Goal: Task Accomplishment & Management: Manage account settings

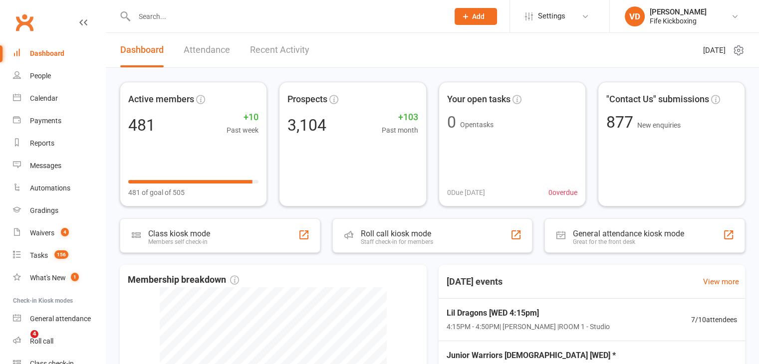
click at [152, 17] on input "text" at bounding box center [286, 16] width 311 height 14
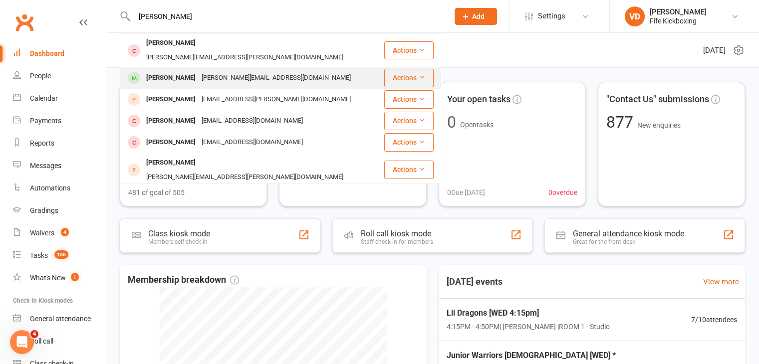
type input "marian"
click at [169, 71] on div "Marianne Lee" at bounding box center [170, 78] width 55 height 14
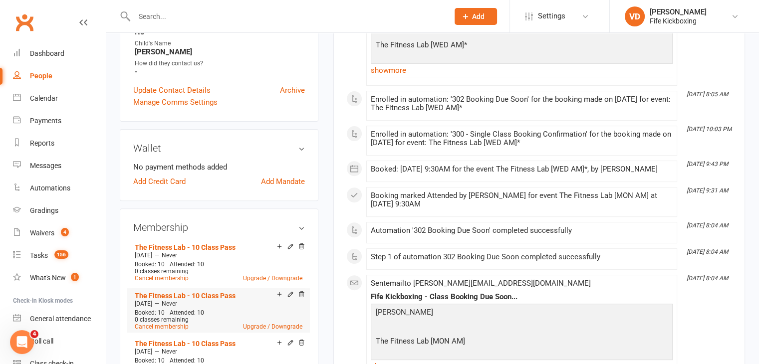
scroll to position [349, 0]
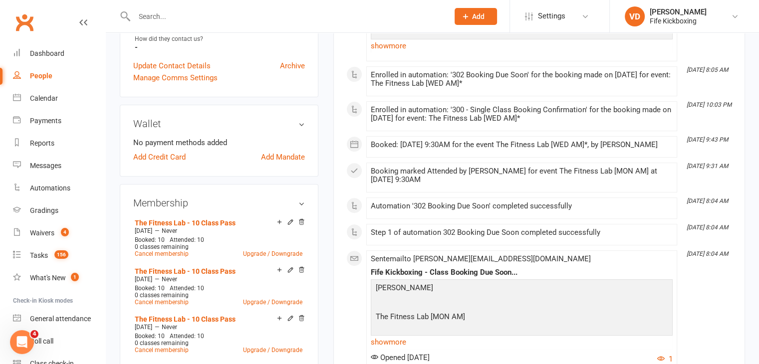
drag, startPoint x: 303, startPoint y: 263, endPoint x: 433, endPoint y: 50, distance: 250.1
click at [303, 267] on icon at bounding box center [301, 270] width 7 height 7
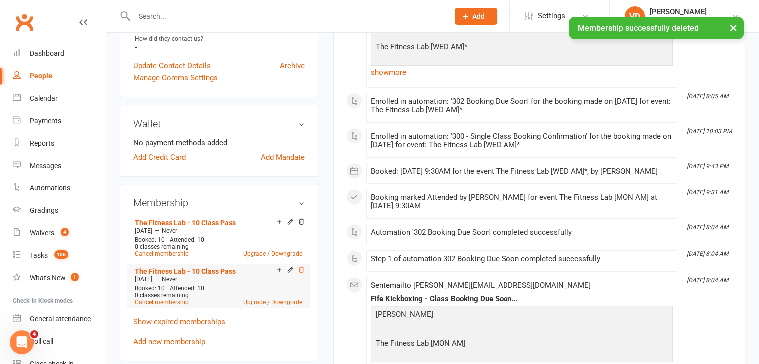
click at [301, 268] on icon at bounding box center [301, 270] width 5 height 5
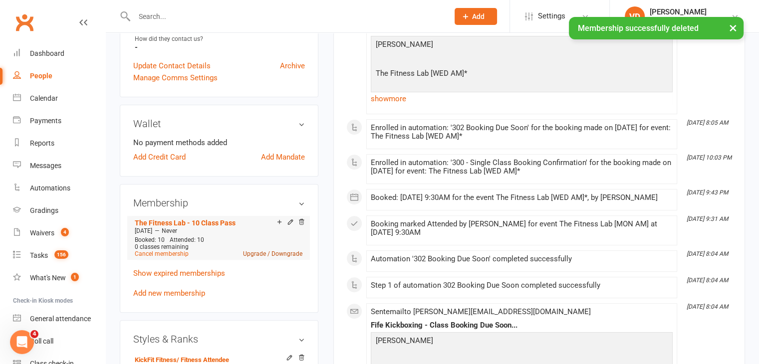
click at [257, 251] on link "Upgrade / Downgrade" at bounding box center [272, 254] width 59 height 7
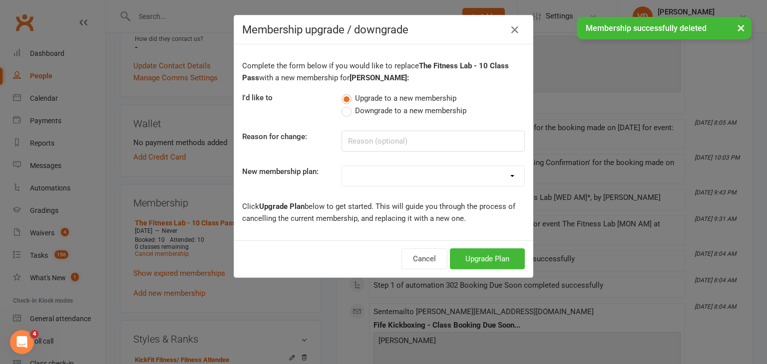
click at [483, 178] on select "Lil Dragons (2024) Junior Warriors 7-8yo 1/wk (2024) Junior Warrior 7-8yo 2/wk …" at bounding box center [433, 176] width 182 height 20
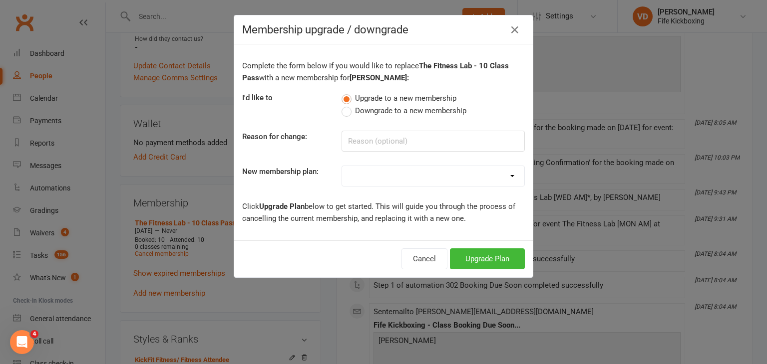
select select "29"
click at [342, 166] on select "Lil Dragons (2024) Junior Warriors 7-8yo 1/wk (2024) Junior Warrior 7-8yo 2/wk …" at bounding box center [433, 176] width 182 height 20
click at [490, 257] on button "Upgrade Plan" at bounding box center [487, 259] width 75 height 21
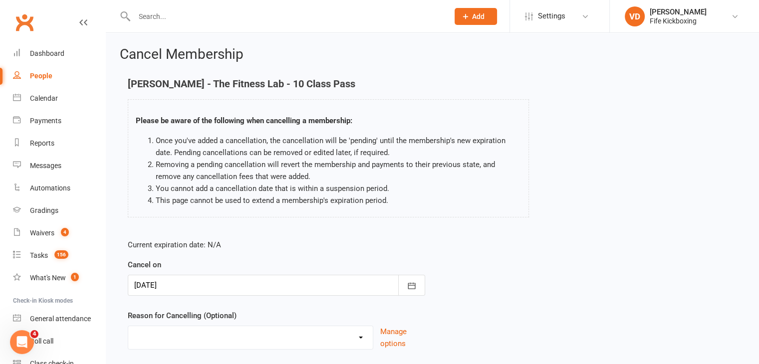
scroll to position [66, 0]
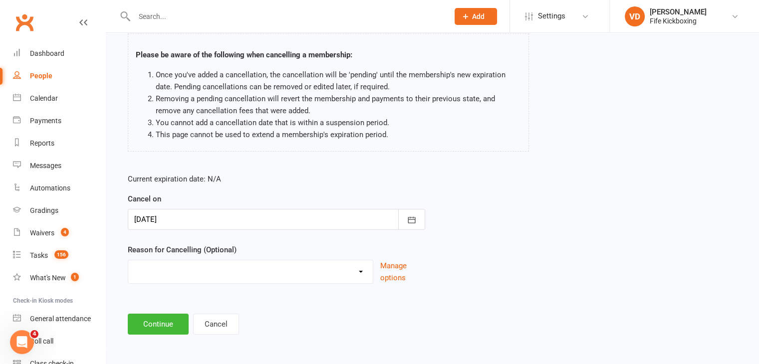
click at [359, 272] on select "Graduation Holiday Injury Mandate cancelled Non-attendance Other reason" at bounding box center [250, 271] width 245 height 20
select select "0"
click at [128, 261] on select "Graduation Holiday Injury Mandate cancelled Non-attendance Other reason" at bounding box center [250, 271] width 245 height 20
click at [170, 329] on button "Continue" at bounding box center [158, 324] width 61 height 21
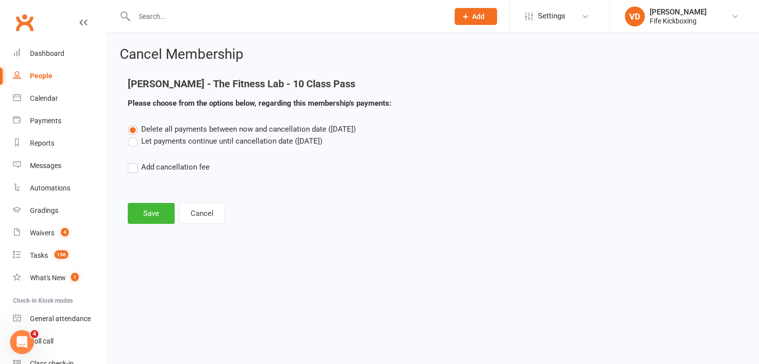
scroll to position [0, 0]
click at [151, 214] on button "Save" at bounding box center [151, 213] width 47 height 21
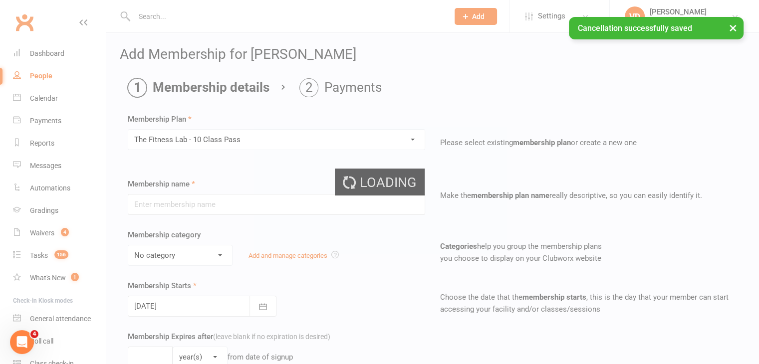
type input "The Fitness Lab - 10 Class Pass"
select select "9"
type input "0"
type input "10"
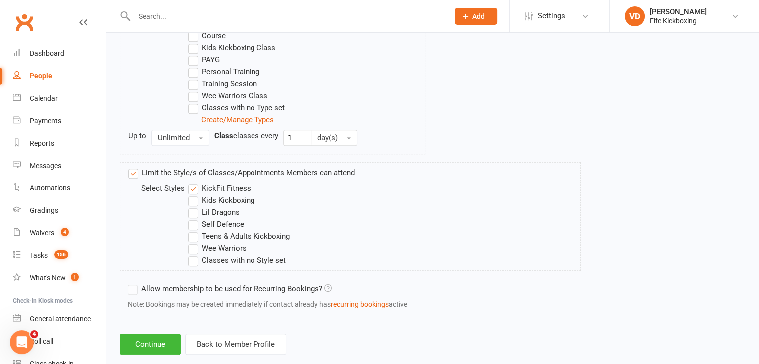
scroll to position [568, 0]
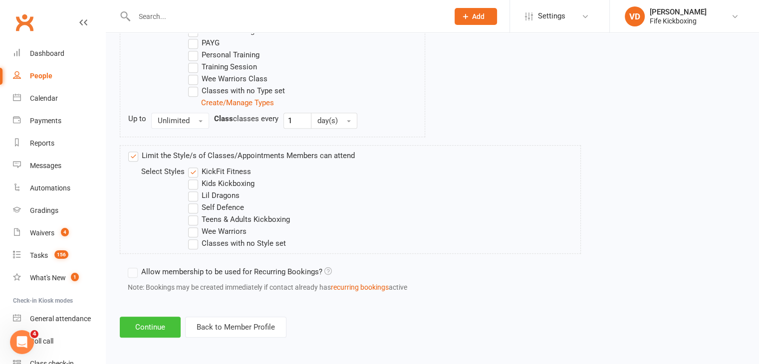
click at [166, 327] on button "Continue" at bounding box center [150, 327] width 61 height 21
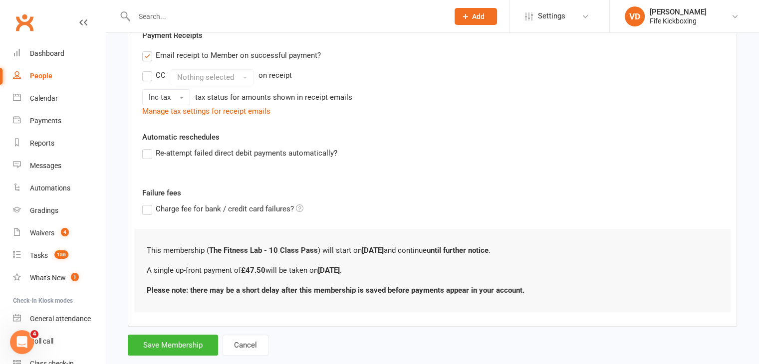
scroll to position [200, 0]
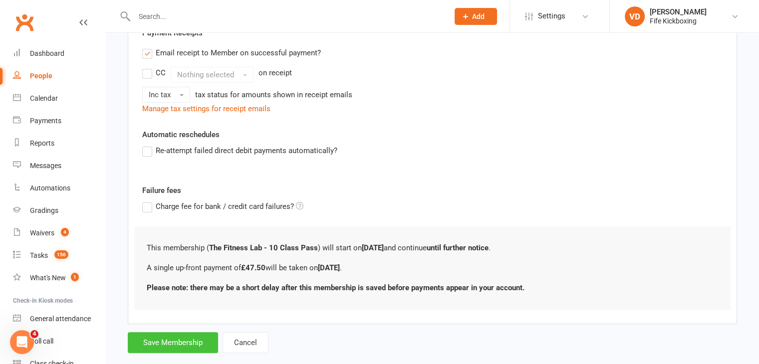
click at [168, 346] on button "Save Membership" at bounding box center [173, 343] width 90 height 21
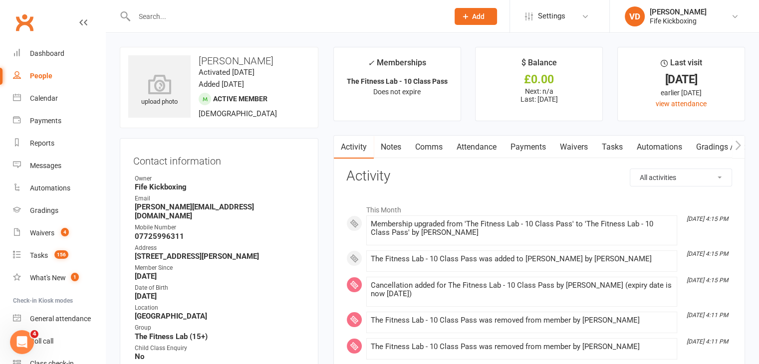
click at [525, 147] on link "Payments" at bounding box center [528, 147] width 49 height 23
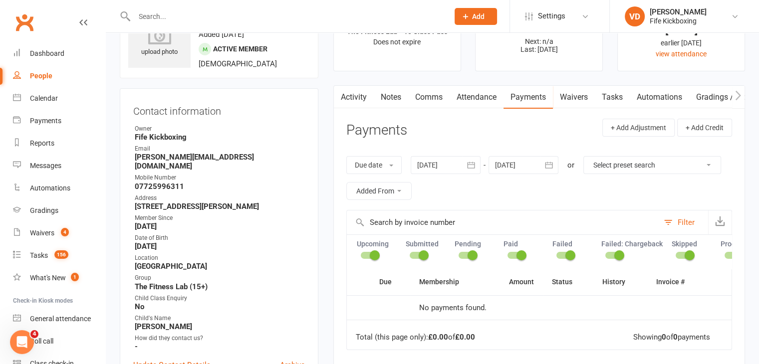
scroll to position [100, 0]
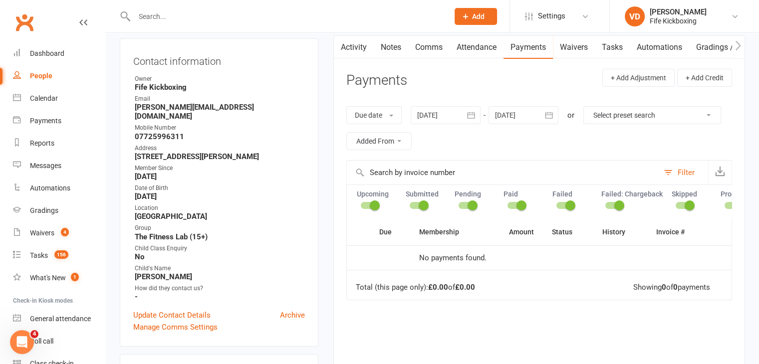
click at [671, 172] on button "Filter" at bounding box center [683, 173] width 49 height 24
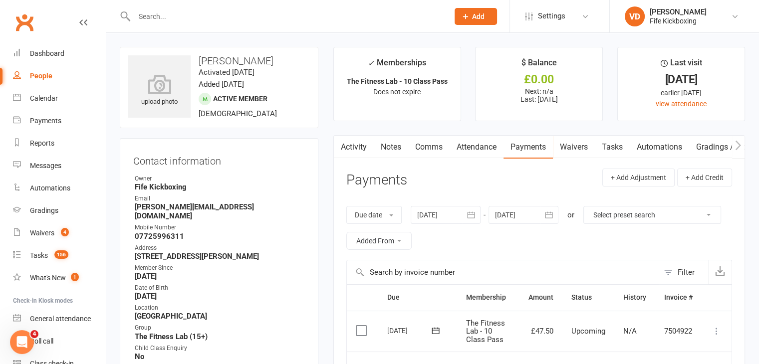
click at [715, 333] on icon at bounding box center [717, 332] width 10 height 10
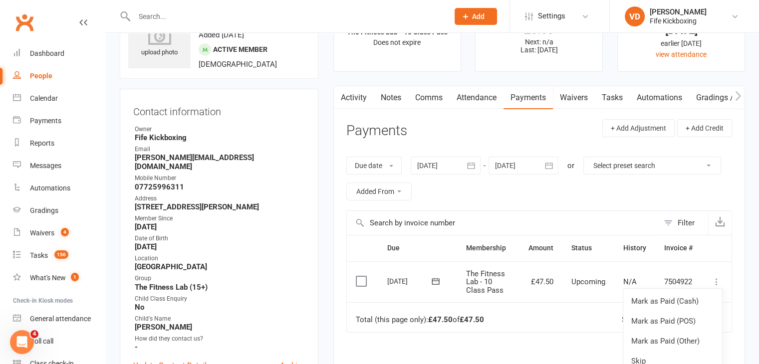
scroll to position [100, 0]
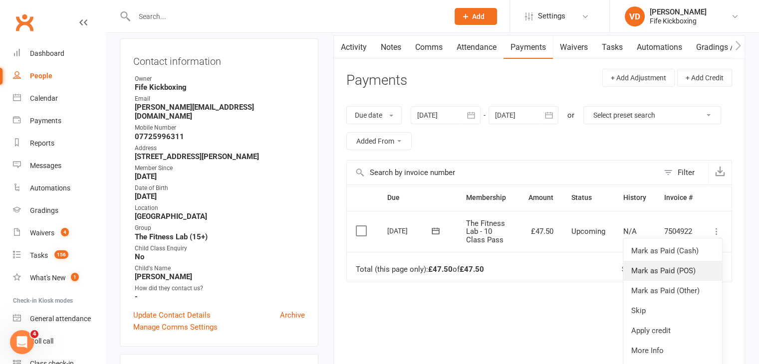
click at [654, 272] on link "Mark as Paid (POS)" at bounding box center [673, 271] width 99 height 20
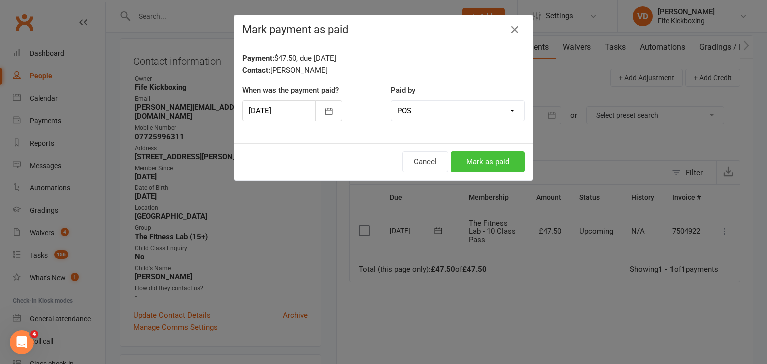
click at [477, 158] on button "Mark as paid" at bounding box center [488, 161] width 74 height 21
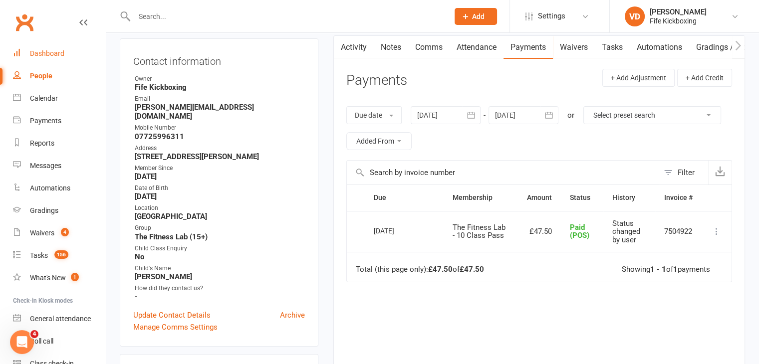
drag, startPoint x: 48, startPoint y: 53, endPoint x: 62, endPoint y: 59, distance: 15.4
click at [48, 53] on div "Dashboard" at bounding box center [47, 53] width 34 height 8
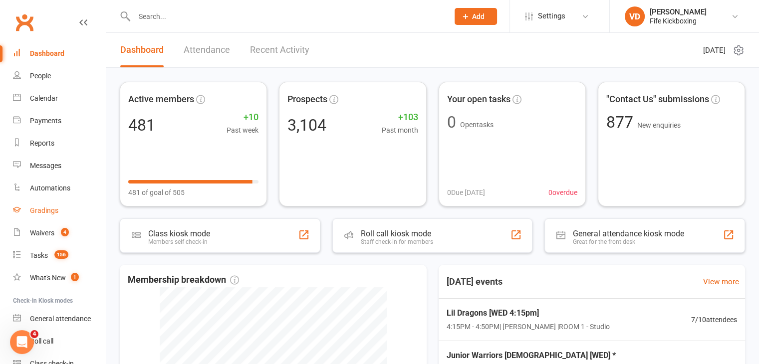
click at [45, 211] on div "Gradings" at bounding box center [44, 211] width 28 height 8
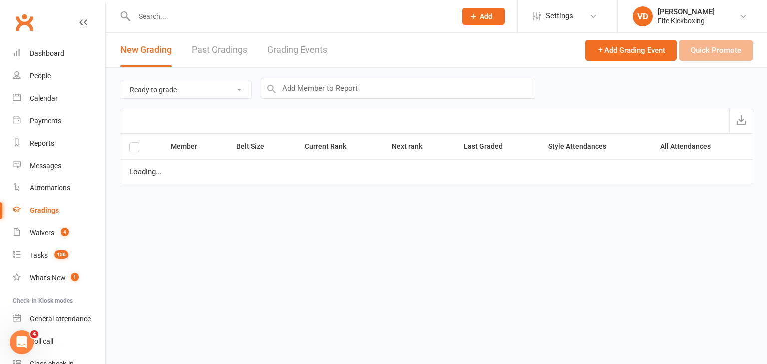
click at [303, 49] on link "Grading Events" at bounding box center [297, 50] width 60 height 34
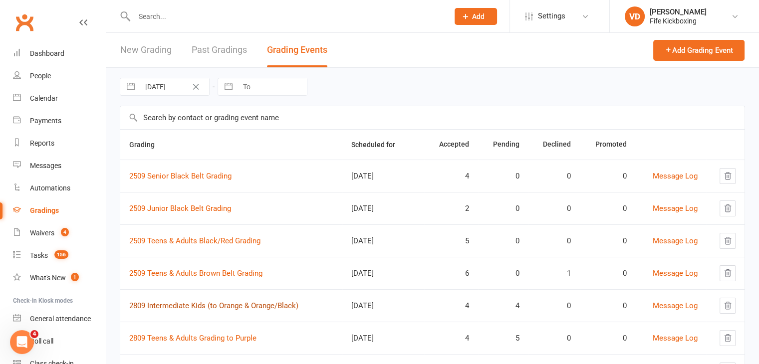
click at [185, 306] on link "2809 Intermediate Kids (to Orange & Orange/Black)" at bounding box center [213, 306] width 169 height 9
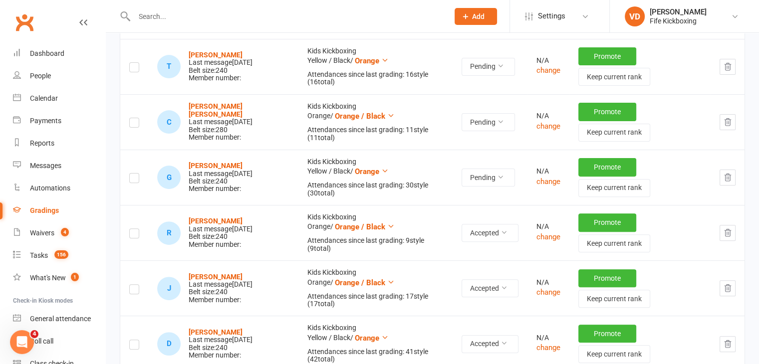
scroll to position [300, 0]
click at [543, 233] on button "change" at bounding box center [549, 237] width 24 height 12
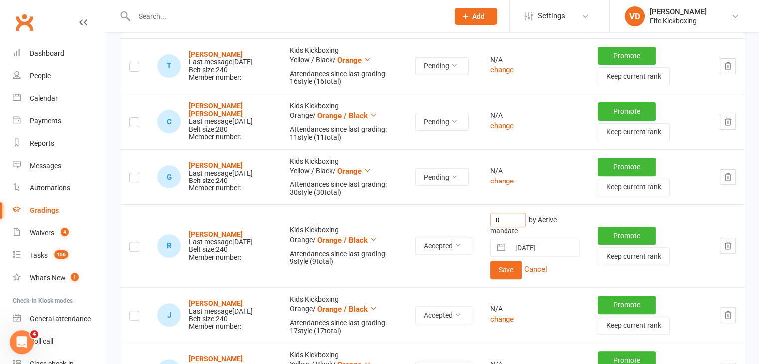
drag, startPoint x: 501, startPoint y: 224, endPoint x: 483, endPoint y: 223, distance: 18.0
click at [483, 223] on td "0 by Active mandate 28 Sep 2025 Navigate forward to interact with the calendar …" at bounding box center [535, 246] width 108 height 83
type input "11"
click at [497, 272] on button "Save" at bounding box center [506, 270] width 32 height 18
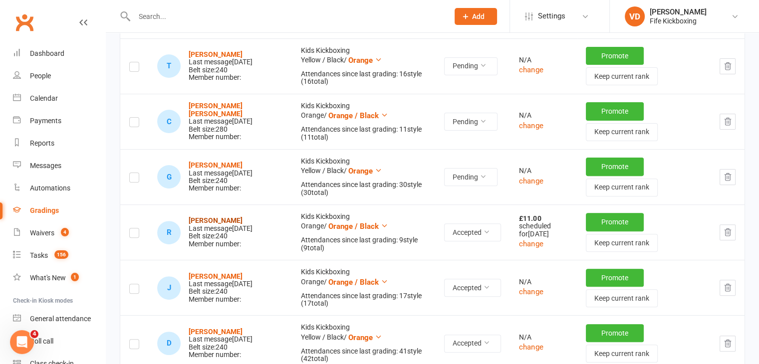
click at [208, 217] on strong "Rory Smith" at bounding box center [216, 221] width 54 height 8
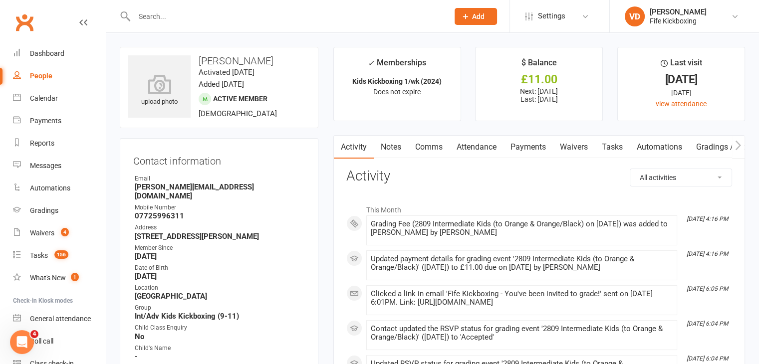
click at [536, 143] on link "Payments" at bounding box center [528, 147] width 49 height 23
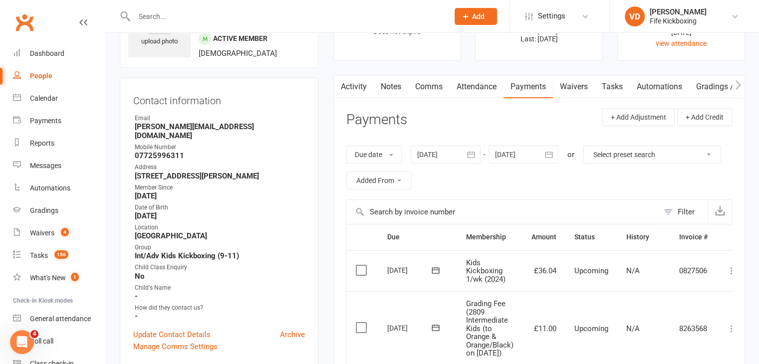
scroll to position [100, 0]
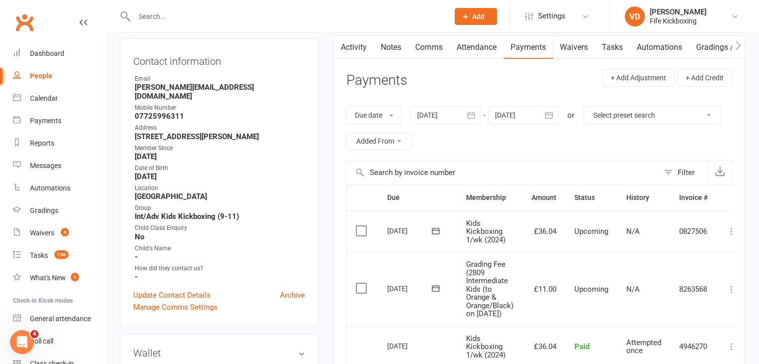
click at [716, 291] on td "8263568" at bounding box center [694, 289] width 46 height 74
click at [356, 292] on label at bounding box center [362, 289] width 13 height 10
click at [356, 284] on input "checkbox" at bounding box center [359, 284] width 6 height 0
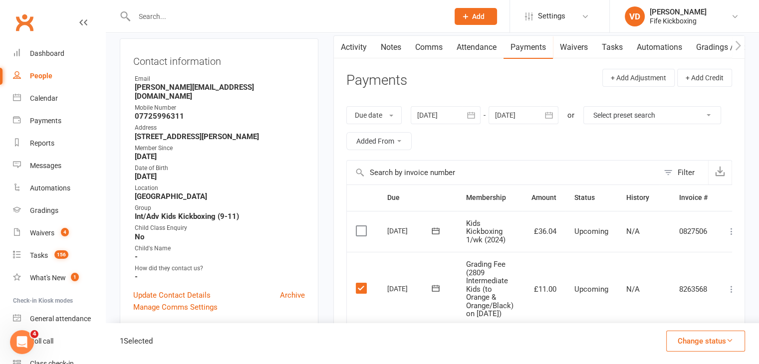
click at [715, 342] on button "Change status" at bounding box center [706, 341] width 79 height 21
click at [661, 274] on link "Paid (POS)" at bounding box center [695, 275] width 99 height 20
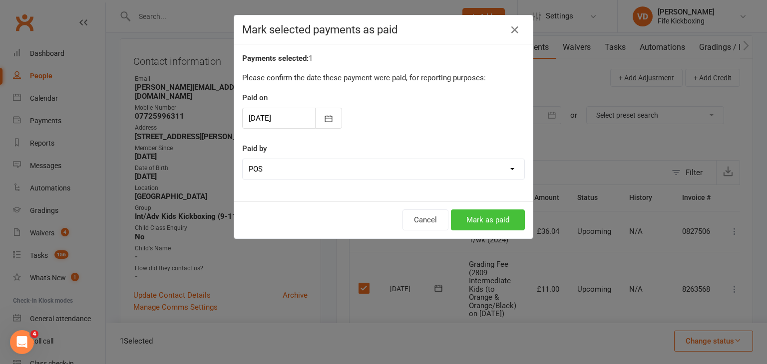
click at [477, 218] on button "Mark as paid" at bounding box center [488, 220] width 74 height 21
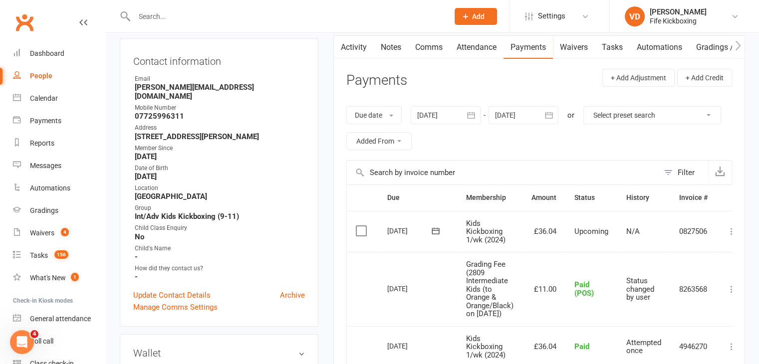
click at [168, 18] on input "text" at bounding box center [286, 16] width 311 height 14
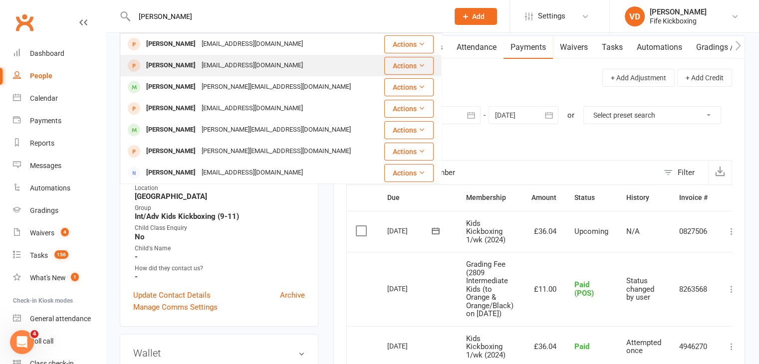
type input "chloe mcc"
click at [180, 64] on div "Chloe Mccusker" at bounding box center [170, 65] width 55 height 14
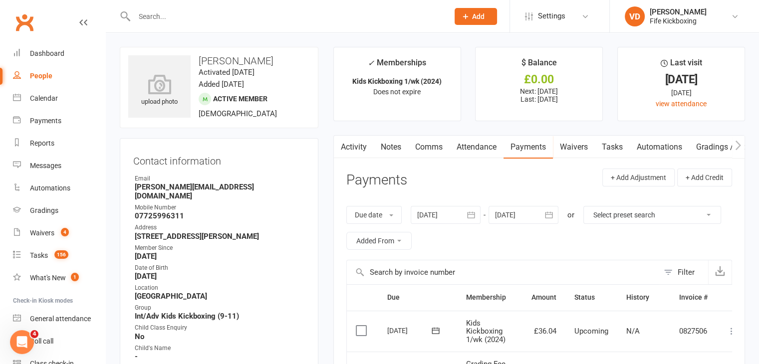
click at [180, 17] on input "text" at bounding box center [286, 16] width 311 height 14
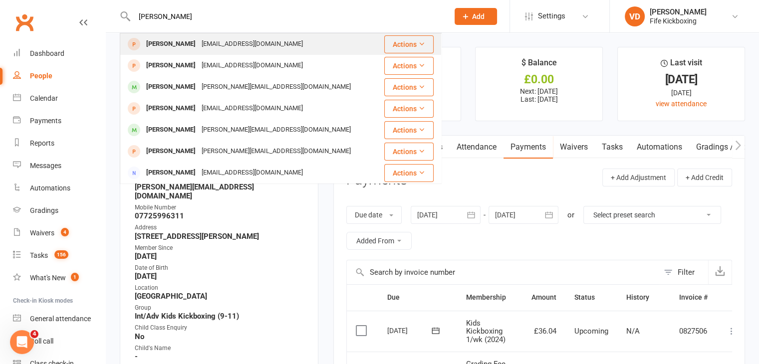
type input "chloe mcc"
click at [177, 43] on div "Chloe Mccusker" at bounding box center [170, 44] width 55 height 14
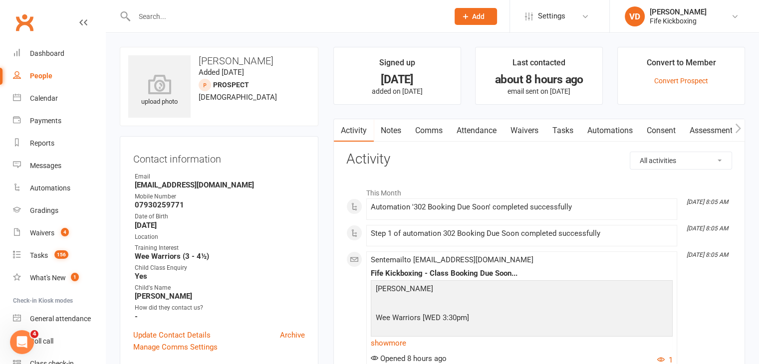
click at [150, 15] on input "text" at bounding box center [286, 16] width 311 height 14
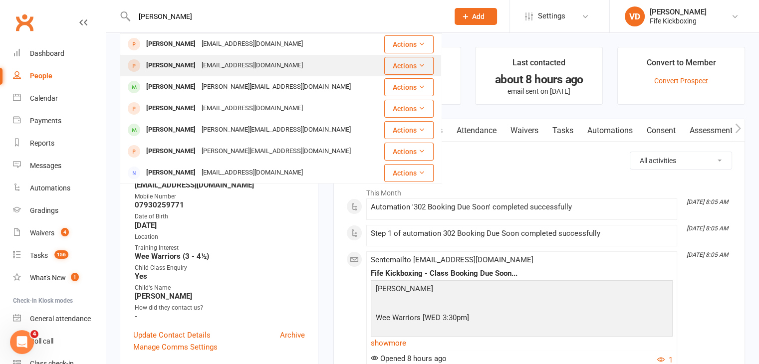
type input "chloe mcc"
click at [179, 64] on div "Chloe Mccusker" at bounding box center [170, 65] width 55 height 14
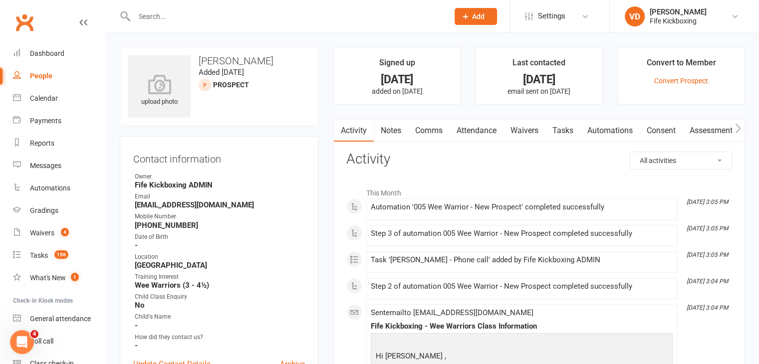
click at [163, 14] on input "text" at bounding box center [286, 16] width 311 height 14
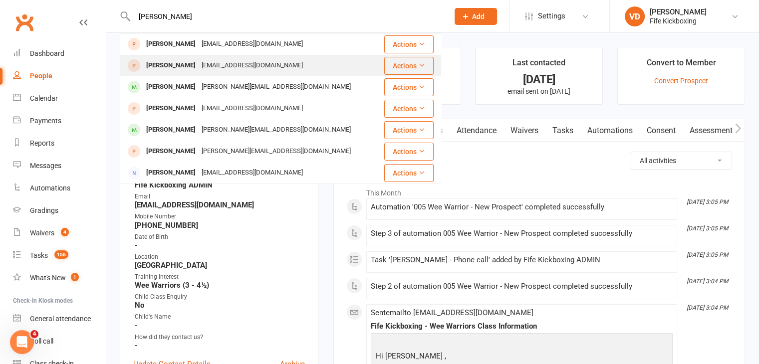
type input "chloe mcc"
click at [162, 62] on div "Chloe Mccusker" at bounding box center [170, 65] width 55 height 14
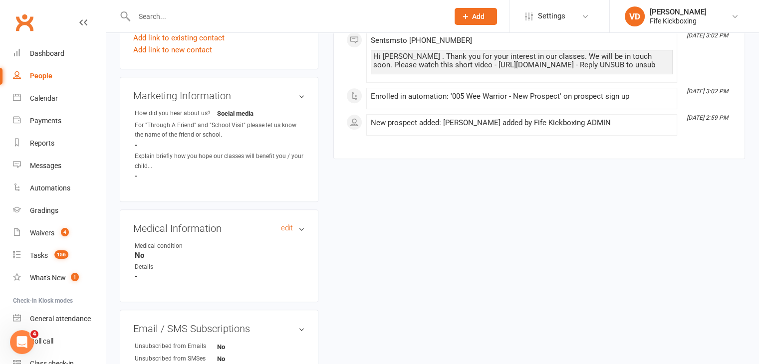
scroll to position [607, 0]
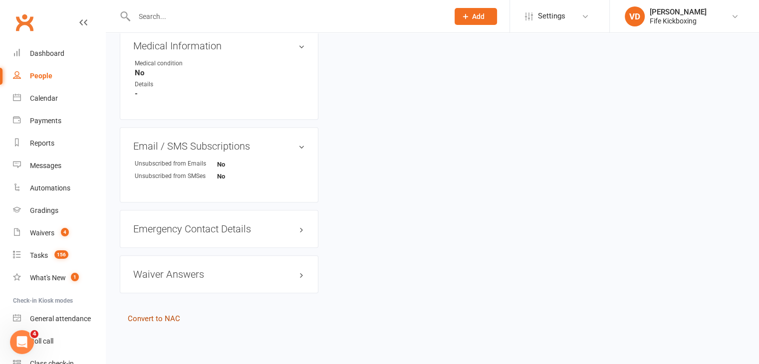
click at [148, 317] on link "Convert to NAC" at bounding box center [154, 319] width 52 height 9
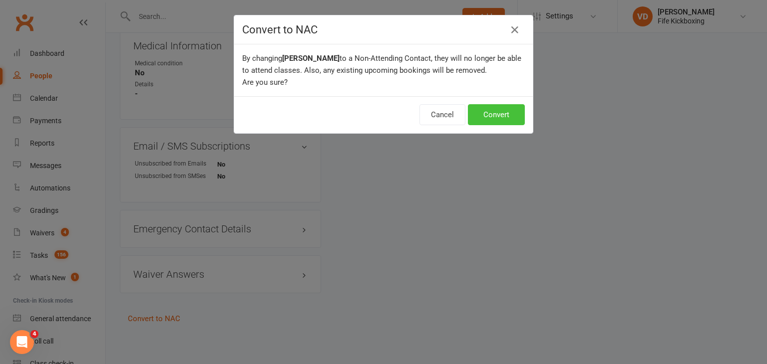
click at [486, 114] on button "Convert" at bounding box center [496, 114] width 57 height 21
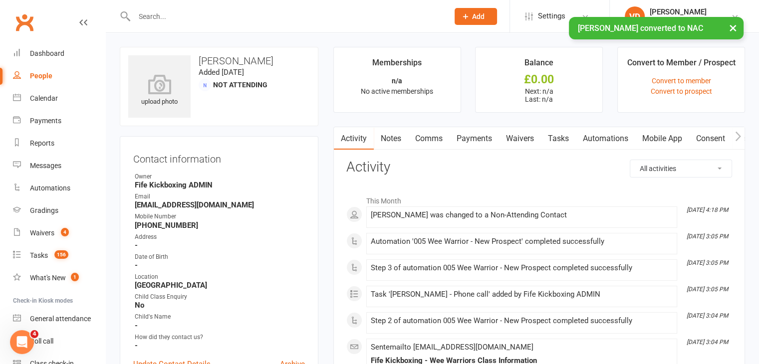
click at [150, 17] on div "× Chloe Mccusker converted to NAC" at bounding box center [373, 17] width 746 height 0
click at [150, 12] on input "text" at bounding box center [286, 16] width 311 height 14
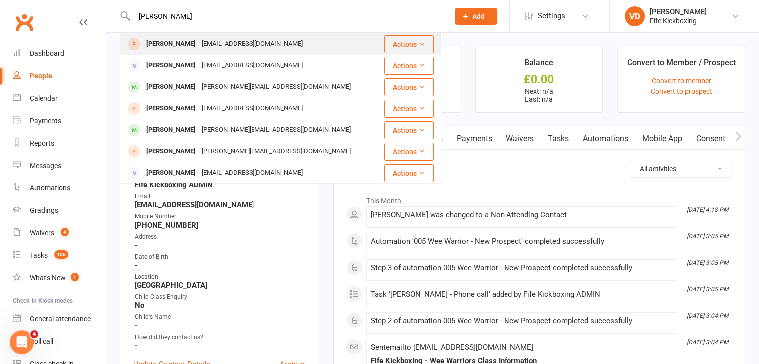
type input "chloe mcc"
click at [176, 39] on div "Chloe Mccusker" at bounding box center [170, 44] width 55 height 14
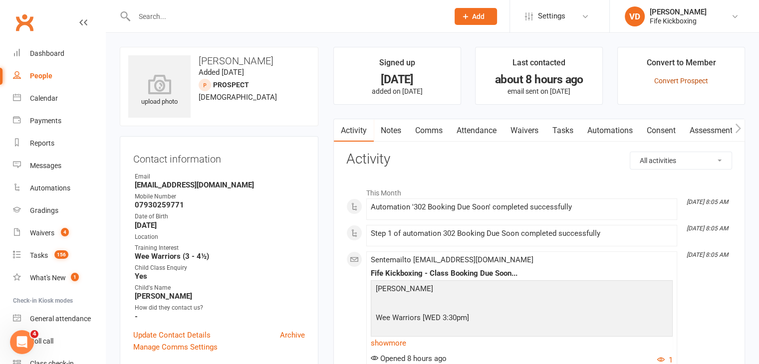
click at [679, 80] on link "Convert Prospect" at bounding box center [682, 81] width 54 height 8
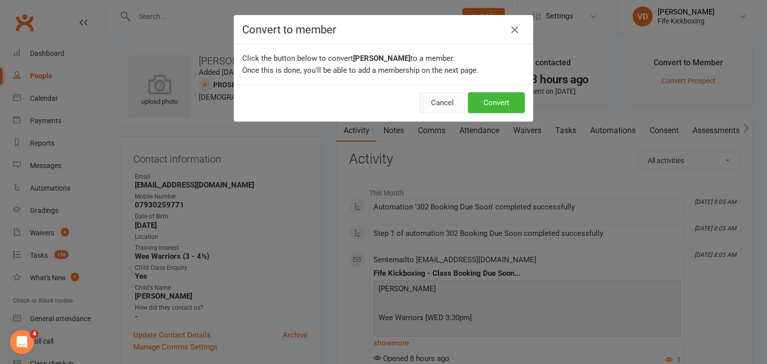
click at [425, 100] on button "Cancel" at bounding box center [442, 102] width 46 height 21
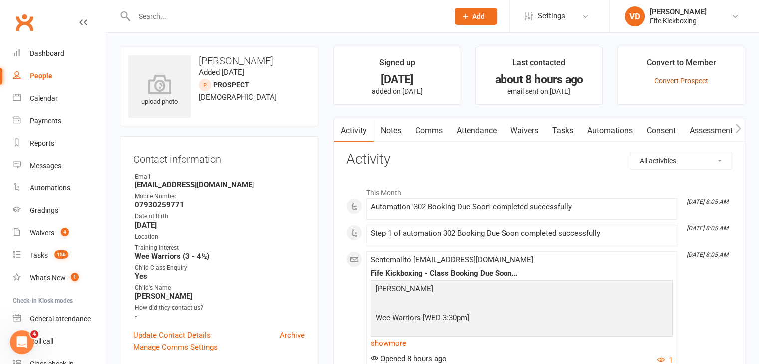
click at [691, 80] on link "Convert Prospect" at bounding box center [682, 81] width 54 height 8
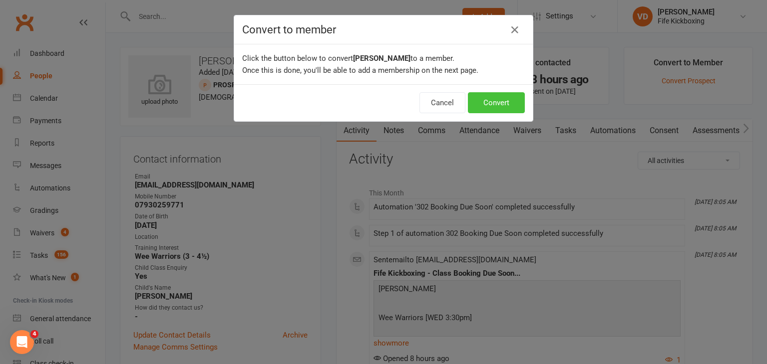
click at [498, 99] on button "Convert" at bounding box center [496, 102] width 57 height 21
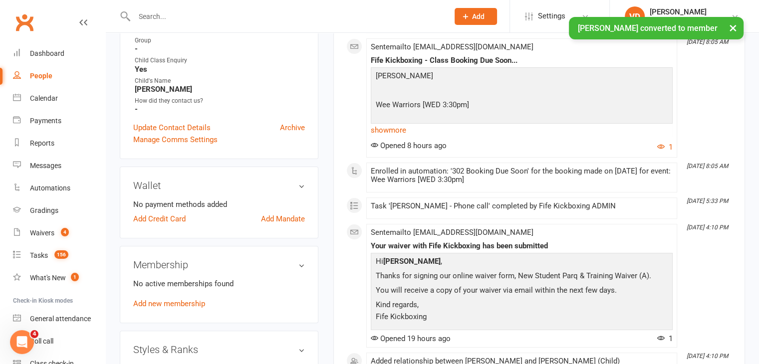
scroll to position [250, 0]
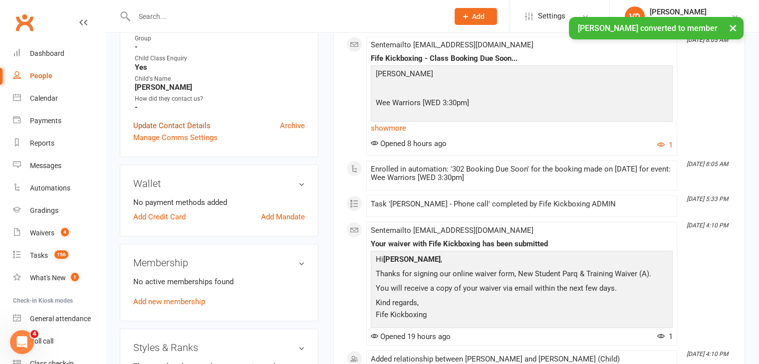
click at [196, 126] on link "Update Contact Details" at bounding box center [171, 126] width 77 height 12
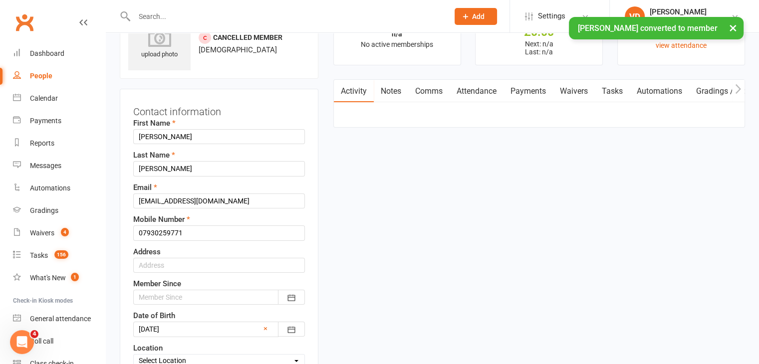
scroll to position [47, 0]
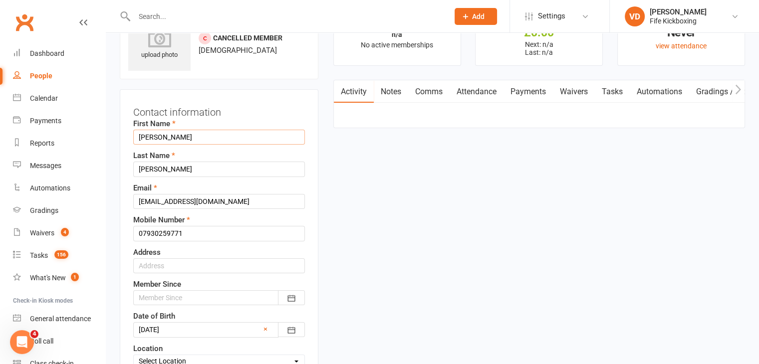
drag, startPoint x: 198, startPoint y: 132, endPoint x: 123, endPoint y: 133, distance: 74.9
click at [123, 133] on div "Contact information First Name Chloe Last Name Mccusker Email chloemccusker96@o…" at bounding box center [219, 317] width 199 height 457
type input "Leo"
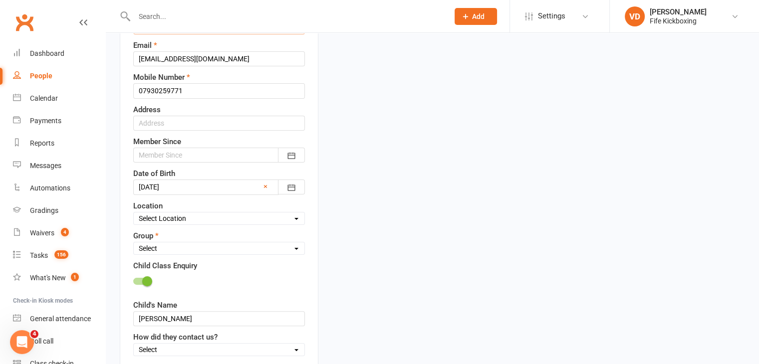
scroll to position [197, 0]
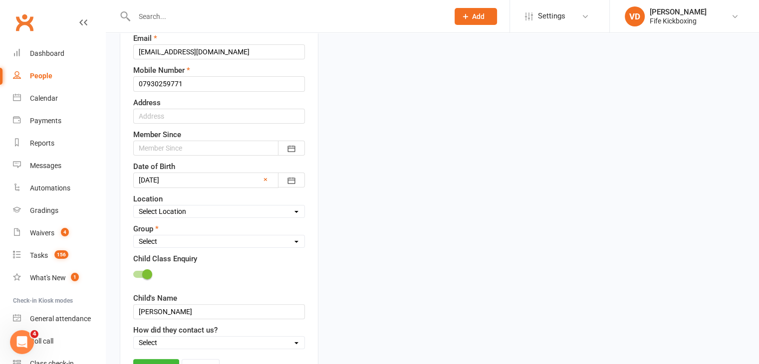
type input "Spence"
click at [200, 146] on div at bounding box center [219, 148] width 172 height 15
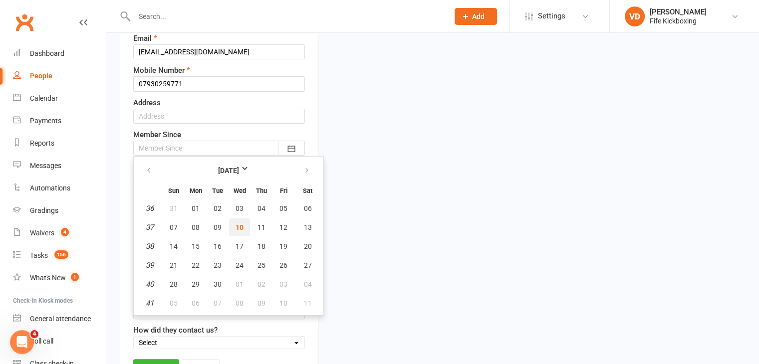
click at [238, 224] on span "10" at bounding box center [240, 228] width 8 height 8
type input "[DATE]"
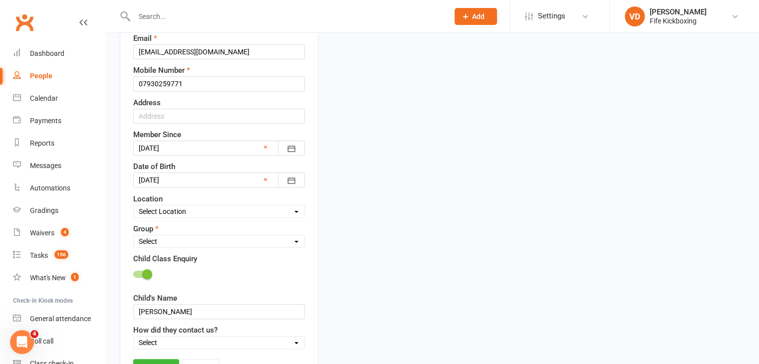
click at [288, 242] on select "Select Wee Warriors (3 - 4½) Lil Dragons (4½-6) Junior Warriors (7-8) Beg Kids …" at bounding box center [219, 241] width 171 height 11
select select "Wee Warriors (3 - 4½)"
click at [134, 236] on select "Select Wee Warriors (3 - 4½) Lil Dragons (4½-6) Junior Warriors (7-8) Beg Kids …" at bounding box center [219, 241] width 171 height 11
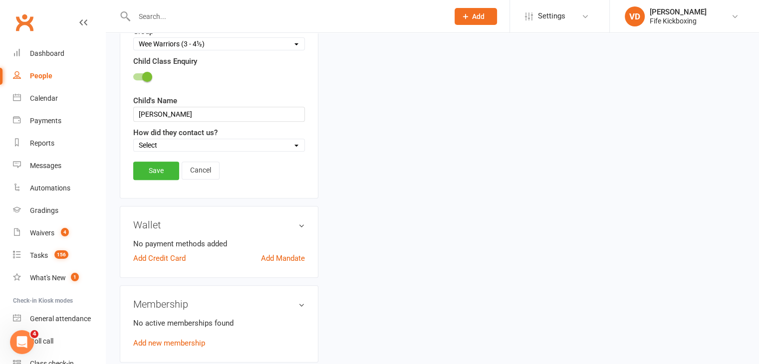
scroll to position [396, 0]
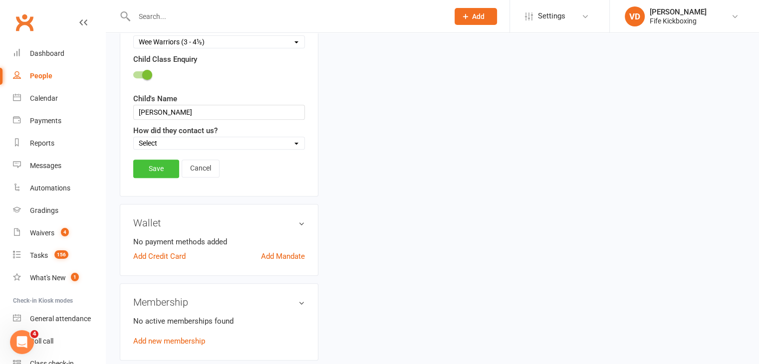
click at [160, 168] on link "Save" at bounding box center [156, 169] width 46 height 18
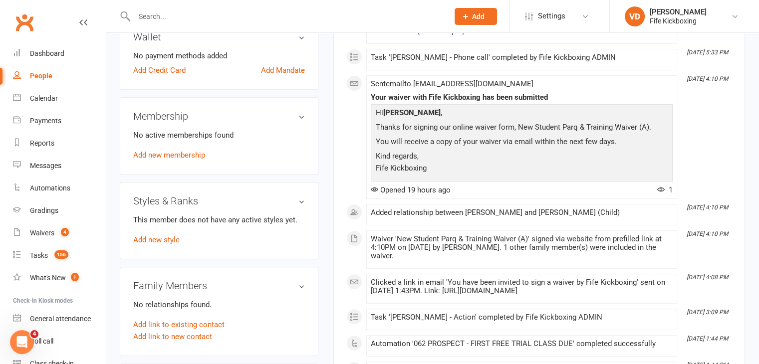
click at [139, 14] on input "text" at bounding box center [286, 16] width 311 height 14
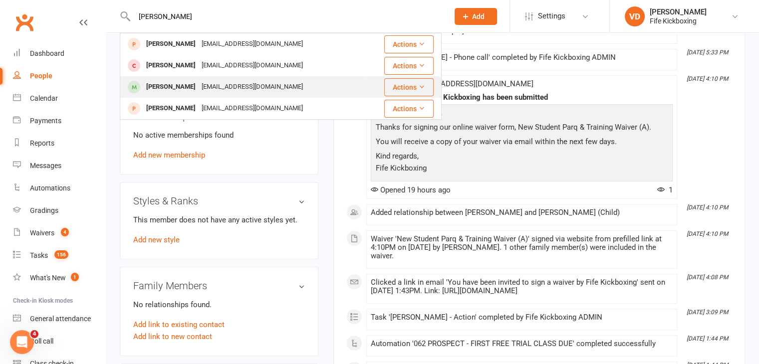
type input "avery"
click at [168, 86] on div "Avery Farrell" at bounding box center [170, 87] width 55 height 14
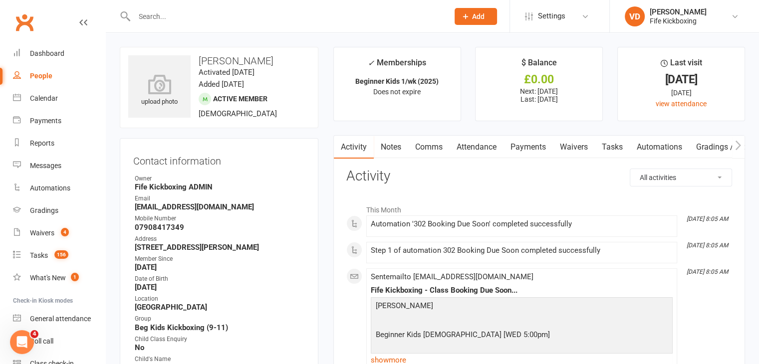
click at [389, 151] on link "Notes" at bounding box center [391, 147] width 34 height 23
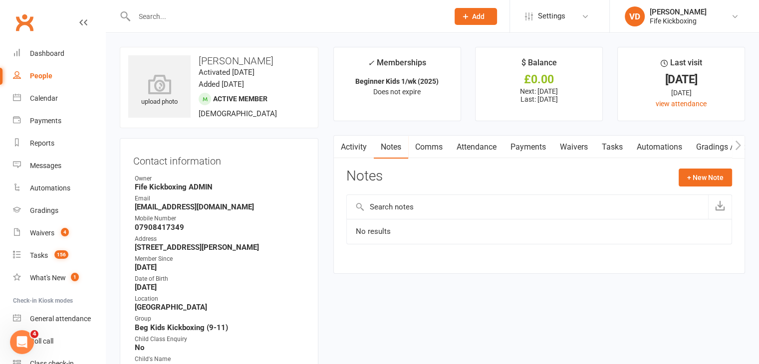
click at [474, 147] on link "Attendance" at bounding box center [477, 147] width 54 height 23
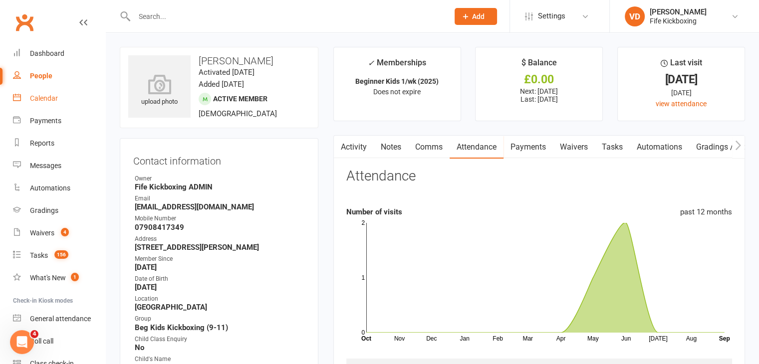
click at [46, 101] on div "Calendar" at bounding box center [44, 98] width 28 height 8
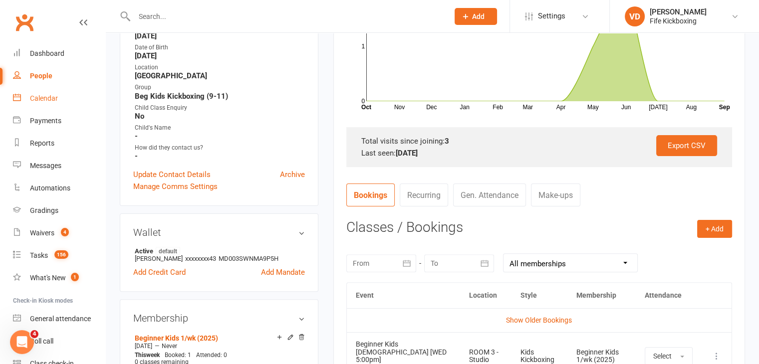
scroll to position [165, 0]
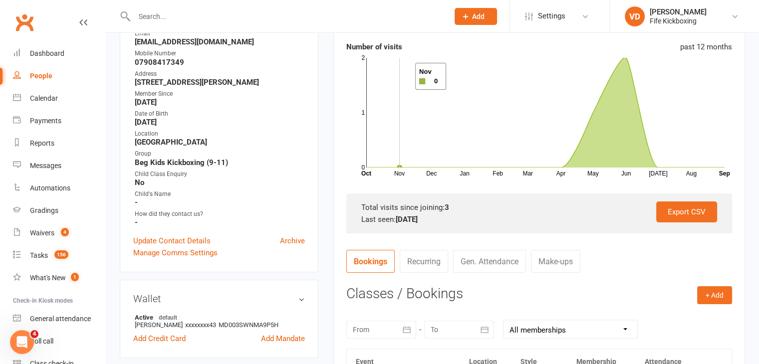
click at [403, 76] on rect at bounding box center [545, 113] width 358 height 110
click at [562, 228] on div "Export CSV Total visits since joining: 3 Last seen: 9 Jun 2025" at bounding box center [539, 214] width 386 height 40
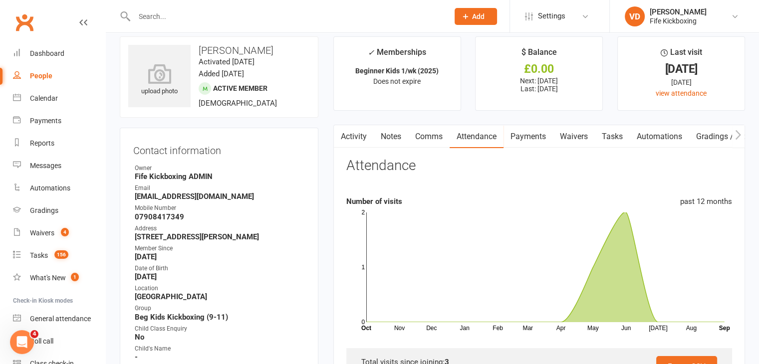
scroll to position [0, 0]
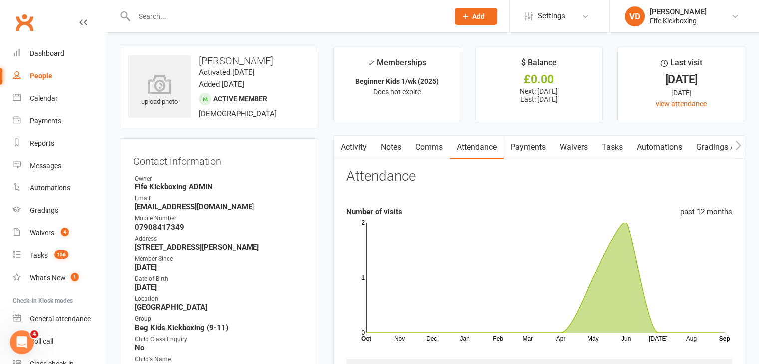
click at [177, 12] on input "text" at bounding box center [286, 16] width 311 height 14
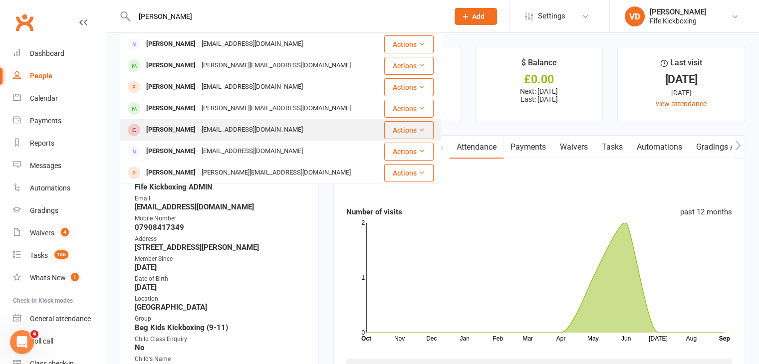
type input "chloe mccusk"
click at [166, 130] on div "Leo Spence" at bounding box center [170, 130] width 55 height 14
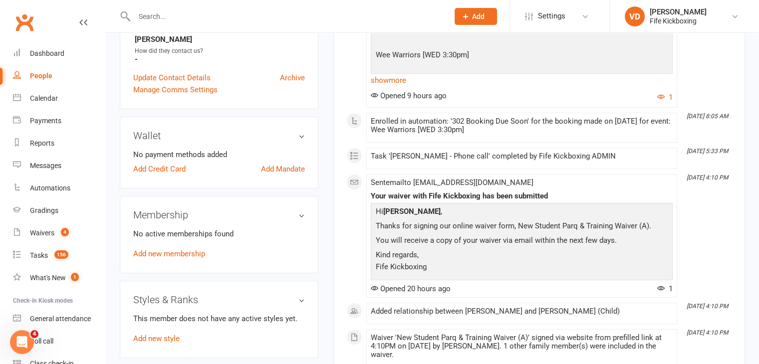
scroll to position [300, 0]
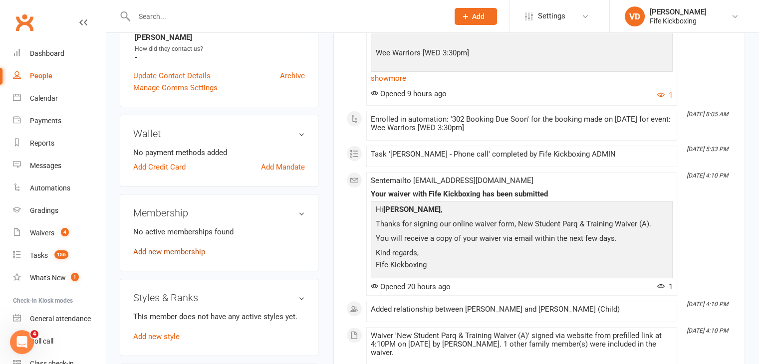
click at [190, 254] on link "Add new membership" at bounding box center [169, 252] width 72 height 9
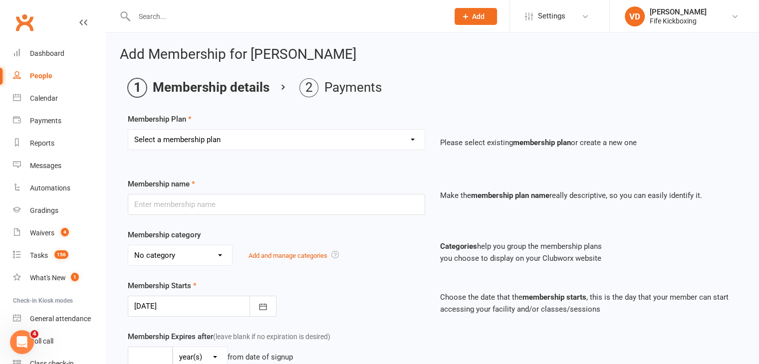
click at [280, 140] on select "Select a membership plan Create new Membership Plan Lil Dragons (2024) Junior W…" at bounding box center [276, 140] width 297 height 20
select select "82"
click at [128, 130] on select "Select a membership plan Create new Membership Plan Lil Dragons (2024) Junior W…" at bounding box center [276, 140] width 297 height 20
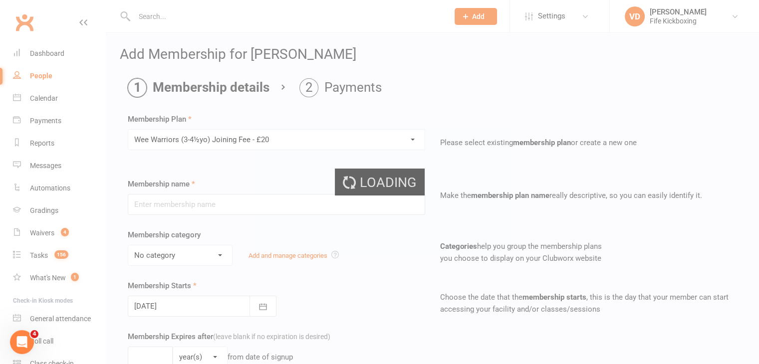
type input "Wee Warriors ([DEMOGRAPHIC_DATA]) Joining Fee - £20"
select select "10"
type input "0"
type input "1"
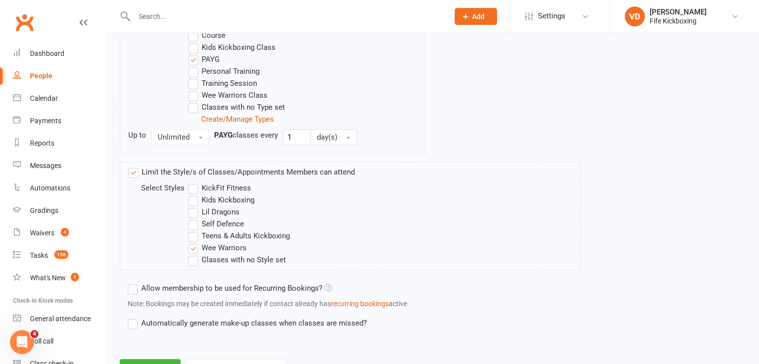
scroll to position [594, 0]
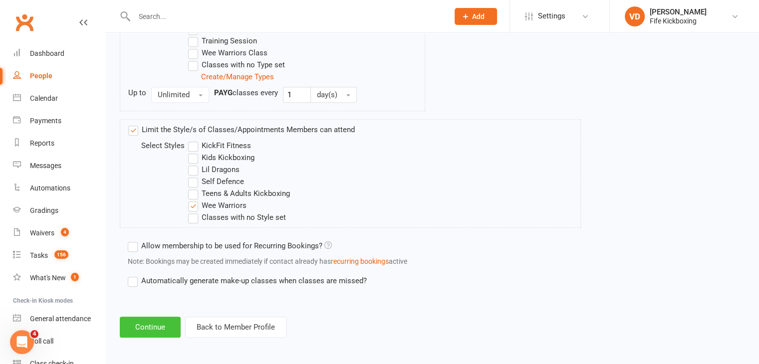
click at [162, 326] on button "Continue" at bounding box center [150, 327] width 61 height 21
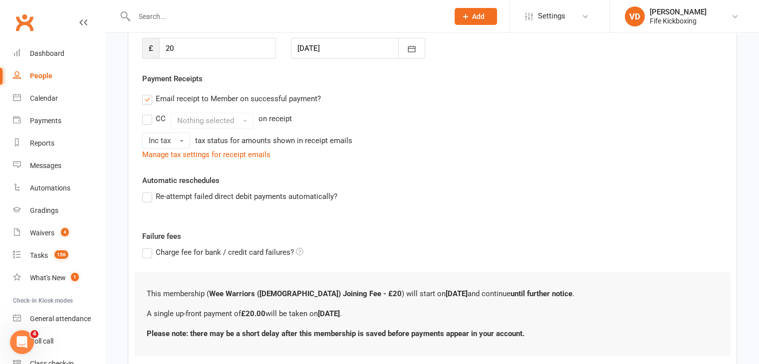
scroll to position [218, 0]
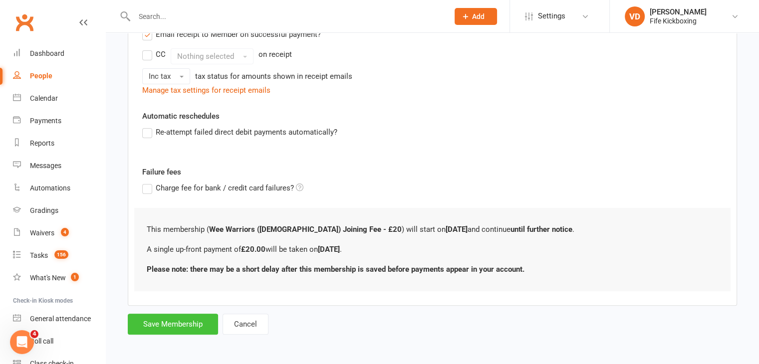
click at [176, 325] on button "Save Membership" at bounding box center [173, 324] width 90 height 21
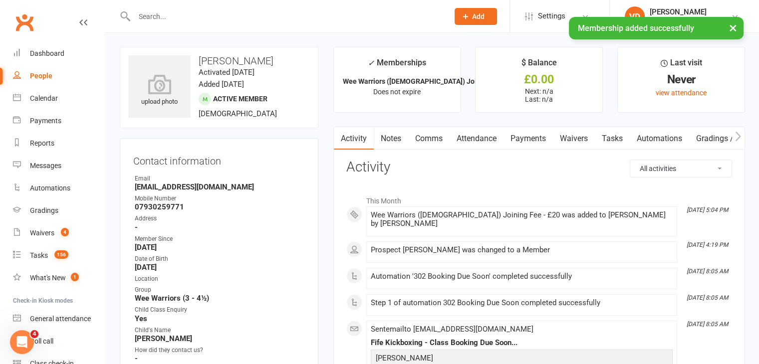
click at [532, 139] on link "Payments" at bounding box center [528, 138] width 49 height 23
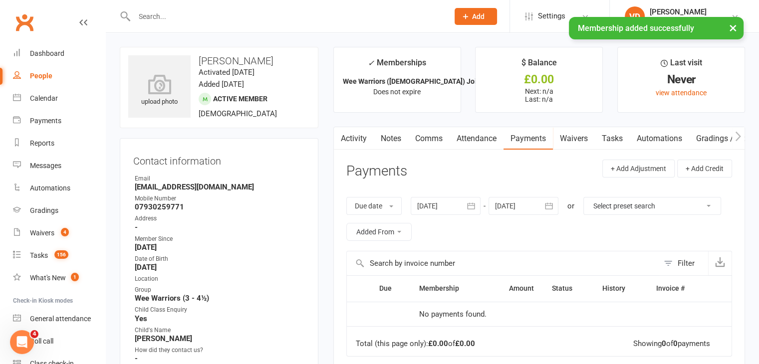
click at [532, 139] on link "Payments" at bounding box center [528, 138] width 49 height 23
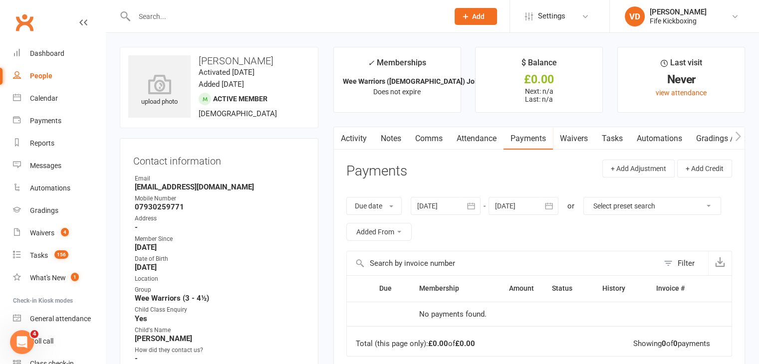
click at [481, 139] on link "Attendance" at bounding box center [477, 138] width 54 height 23
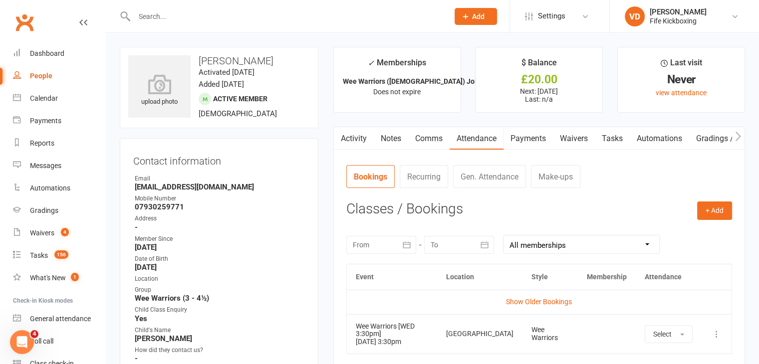
click at [424, 138] on link "Comms" at bounding box center [428, 138] width 41 height 23
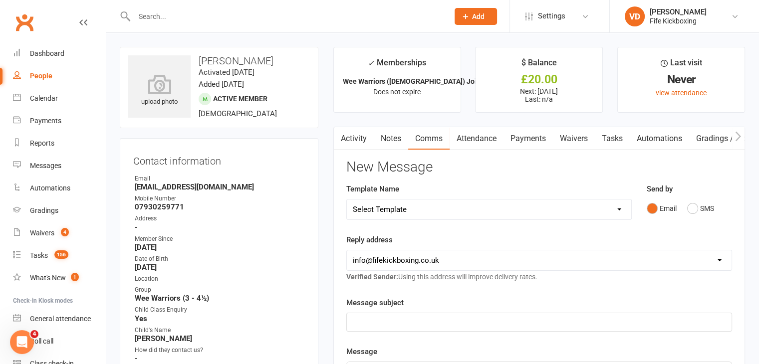
click at [385, 138] on link "Notes" at bounding box center [391, 138] width 34 height 23
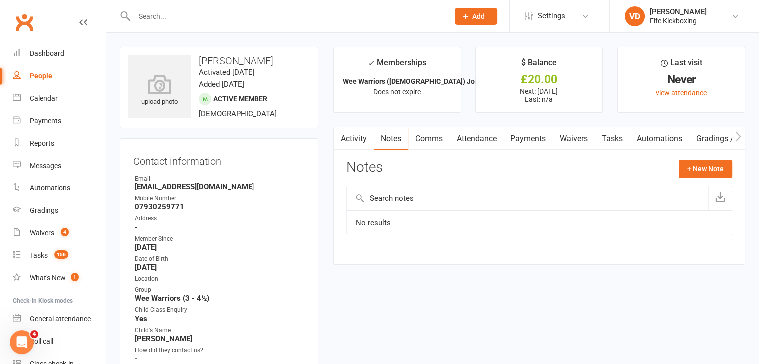
click at [463, 138] on link "Attendance" at bounding box center [477, 138] width 54 height 23
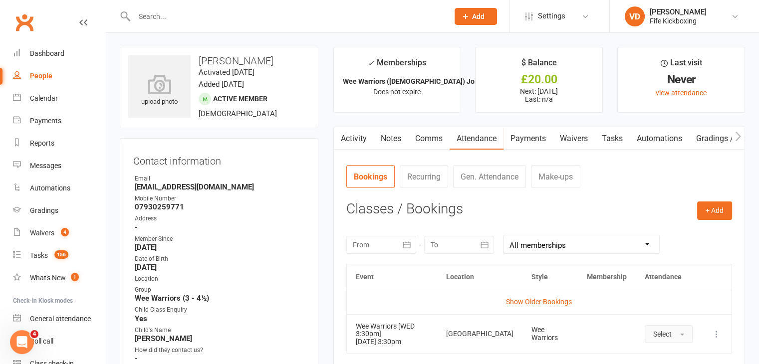
click at [689, 334] on button "Select" at bounding box center [669, 335] width 48 height 18
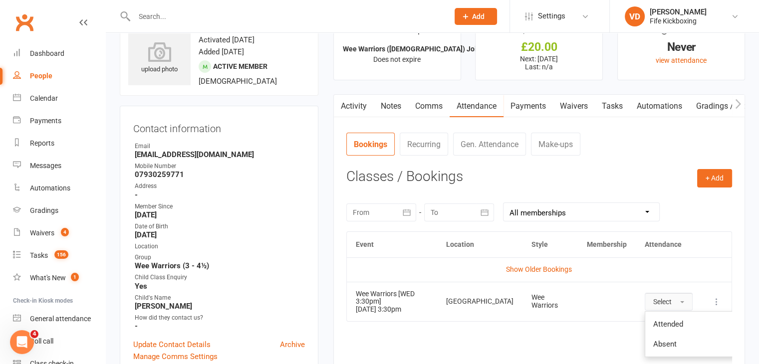
scroll to position [50, 0]
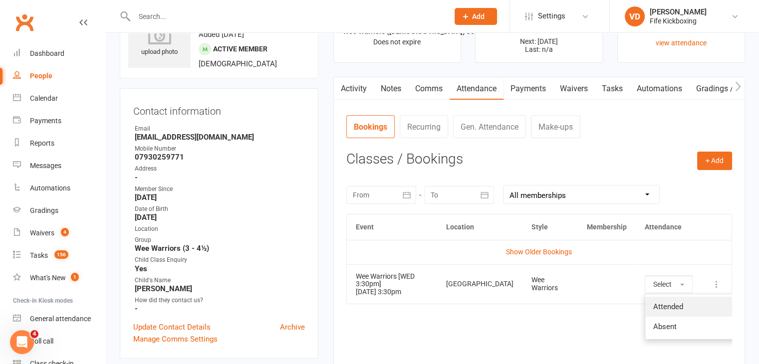
click at [662, 305] on span "Attended" at bounding box center [669, 307] width 30 height 9
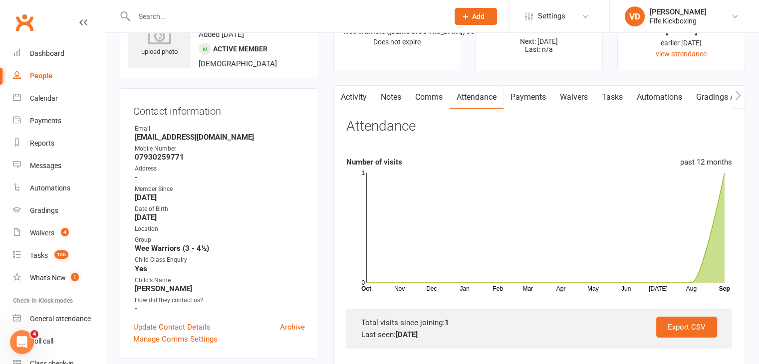
click at [529, 96] on link "Payments" at bounding box center [528, 97] width 49 height 23
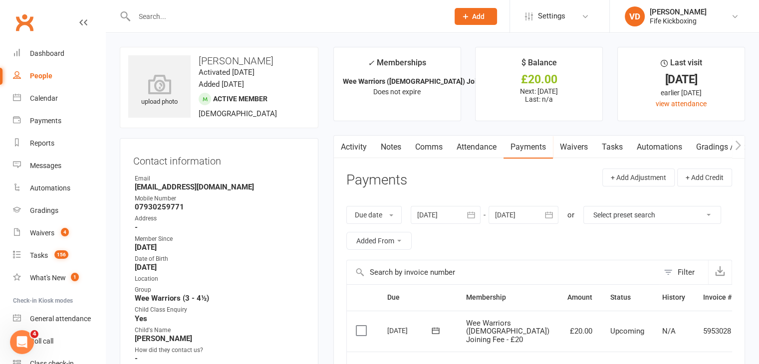
click at [751, 337] on icon at bounding box center [756, 332] width 10 height 10
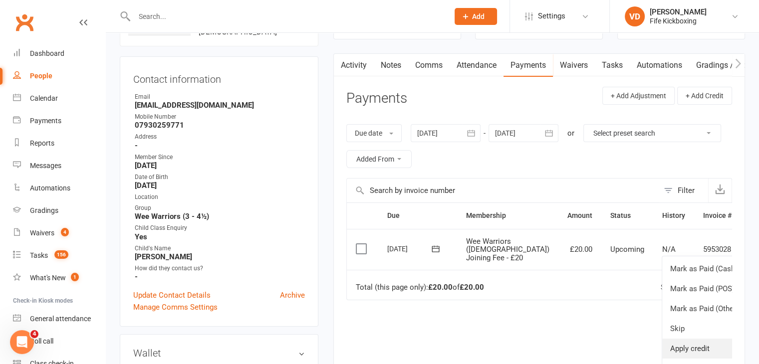
scroll to position [100, 0]
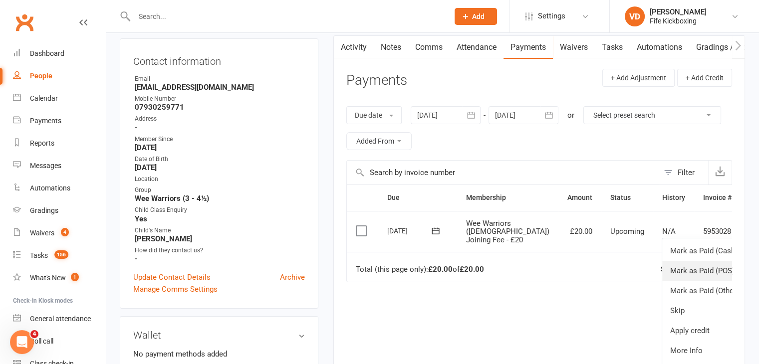
click at [663, 274] on link "Mark as Paid (POS)" at bounding box center [712, 271] width 99 height 20
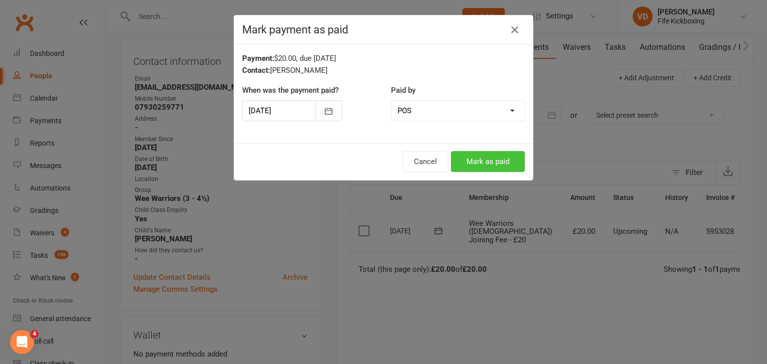
click at [470, 161] on button "Mark as paid" at bounding box center [488, 161] width 74 height 21
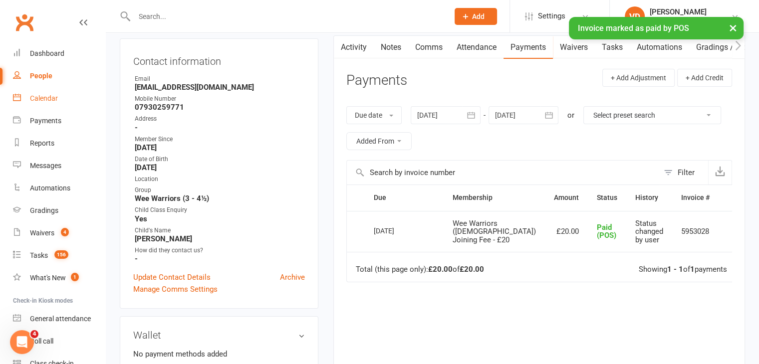
click at [38, 103] on link "Calendar" at bounding box center [59, 98] width 92 height 22
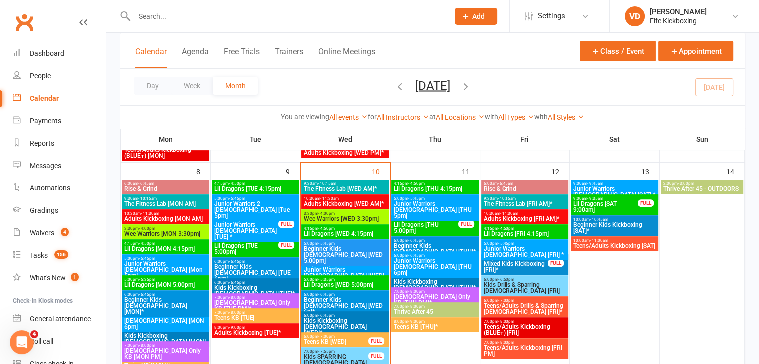
scroll to position [300, 0]
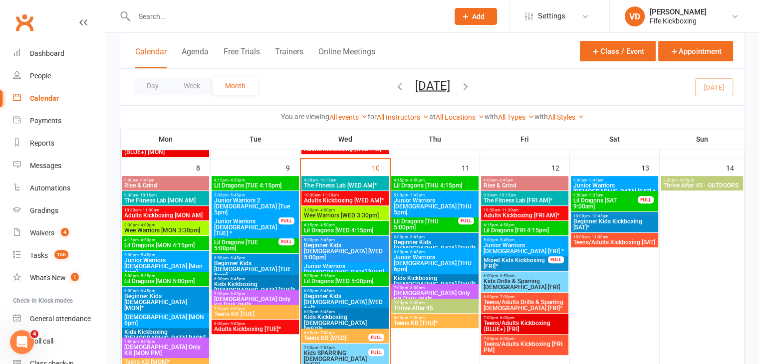
click at [341, 217] on span "Wee Warriors [WED 3:30pm]" at bounding box center [345, 216] width 83 height 6
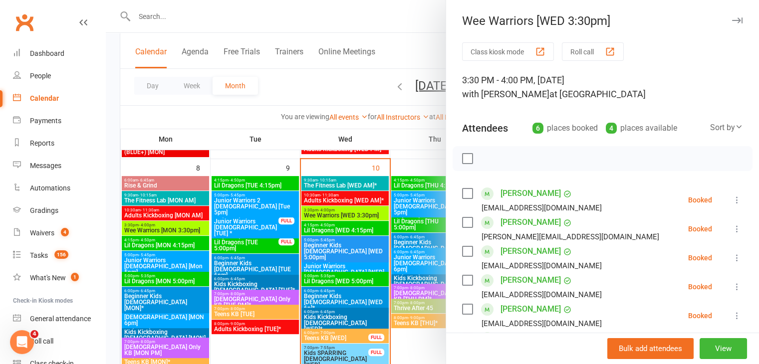
click at [732, 200] on icon at bounding box center [737, 200] width 10 height 10
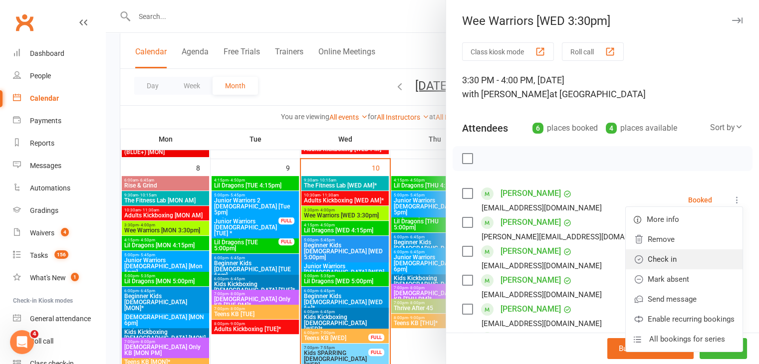
click at [652, 260] on link "Check in" at bounding box center [684, 260] width 117 height 20
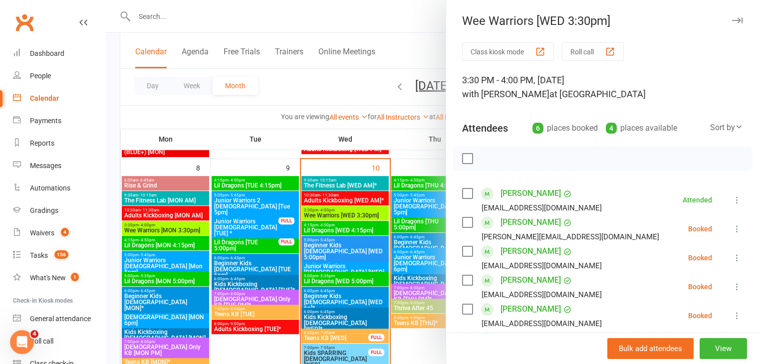
click at [732, 230] on icon at bounding box center [737, 229] width 10 height 10
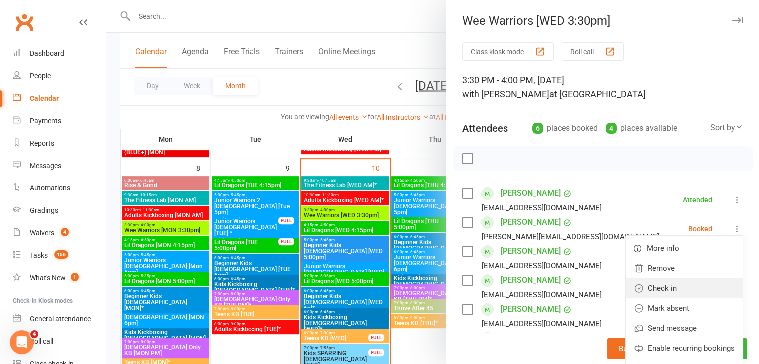
click at [661, 290] on link "Check in" at bounding box center [684, 289] width 117 height 20
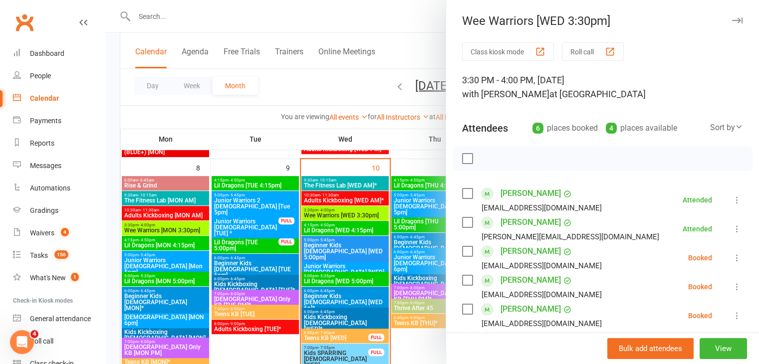
click at [732, 256] on icon at bounding box center [737, 258] width 10 height 10
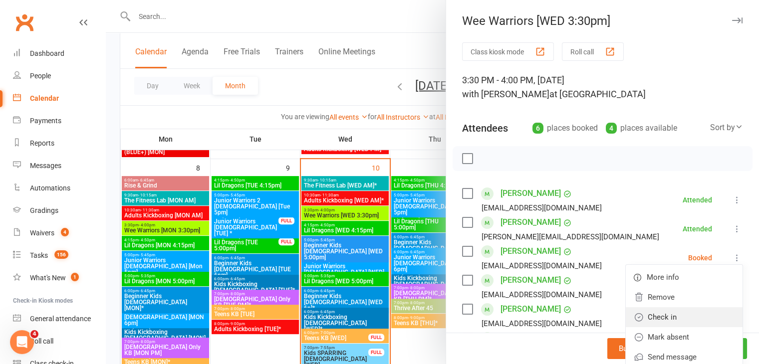
click at [658, 320] on link "Check in" at bounding box center [684, 318] width 117 height 20
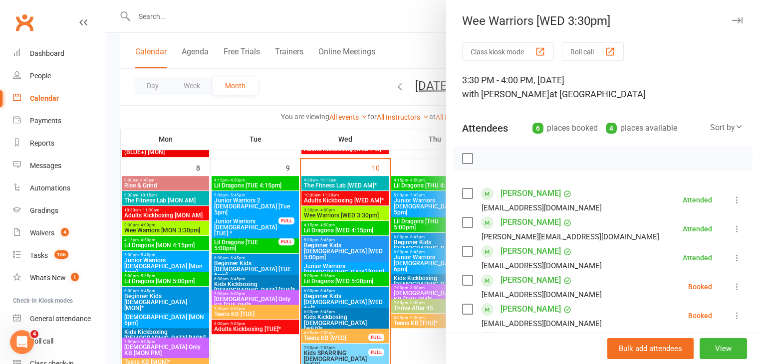
click at [732, 283] on icon at bounding box center [737, 287] width 10 height 10
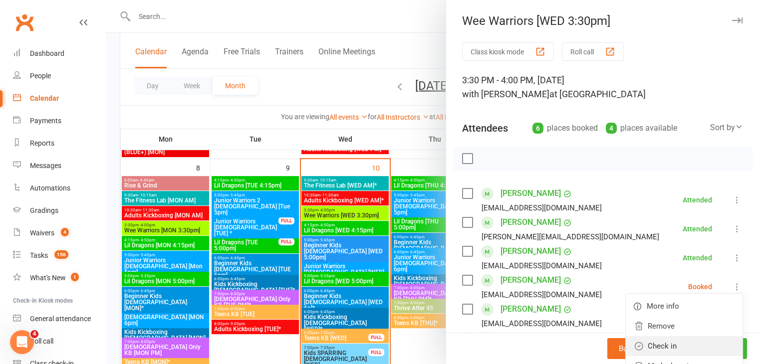
click at [661, 344] on link "Check in" at bounding box center [684, 347] width 117 height 20
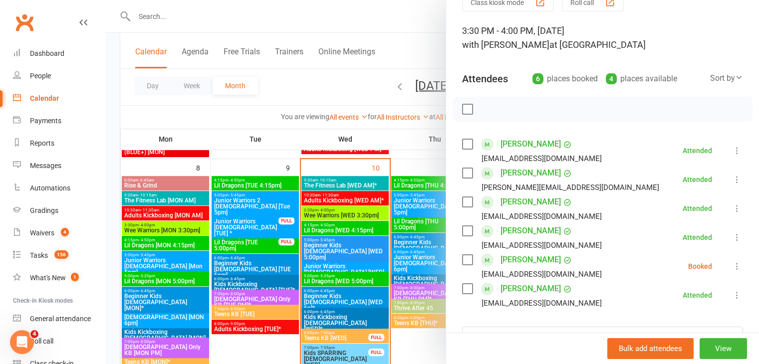
scroll to position [50, 0]
click at [732, 262] on icon at bounding box center [737, 266] width 10 height 10
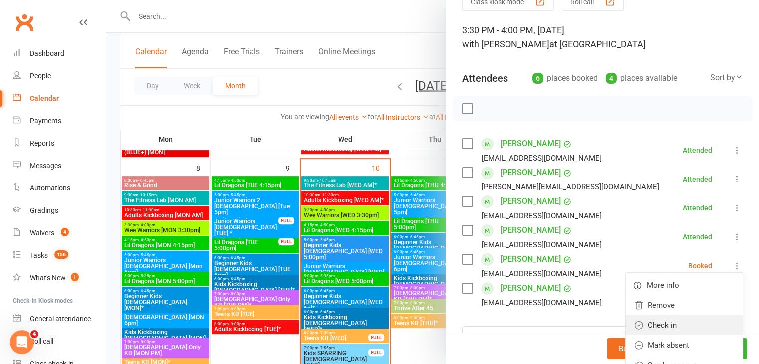
click at [656, 326] on link "Check in" at bounding box center [684, 326] width 117 height 20
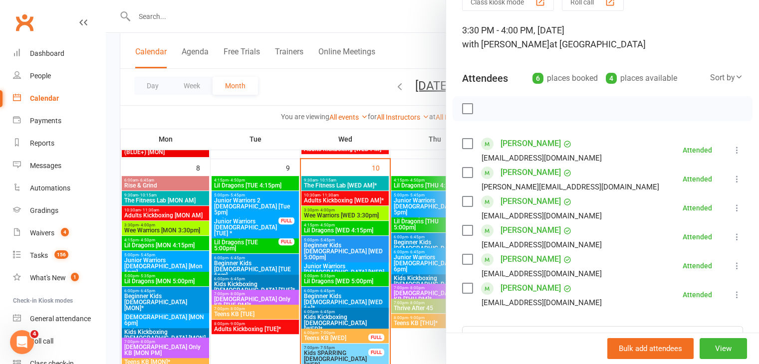
click at [322, 230] on div at bounding box center [433, 182] width 654 height 364
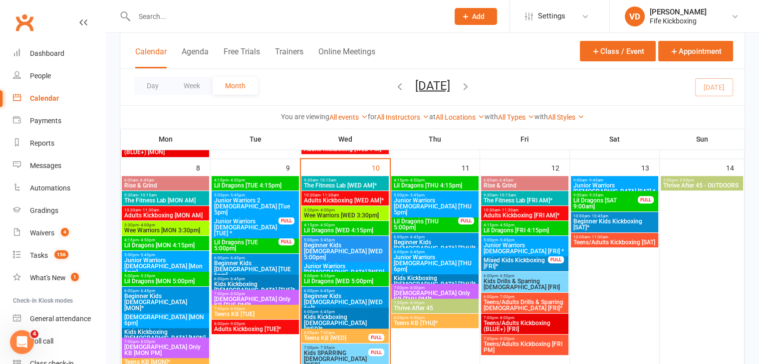
click at [322, 230] on span "Lil Dragons [WED 4:15pm]" at bounding box center [345, 231] width 83 height 6
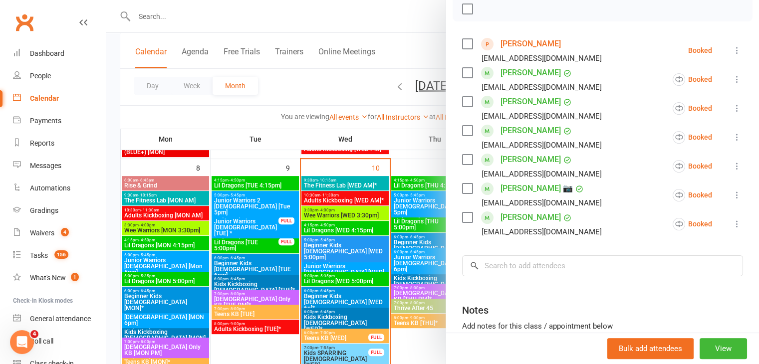
scroll to position [100, 0]
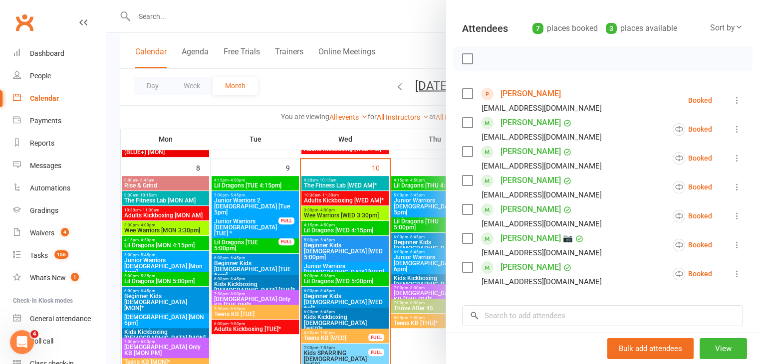
click at [732, 100] on icon at bounding box center [737, 100] width 10 height 10
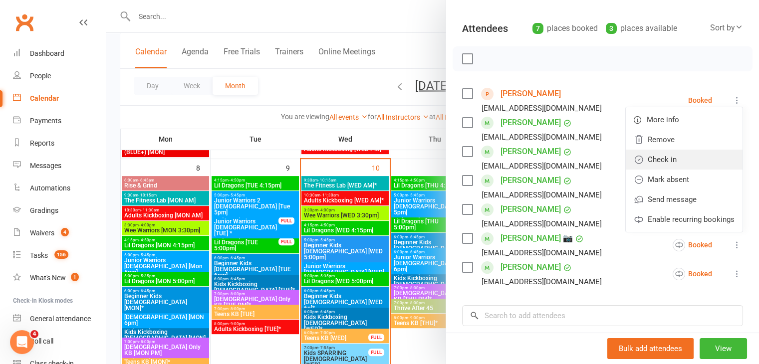
click at [653, 160] on link "Check in" at bounding box center [684, 160] width 117 height 20
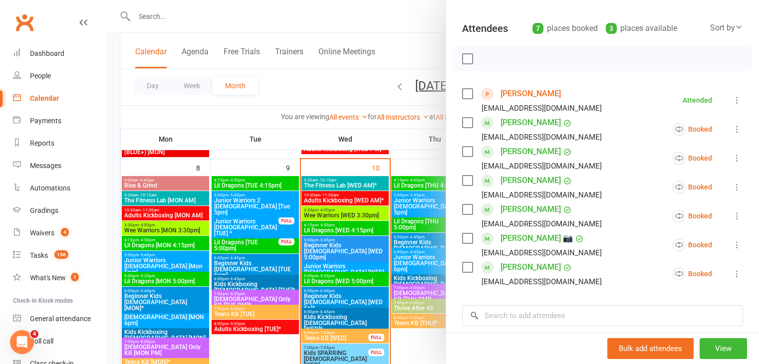
click at [732, 244] on icon at bounding box center [737, 245] width 10 height 10
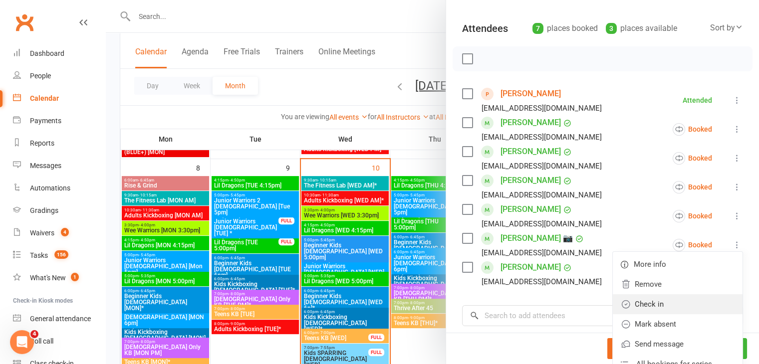
click at [657, 303] on link "Check in" at bounding box center [678, 305] width 130 height 20
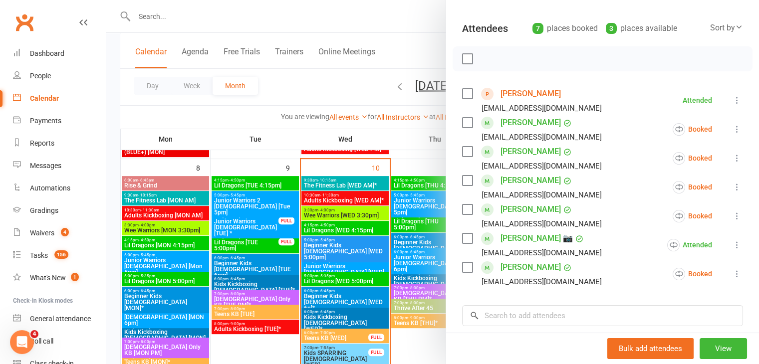
click at [732, 273] on icon at bounding box center [737, 274] width 10 height 10
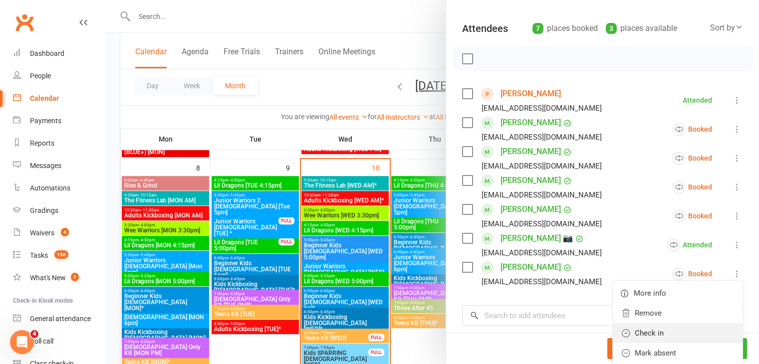
click at [650, 334] on link "Check in" at bounding box center [678, 334] width 130 height 20
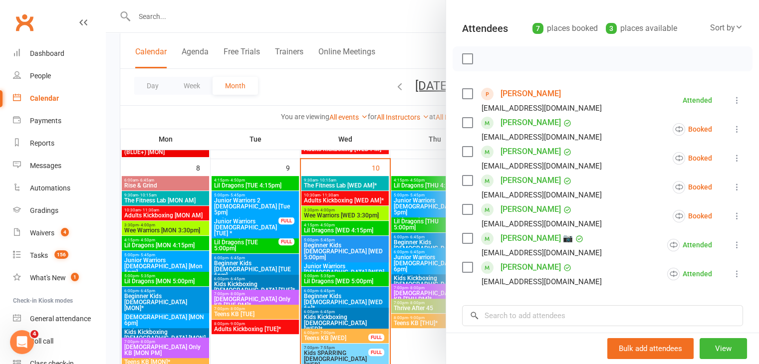
click at [732, 215] on icon at bounding box center [737, 216] width 10 height 10
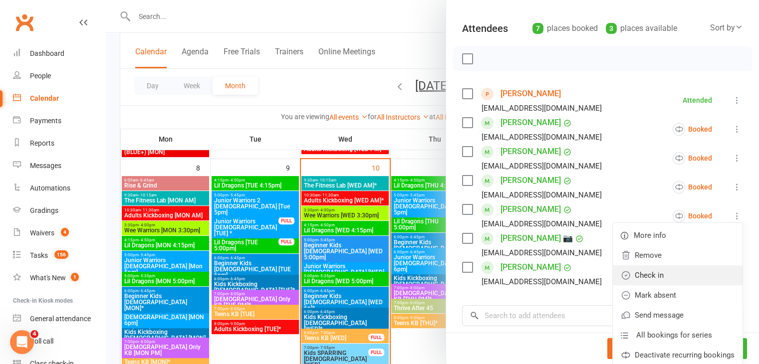
click at [643, 274] on link "Check in" at bounding box center [678, 276] width 130 height 20
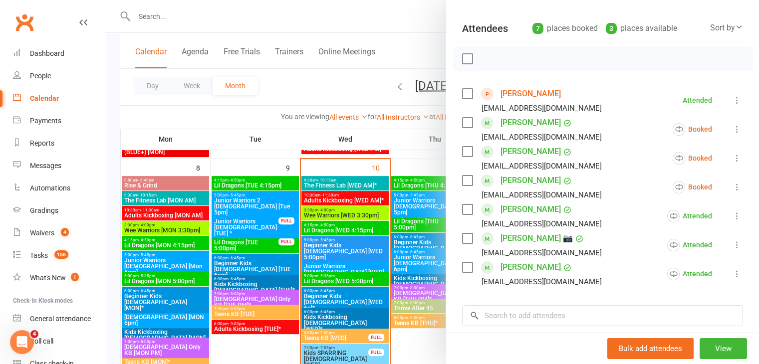
click at [732, 188] on icon at bounding box center [737, 187] width 10 height 10
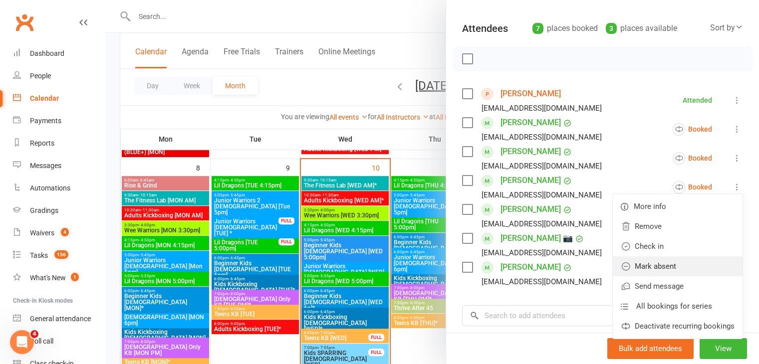
drag, startPoint x: 648, startPoint y: 265, endPoint x: 665, endPoint y: 251, distance: 22.0
click at [648, 266] on link "Mark absent" at bounding box center [678, 267] width 130 height 20
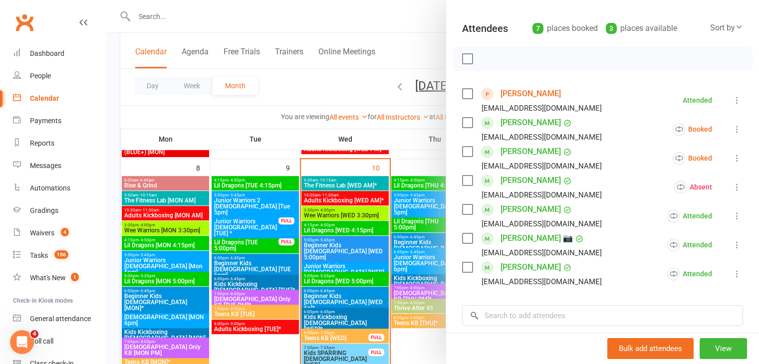
click at [732, 157] on icon at bounding box center [737, 158] width 10 height 10
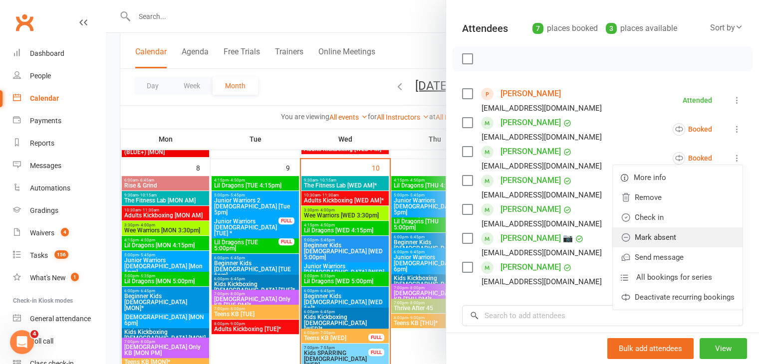
click at [653, 240] on link "Mark absent" at bounding box center [678, 238] width 130 height 20
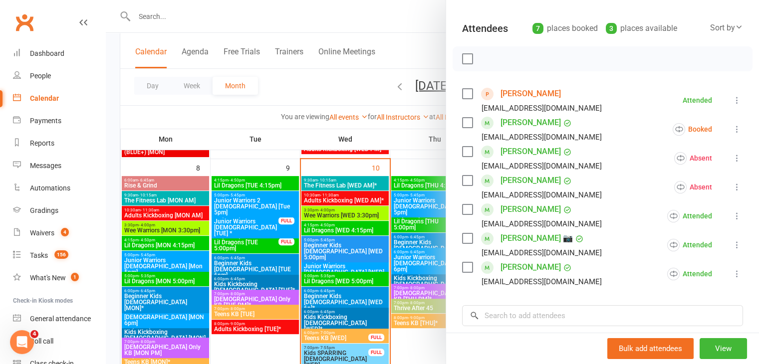
click at [732, 126] on icon at bounding box center [737, 129] width 10 height 10
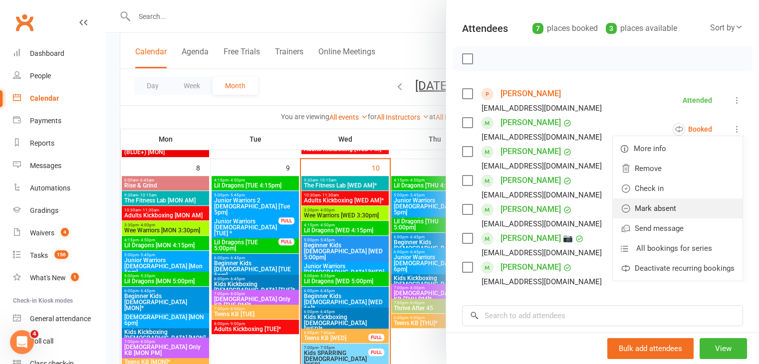
click at [655, 211] on link "Mark absent" at bounding box center [678, 209] width 130 height 20
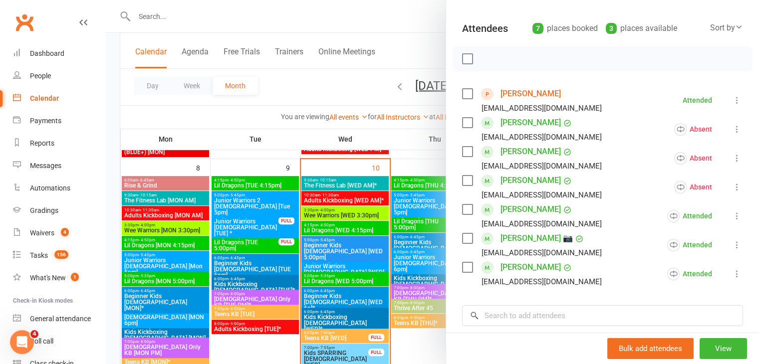
click at [334, 246] on div at bounding box center [433, 182] width 654 height 364
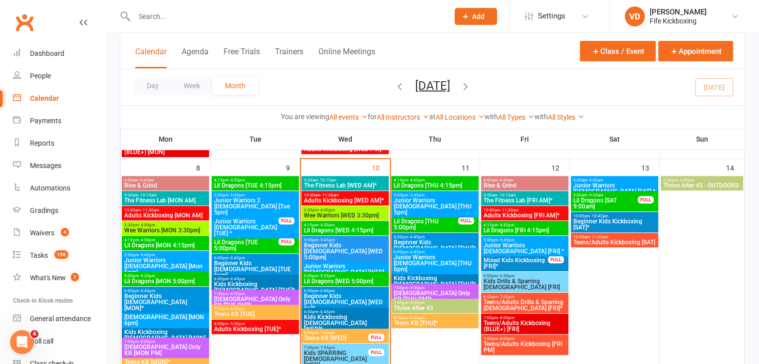
click at [335, 246] on span "Beginner Kids [DEMOGRAPHIC_DATA] [WED 5:00pm]" at bounding box center [345, 252] width 83 height 18
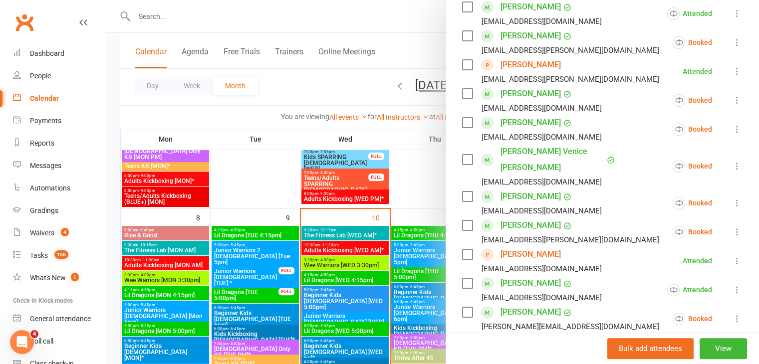
scroll to position [200, 0]
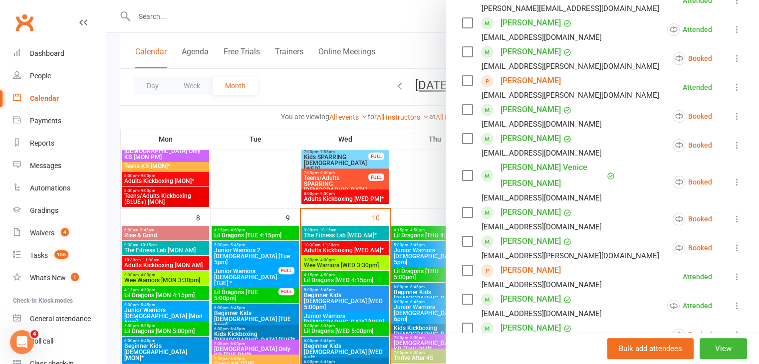
click at [732, 116] on icon at bounding box center [737, 116] width 10 height 10
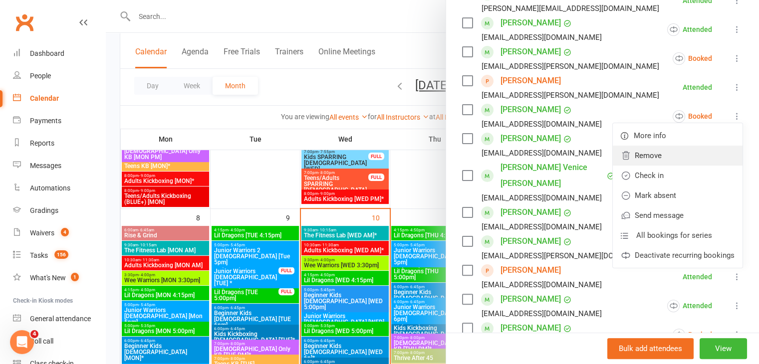
click at [638, 156] on link "Remove" at bounding box center [678, 156] width 130 height 20
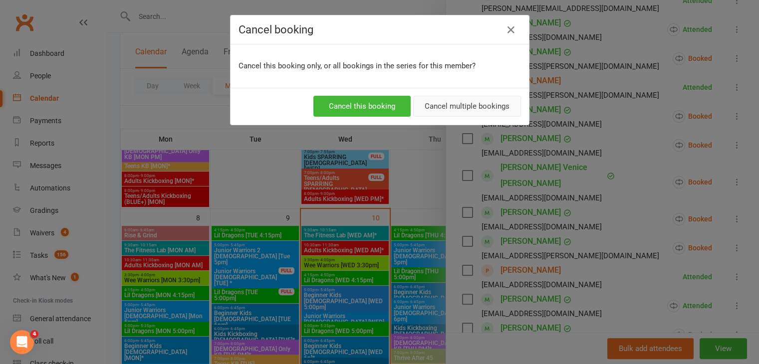
click at [461, 106] on button "Cancel multiple bookings" at bounding box center [467, 106] width 108 height 21
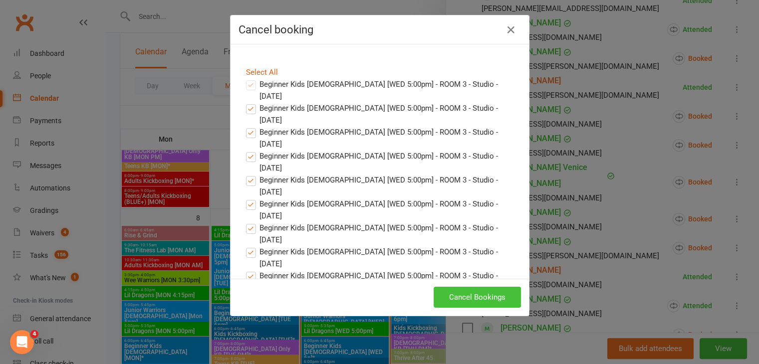
click at [477, 298] on button "Cancel Bookings" at bounding box center [477, 297] width 87 height 21
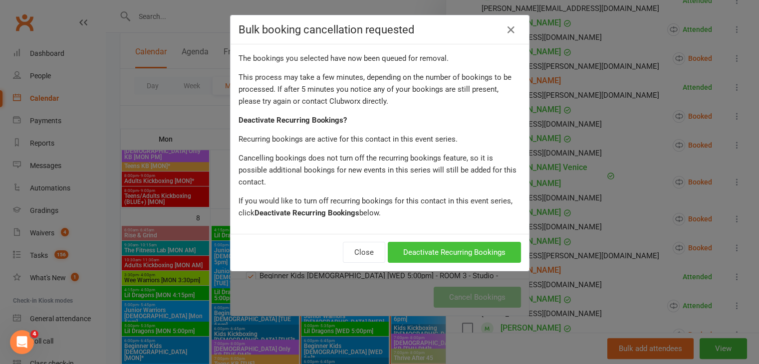
click at [467, 242] on button "Deactivate Recurring Bookings" at bounding box center [454, 252] width 133 height 21
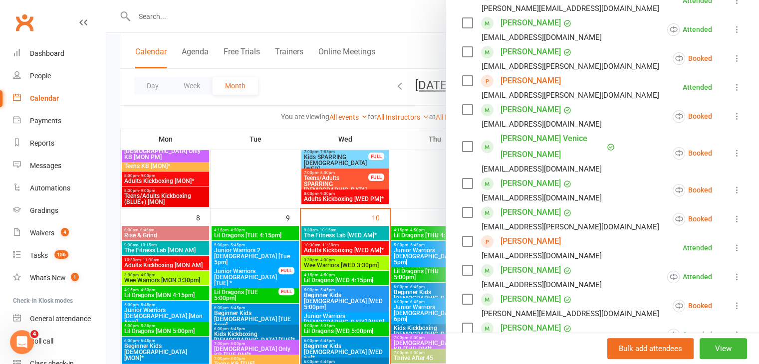
click at [336, 311] on div at bounding box center [433, 182] width 654 height 364
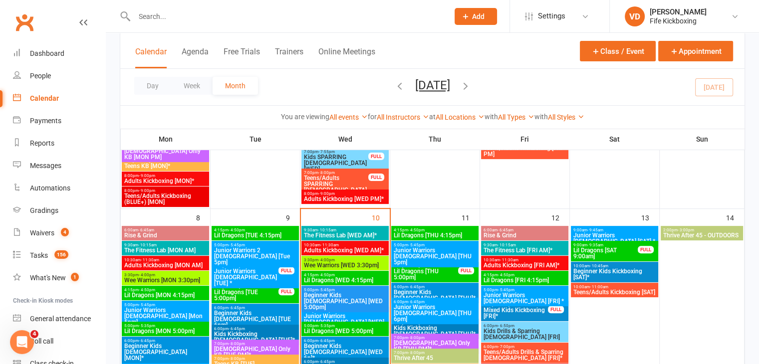
click at [352, 314] on span "Junior Warriors [DEMOGRAPHIC_DATA] [WED] *" at bounding box center [345, 323] width 83 height 18
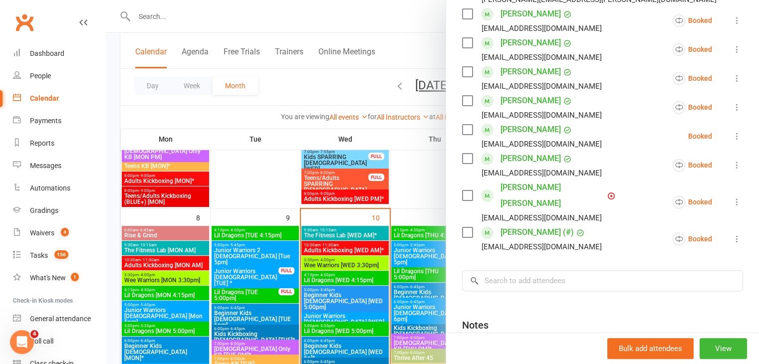
scroll to position [250, 0]
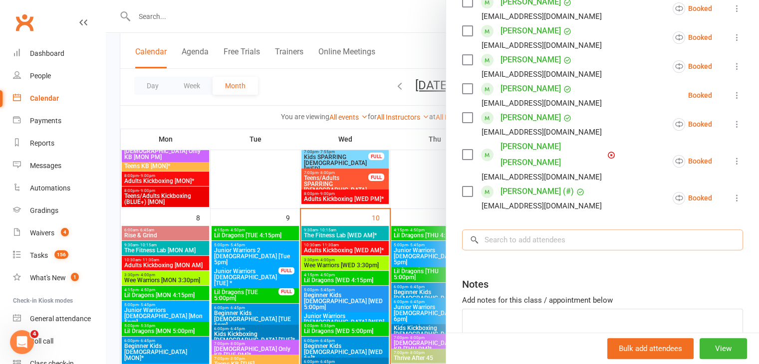
click at [517, 230] on input "search" at bounding box center [602, 240] width 281 height 21
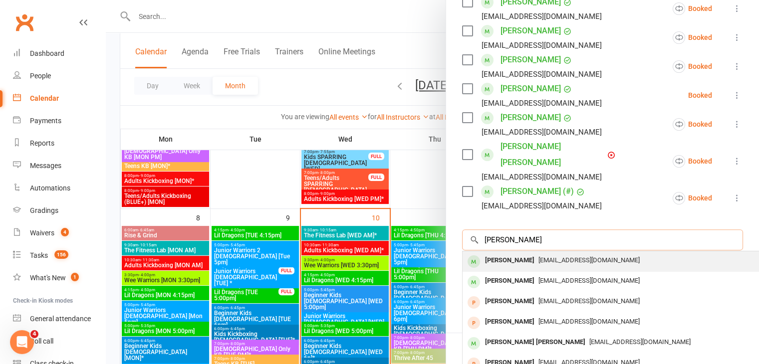
type input "Avery farrell"
click at [504, 254] on div "Avery Farrell" at bounding box center [509, 261] width 57 height 14
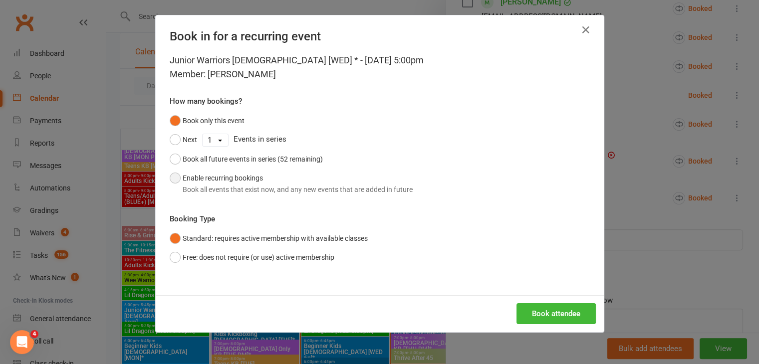
click at [171, 177] on button "Enable recurring bookings Book all events that exist now, and any new events th…" at bounding box center [291, 184] width 243 height 30
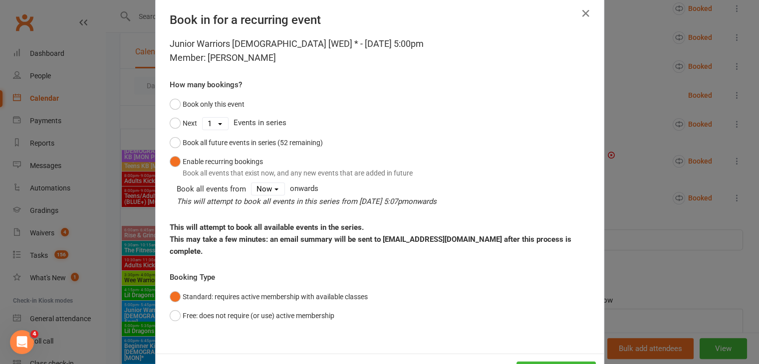
scroll to position [46, 0]
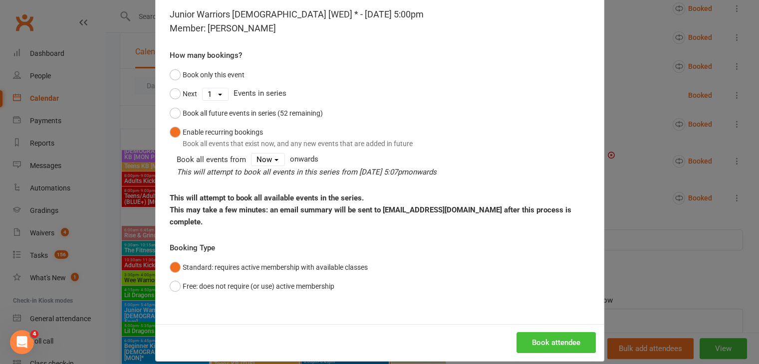
click at [544, 334] on button "Book attendee" at bounding box center [556, 343] width 79 height 21
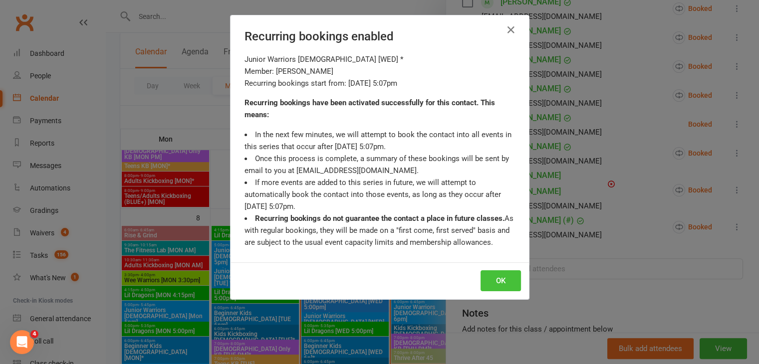
click at [492, 282] on button "OK" at bounding box center [501, 281] width 40 height 21
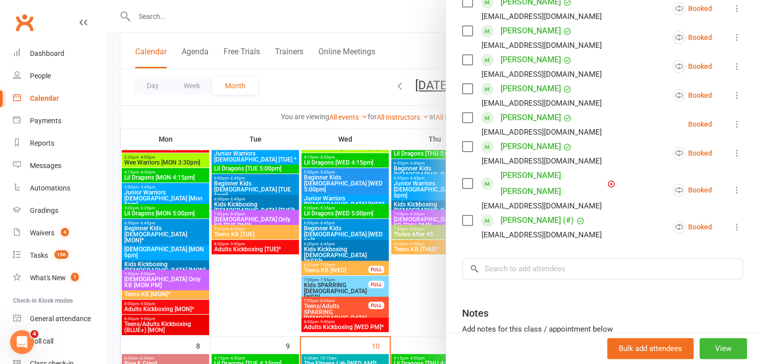
scroll to position [100, 0]
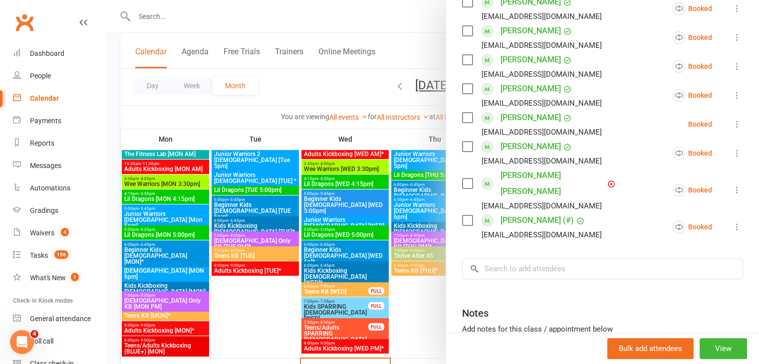
click at [340, 220] on div at bounding box center [433, 182] width 654 height 364
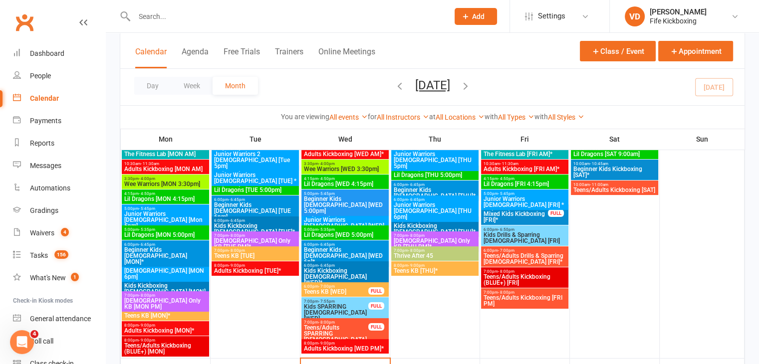
click at [340, 220] on span "Junior Warriors [DEMOGRAPHIC_DATA] [WED] *" at bounding box center [345, 226] width 83 height 18
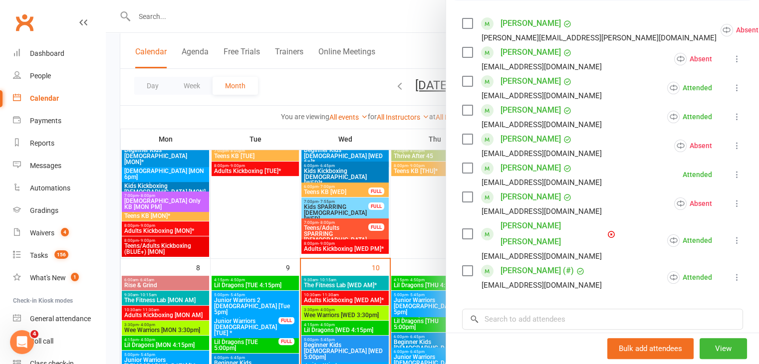
scroll to position [192, 0]
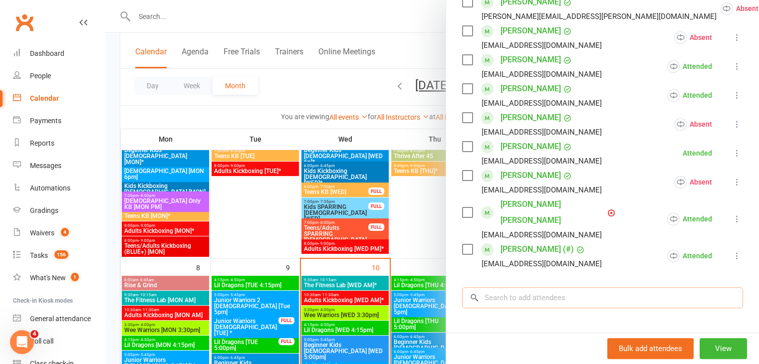
click at [504, 288] on input "search" at bounding box center [602, 298] width 281 height 21
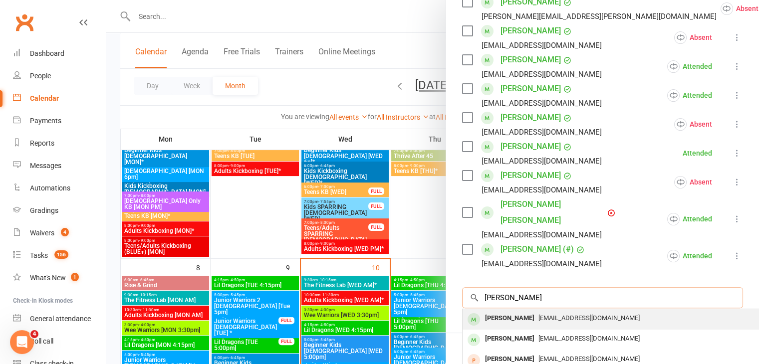
type input "avery farrell"
click at [511, 312] on div "Avery Farrell" at bounding box center [509, 319] width 57 height 14
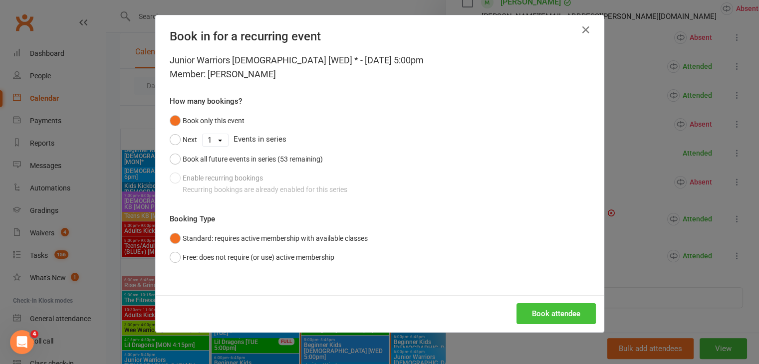
click at [570, 314] on button "Book attendee" at bounding box center [556, 314] width 79 height 21
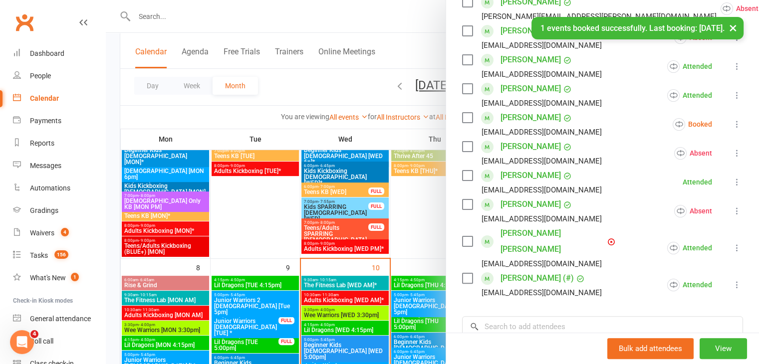
click at [732, 122] on icon at bounding box center [737, 124] width 10 height 10
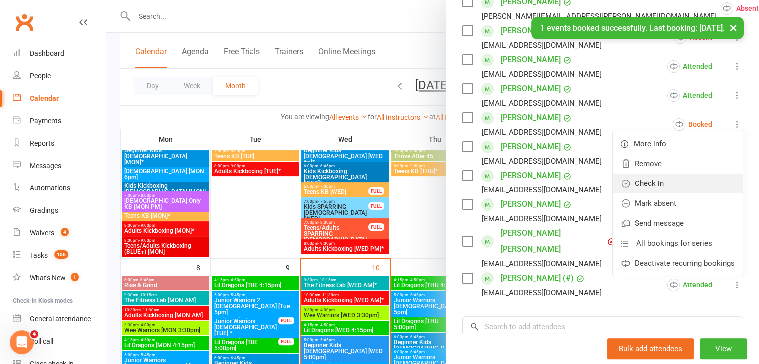
click at [649, 182] on link "Check in" at bounding box center [678, 184] width 130 height 20
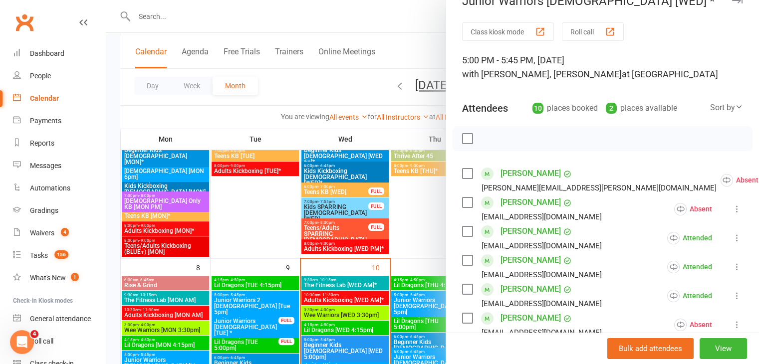
scroll to position [0, 0]
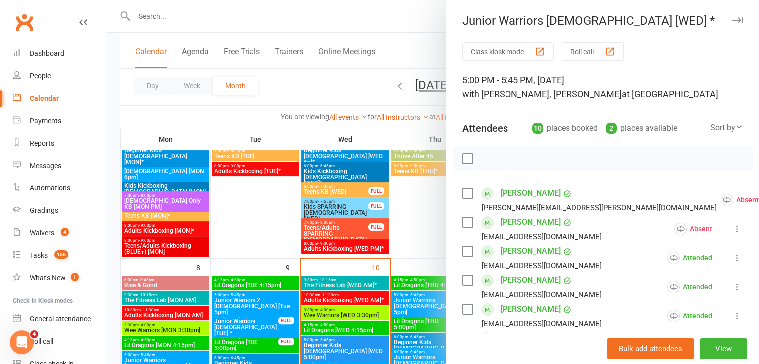
click at [732, 18] on icon "button" at bounding box center [737, 20] width 10 height 6
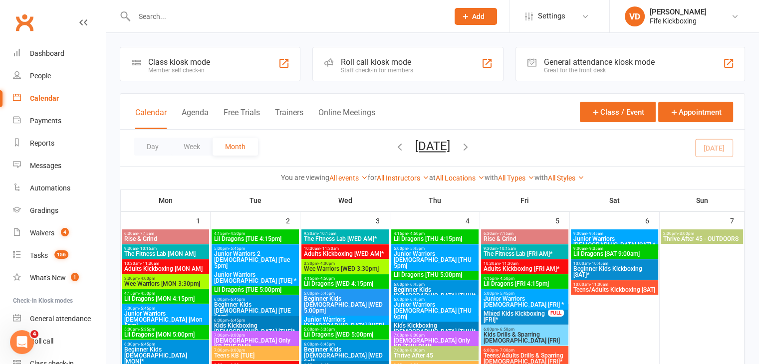
click at [394, 146] on icon "button" at bounding box center [399, 146] width 11 height 11
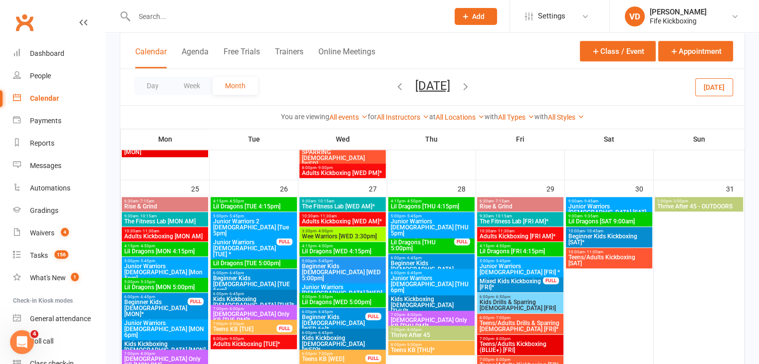
scroll to position [999, 0]
click at [332, 288] on span "Junior Warriors [DEMOGRAPHIC_DATA] [WED] *" at bounding box center [343, 294] width 82 height 18
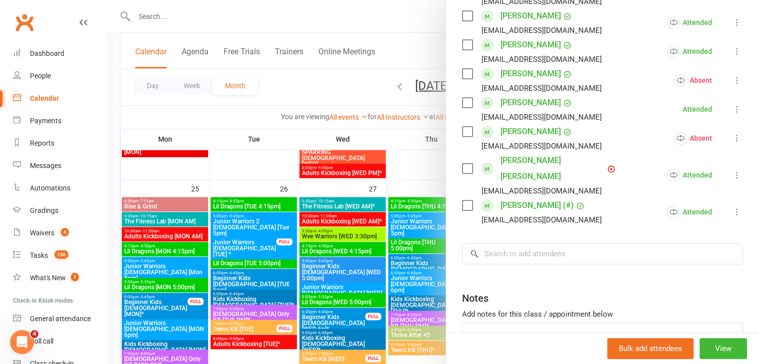
scroll to position [250, 0]
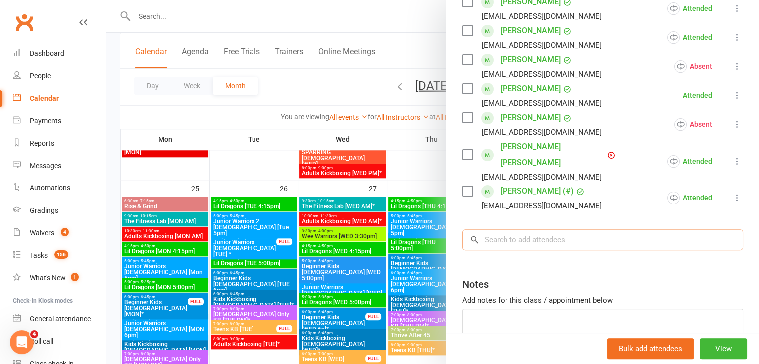
click at [512, 230] on input "search" at bounding box center [602, 240] width 281 height 21
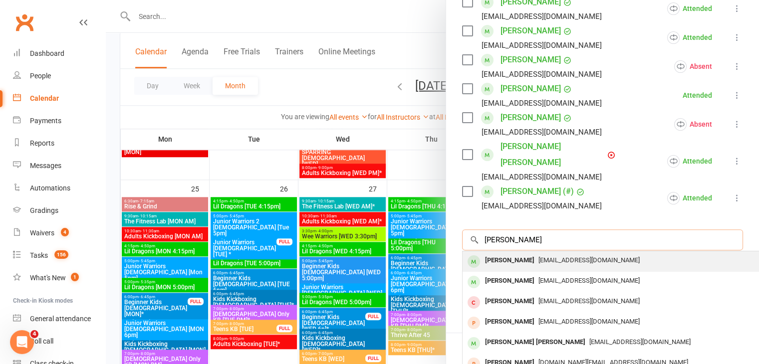
type input "avery farre"
click at [515, 254] on div "Avery Farrell" at bounding box center [509, 261] width 57 height 14
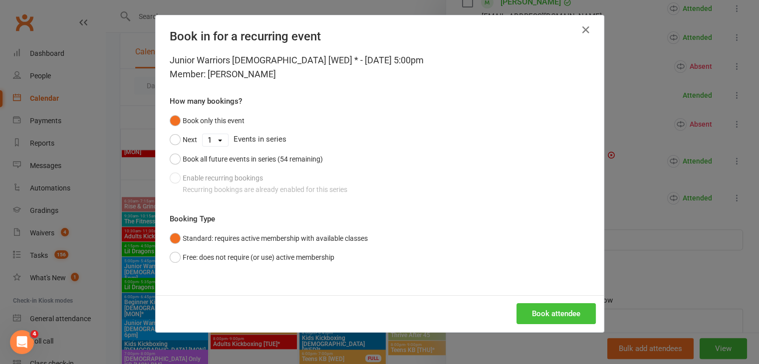
click at [562, 317] on button "Book attendee" at bounding box center [556, 314] width 79 height 21
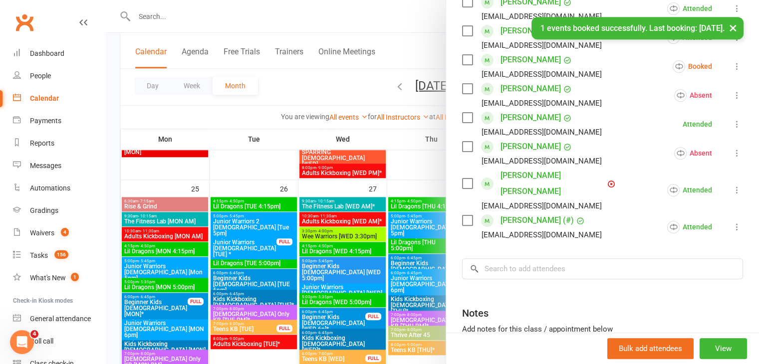
scroll to position [150, 0]
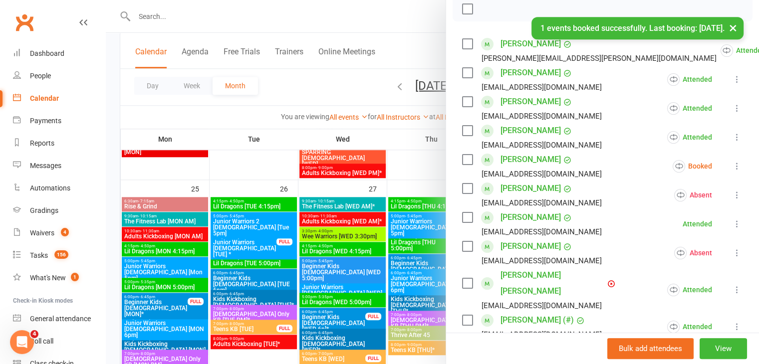
click at [732, 165] on icon at bounding box center [737, 166] width 10 height 10
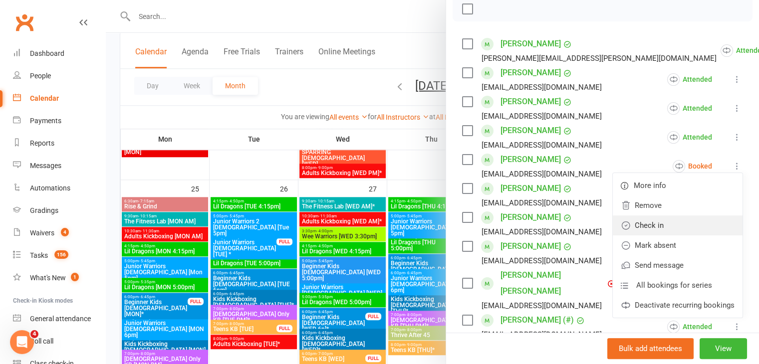
click at [641, 225] on link "Check in" at bounding box center [678, 226] width 130 height 20
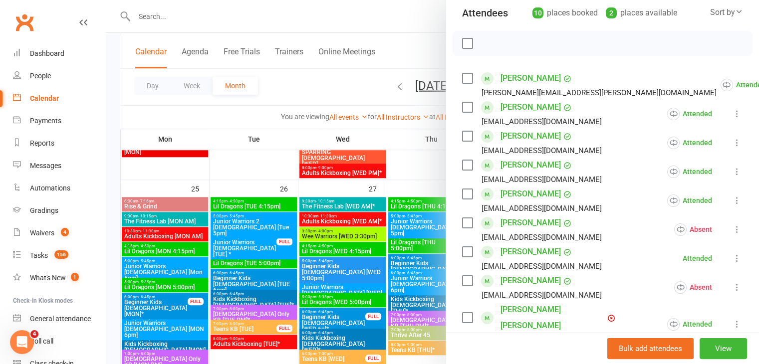
scroll to position [0, 0]
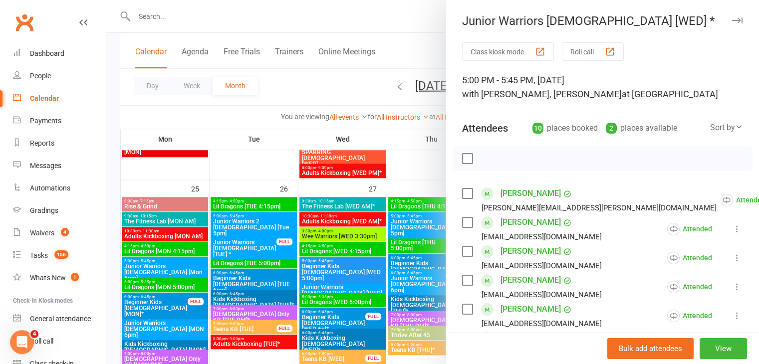
click at [415, 170] on div at bounding box center [433, 182] width 654 height 364
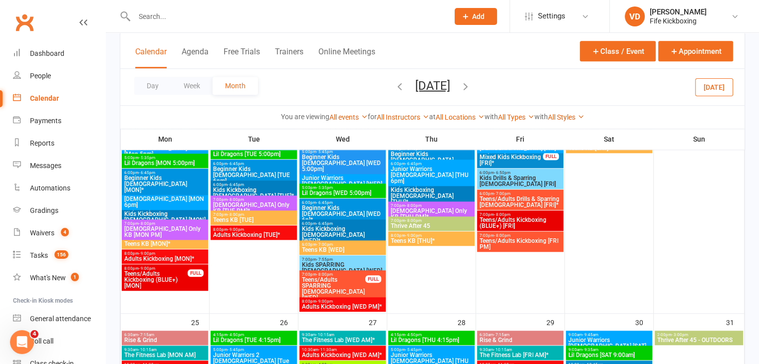
scroll to position [849, 0]
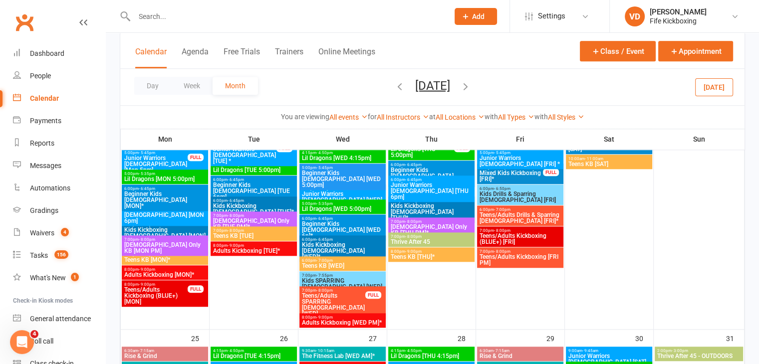
click at [326, 194] on span "Junior Warriors [DEMOGRAPHIC_DATA] [WED] *" at bounding box center [343, 200] width 82 height 18
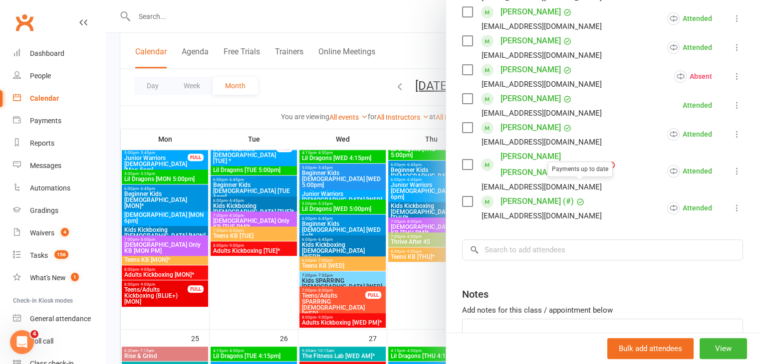
scroll to position [250, 0]
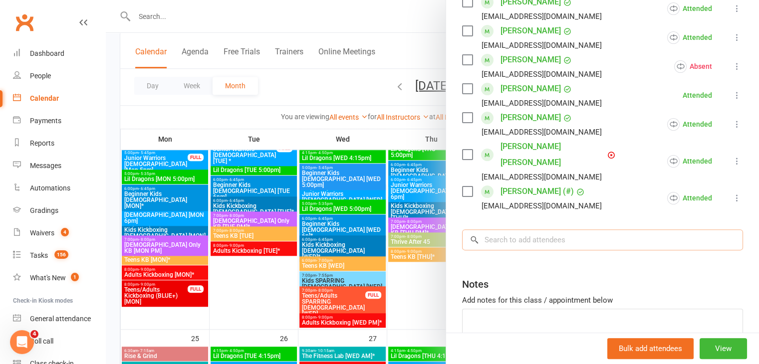
click at [508, 230] on input "search" at bounding box center [602, 240] width 281 height 21
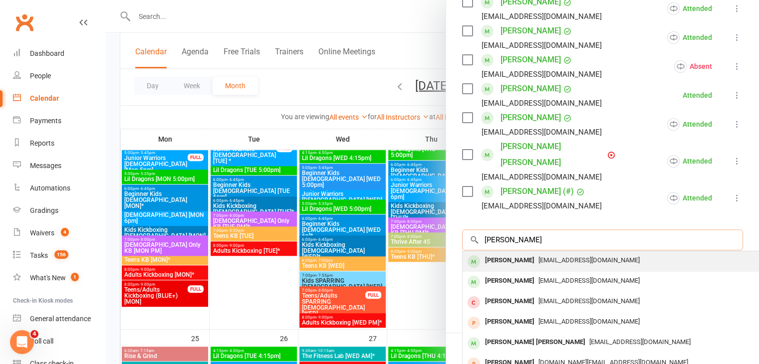
type input "avery farre"
click at [503, 254] on div "Avery Farrell" at bounding box center [509, 261] width 57 height 14
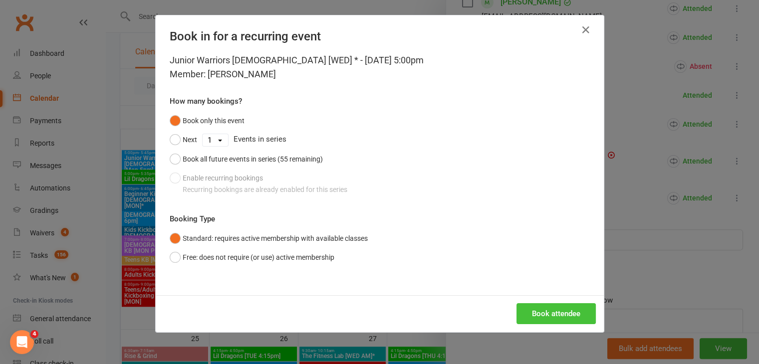
click at [575, 315] on button "Book attendee" at bounding box center [556, 314] width 79 height 21
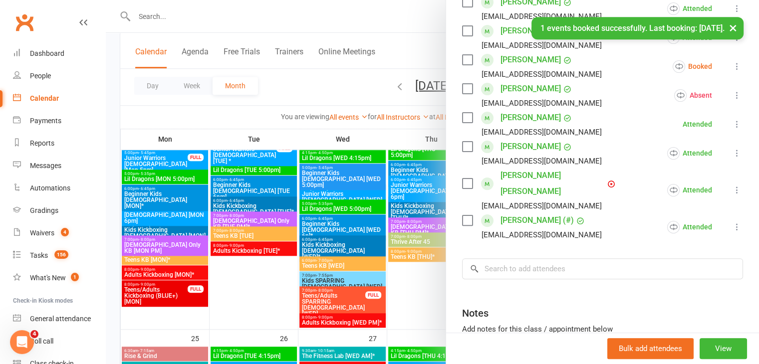
click at [732, 67] on icon at bounding box center [737, 66] width 10 height 10
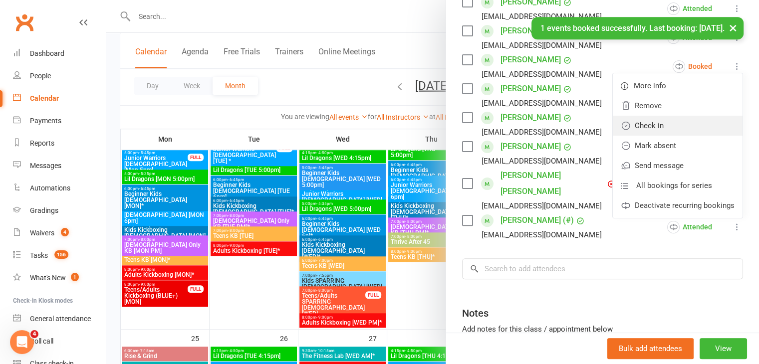
click at [645, 126] on link "Check in" at bounding box center [678, 126] width 130 height 20
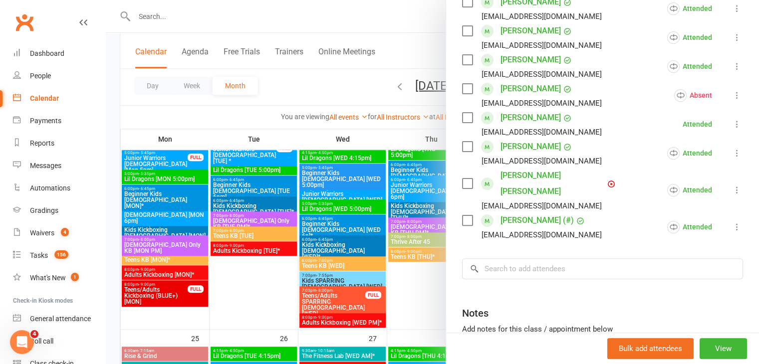
click at [380, 8] on div at bounding box center [433, 182] width 654 height 364
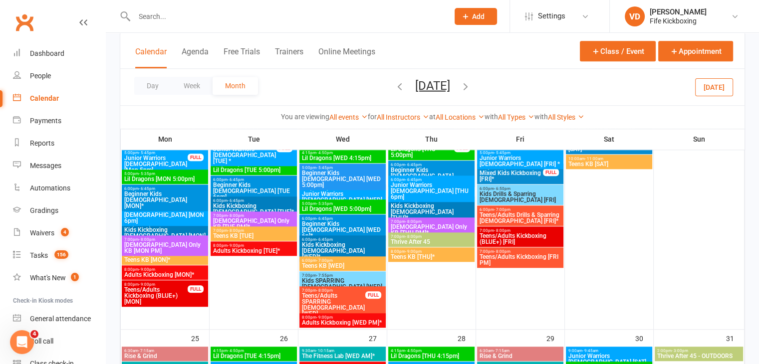
click at [157, 10] on input "text" at bounding box center [286, 16] width 311 height 14
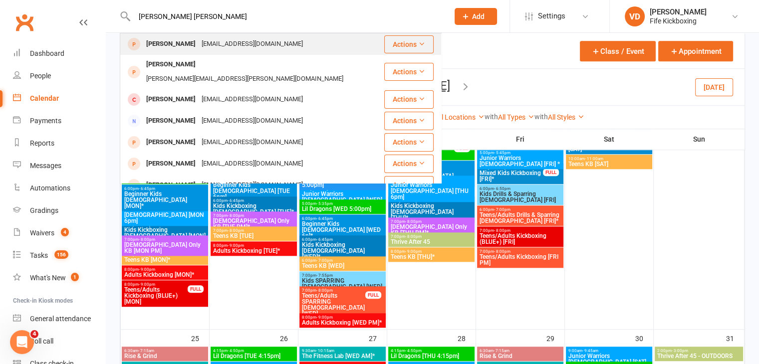
type input "[PERSON_NAME] [PERSON_NAME]"
click at [177, 42] on div "[PERSON_NAME]" at bounding box center [170, 44] width 55 height 14
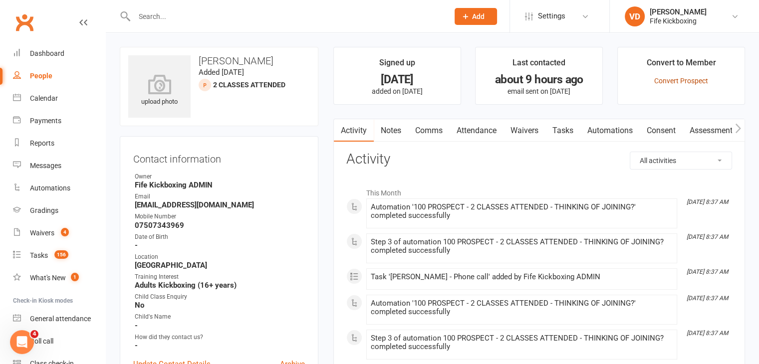
click at [662, 77] on link "Convert Prospect" at bounding box center [682, 81] width 54 height 8
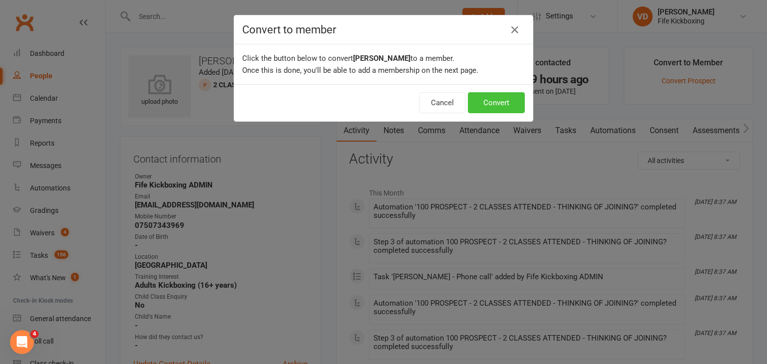
click at [511, 101] on button "Convert" at bounding box center [496, 102] width 57 height 21
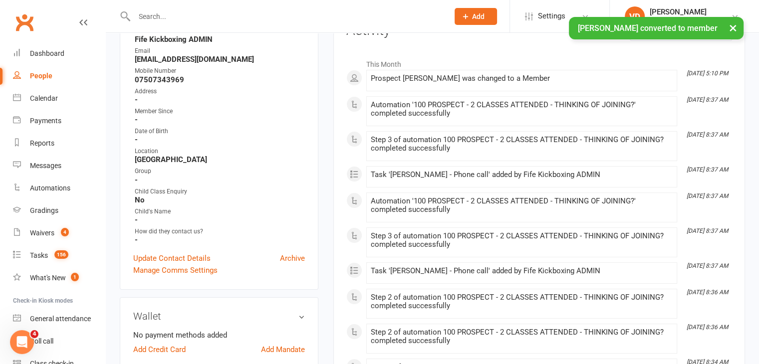
scroll to position [150, 0]
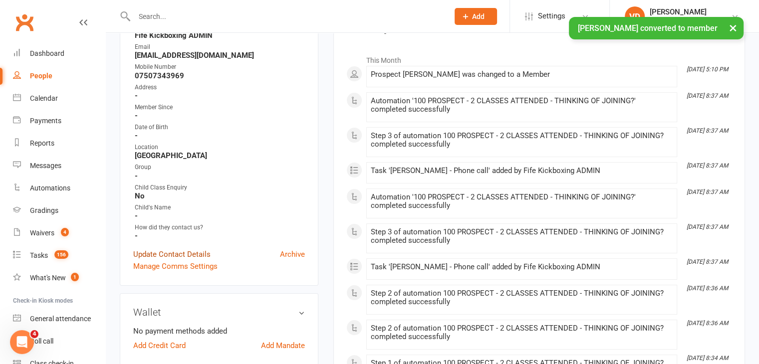
click at [198, 258] on link "Update Contact Details" at bounding box center [171, 255] width 77 height 12
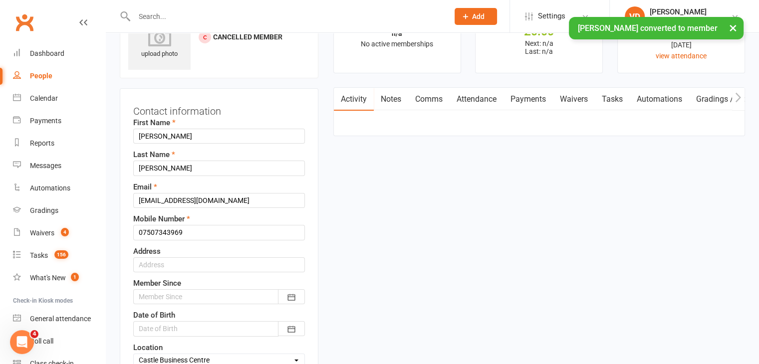
scroll to position [47, 0]
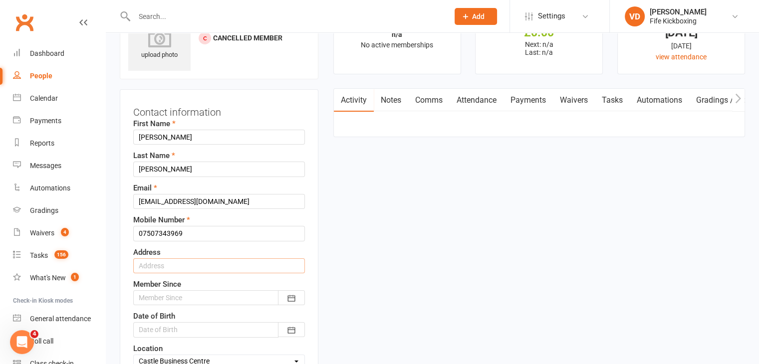
click at [179, 267] on input "text" at bounding box center [219, 266] width 172 height 15
type input "[STREET_ADDRESS]"
click at [213, 299] on div at bounding box center [219, 298] width 172 height 15
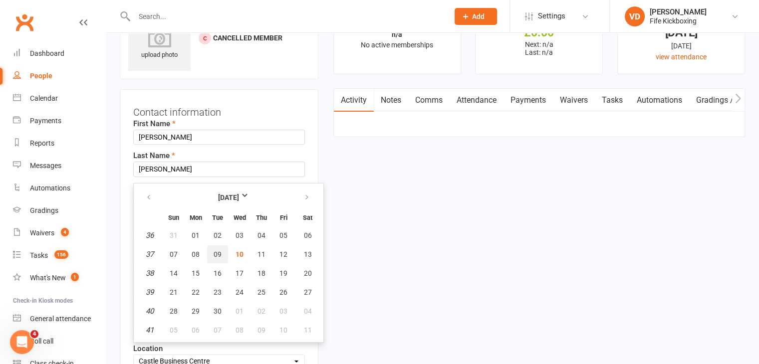
click at [218, 254] on span "09" at bounding box center [218, 255] width 8 height 8
type input "[DATE]"
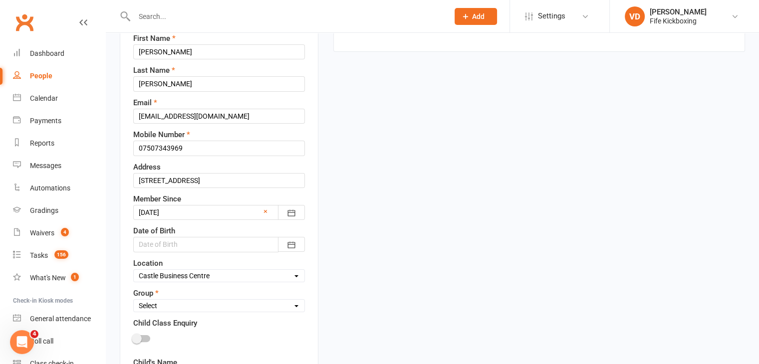
scroll to position [150, 0]
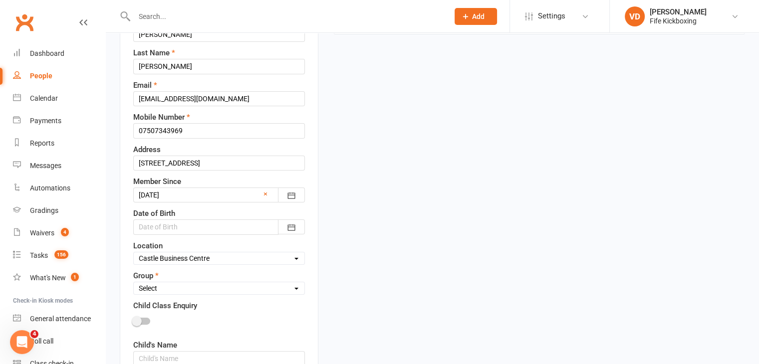
click at [233, 288] on select "Select Wee Warriors (3 - 4½) Lil Dragons (4½-6) Junior Warriors (7-8) Beg Kids …" at bounding box center [219, 288] width 171 height 11
select select "Adults - Mixed Class (16+)"
click at [134, 283] on select "Select Wee Warriors (3 - 4½) Lil Dragons (4½-6) Junior Warriors (7-8) Beg Kids …" at bounding box center [219, 288] width 171 height 11
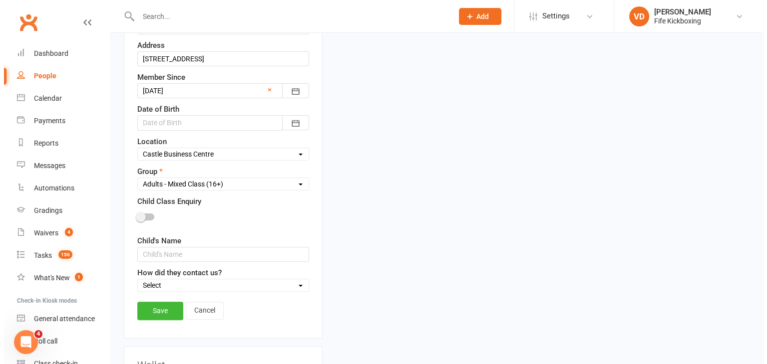
scroll to position [300, 0]
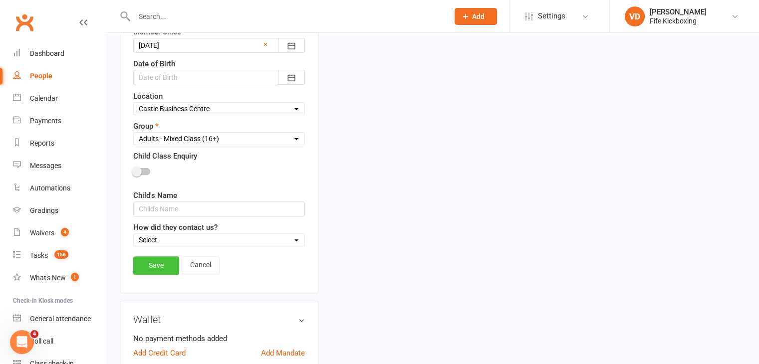
click at [160, 264] on link "Save" at bounding box center [156, 266] width 46 height 18
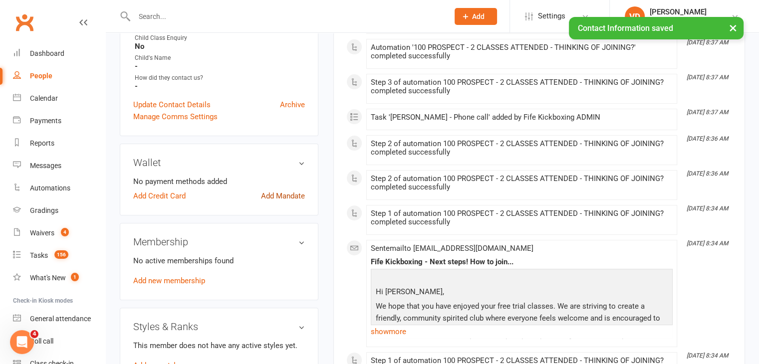
click at [281, 197] on link "Add Mandate" at bounding box center [283, 196] width 44 height 12
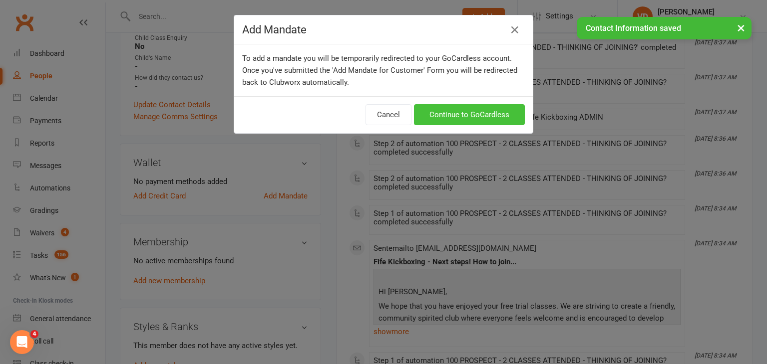
click at [457, 110] on link "Continue to GoCardless" at bounding box center [469, 114] width 111 height 21
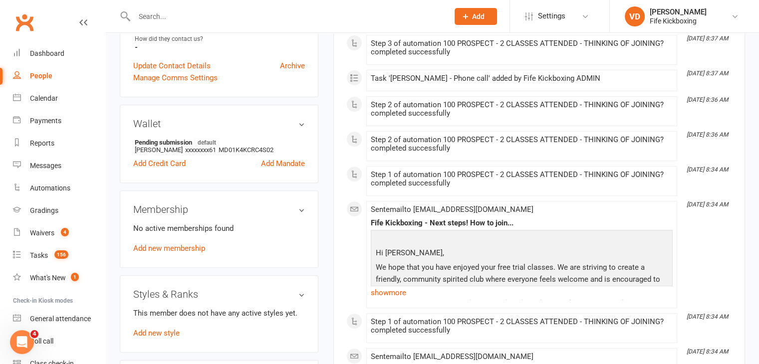
scroll to position [349, 0]
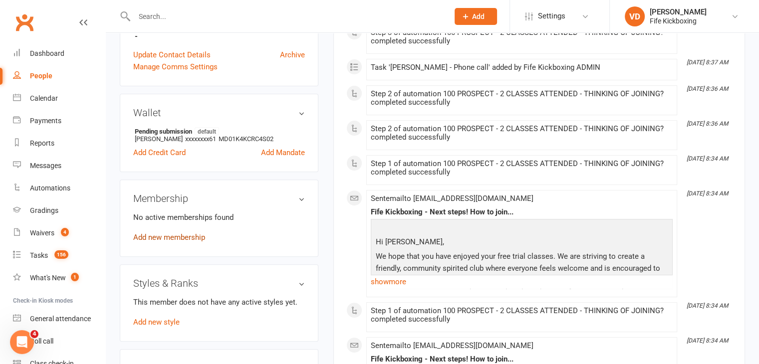
click at [184, 240] on link "Add new membership" at bounding box center [169, 237] width 72 height 9
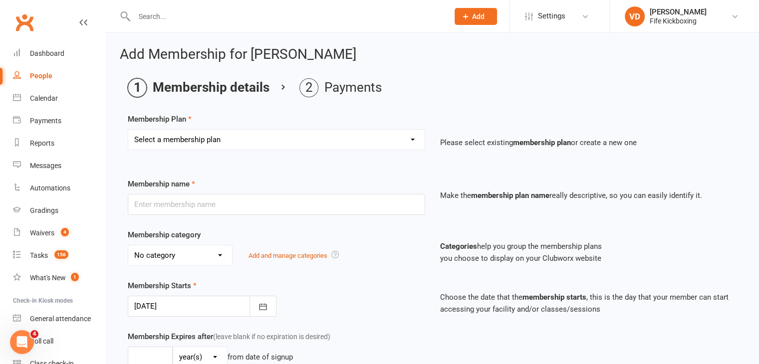
click at [198, 141] on select "Select a membership plan Create new Membership Plan Lil Dragons (2024) Junior W…" at bounding box center [276, 140] width 297 height 20
select select "77"
click at [128, 130] on select "Select a membership plan Create new Membership Plan Lil Dragons (2024) Junior W…" at bounding box center [276, 140] width 297 height 20
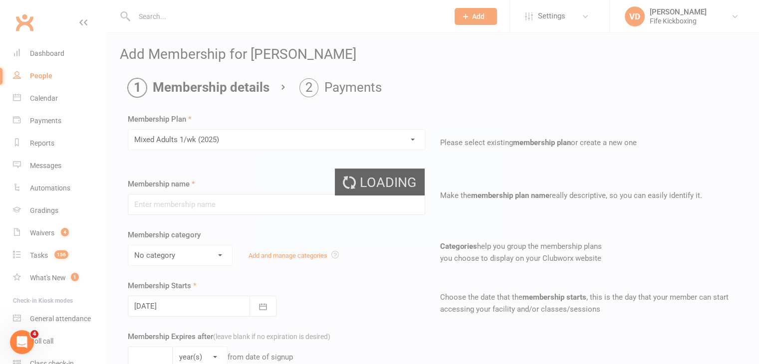
type input "Mixed Adults 1/wk (2025)"
select select "9"
type input "0"
type input "1"
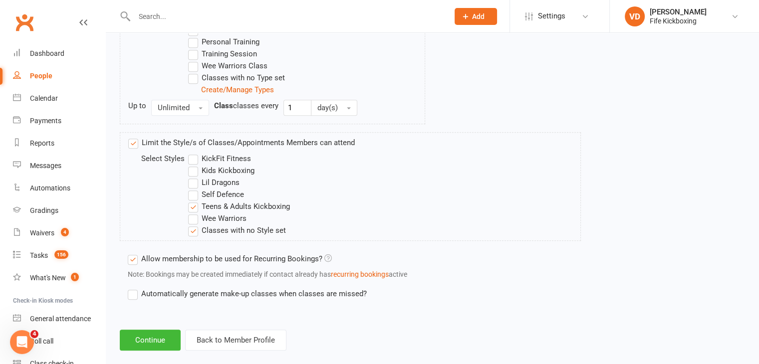
scroll to position [594, 0]
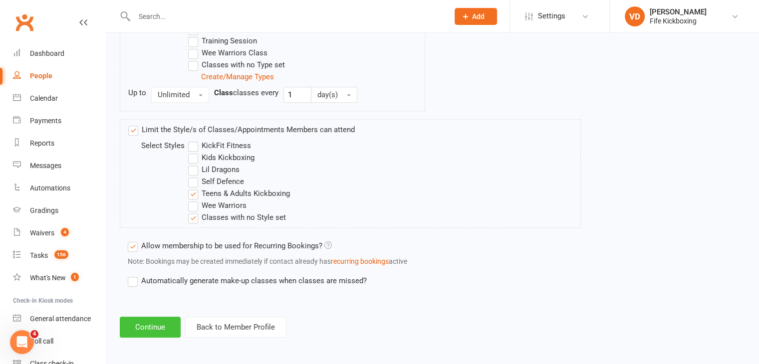
click at [164, 323] on button "Continue" at bounding box center [150, 327] width 61 height 21
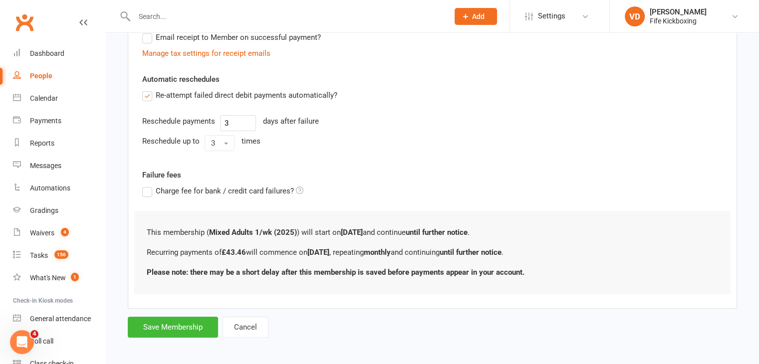
scroll to position [320, 0]
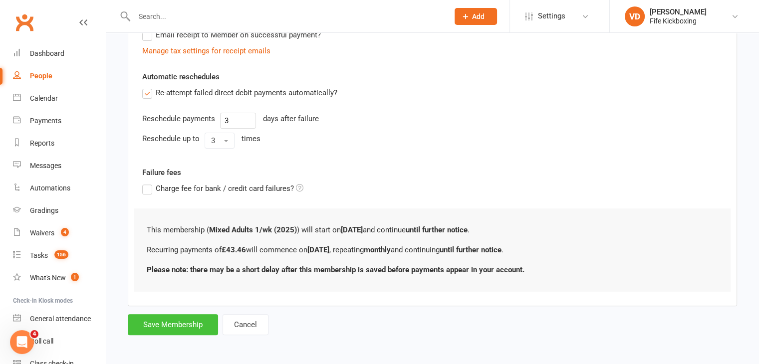
click at [199, 320] on button "Save Membership" at bounding box center [173, 325] width 90 height 21
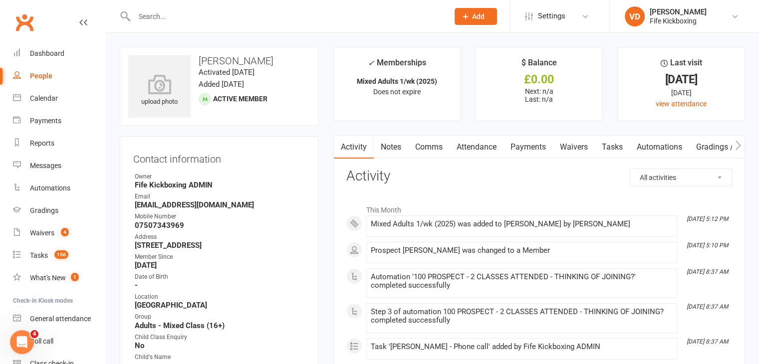
click at [531, 144] on link "Payments" at bounding box center [528, 147] width 49 height 23
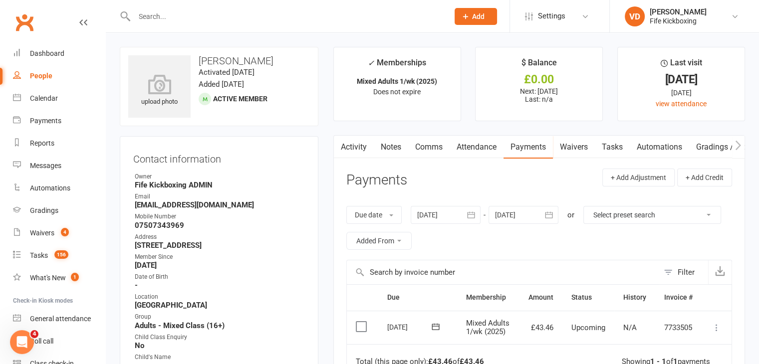
click at [718, 326] on icon at bounding box center [717, 328] width 10 height 10
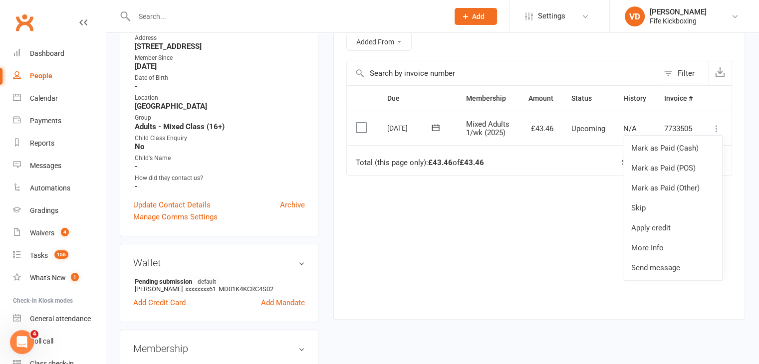
scroll to position [200, 0]
click at [361, 128] on label at bounding box center [362, 127] width 13 height 10
click at [361, 122] on input "checkbox" at bounding box center [359, 122] width 6 height 0
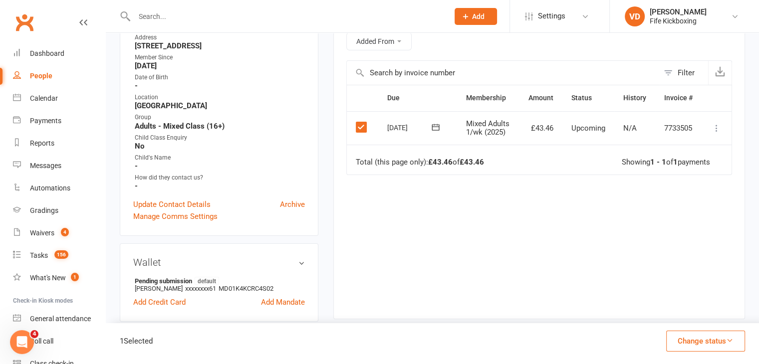
click at [361, 128] on label at bounding box center [362, 127] width 13 height 10
click at [361, 122] on input "checkbox" at bounding box center [359, 122] width 6 height 0
click at [361, 128] on label at bounding box center [362, 127] width 13 height 10
click at [361, 122] on input "checkbox" at bounding box center [359, 122] width 6 height 0
click at [704, 342] on button "Change status" at bounding box center [706, 341] width 79 height 21
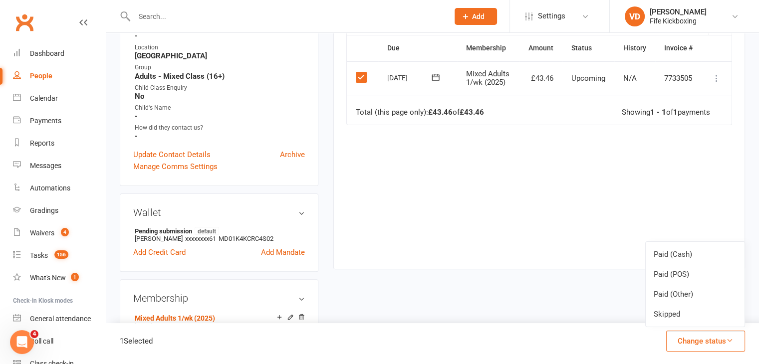
scroll to position [150, 0]
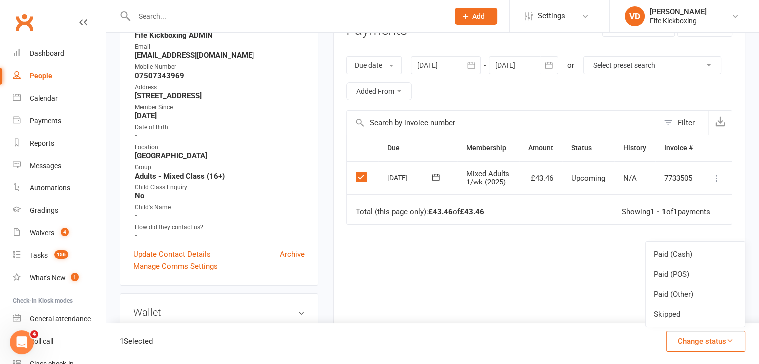
click at [551, 270] on div "Due Contact Membership Amount Status History Invoice # Select this [DATE] [PERS…" at bounding box center [539, 244] width 386 height 219
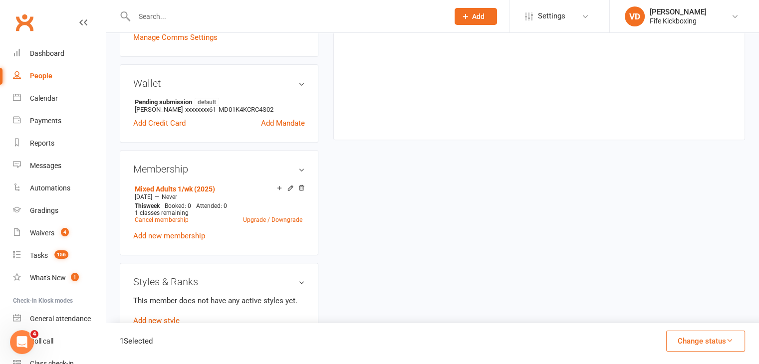
scroll to position [399, 0]
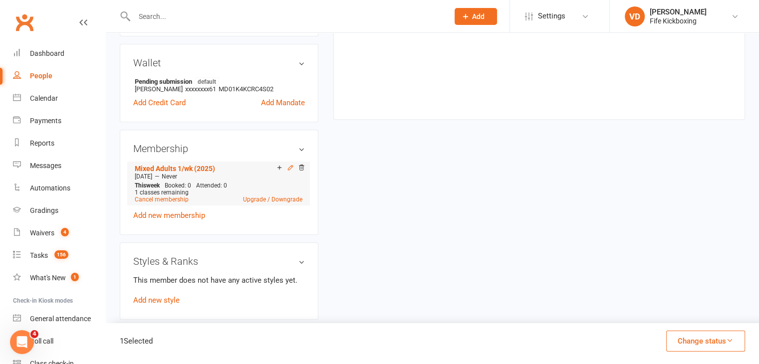
click at [290, 169] on icon at bounding box center [290, 167] width 4 height 4
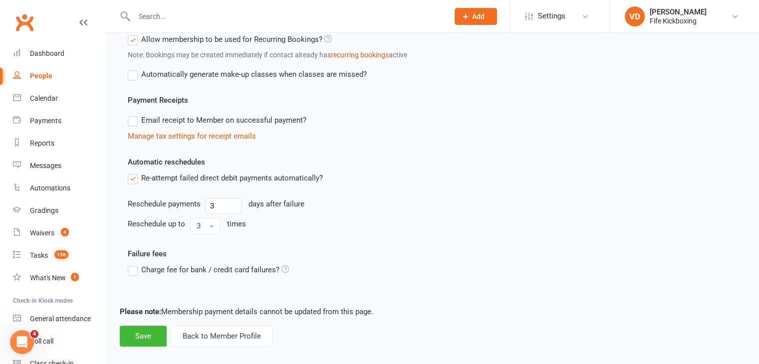
scroll to position [689, 0]
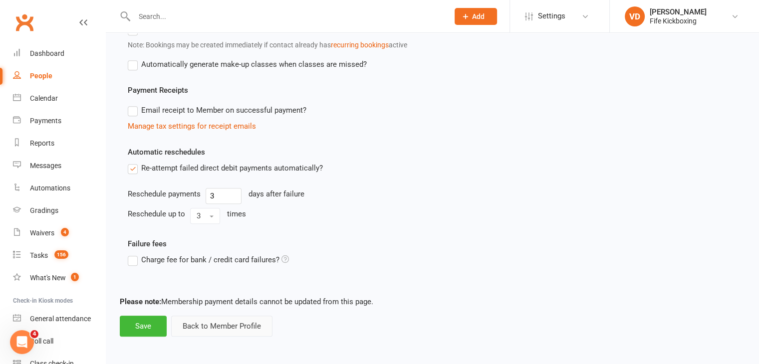
click at [205, 322] on button "Back to Member Profile" at bounding box center [221, 326] width 101 height 21
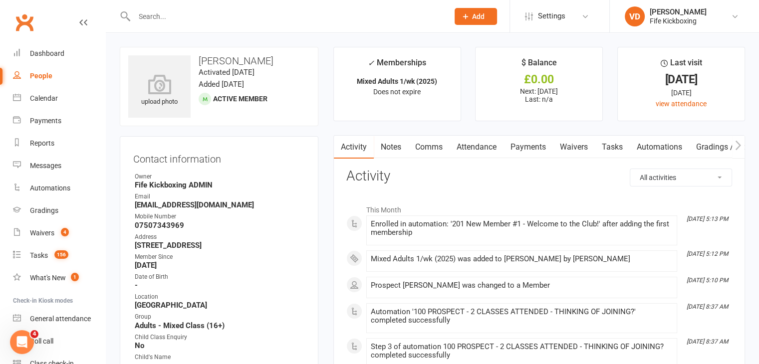
click at [525, 146] on link "Payments" at bounding box center [528, 147] width 49 height 23
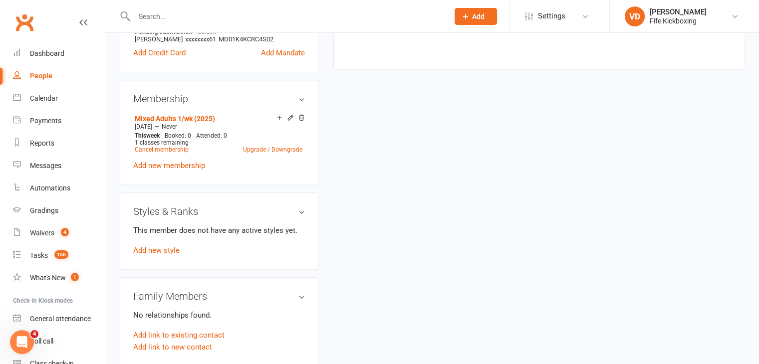
scroll to position [399, 0]
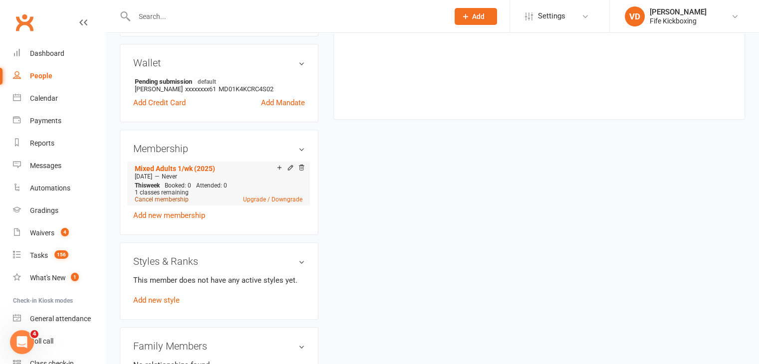
click at [168, 202] on link "Cancel membership" at bounding box center [162, 199] width 54 height 7
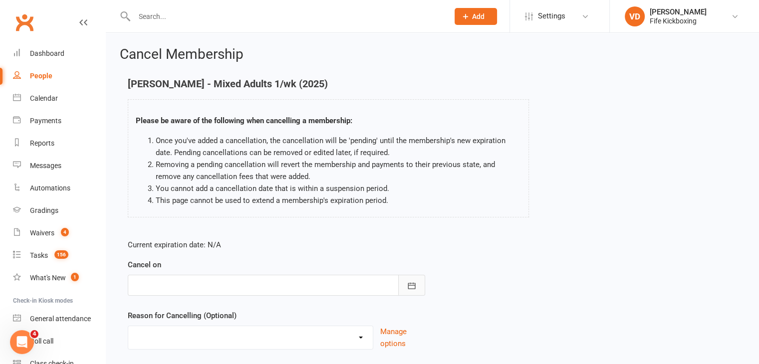
click at [411, 286] on icon "button" at bounding box center [412, 286] width 10 height 10
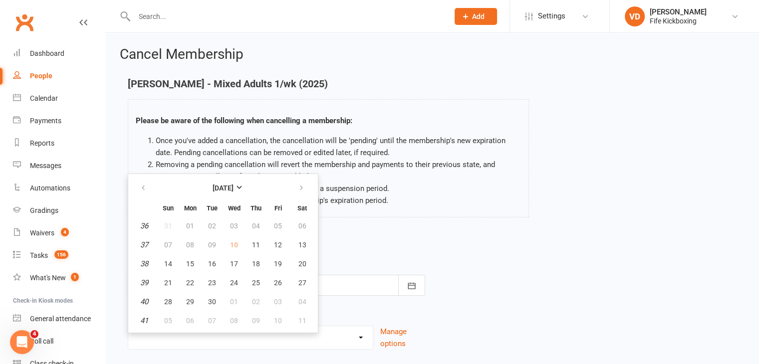
click at [230, 243] on td "10" at bounding box center [234, 245] width 21 height 18
click at [236, 244] on td "10" at bounding box center [234, 245] width 21 height 18
click at [232, 240] on td "10" at bounding box center [234, 245] width 21 height 18
click at [362, 245] on p "Current expiration date: N/A" at bounding box center [277, 245] width 298 height 12
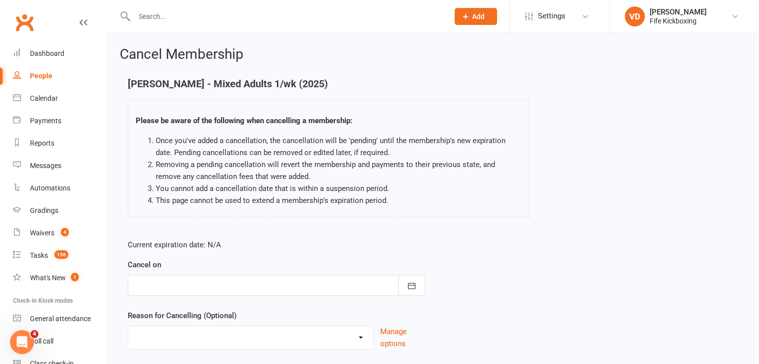
click at [356, 280] on div at bounding box center [277, 285] width 298 height 21
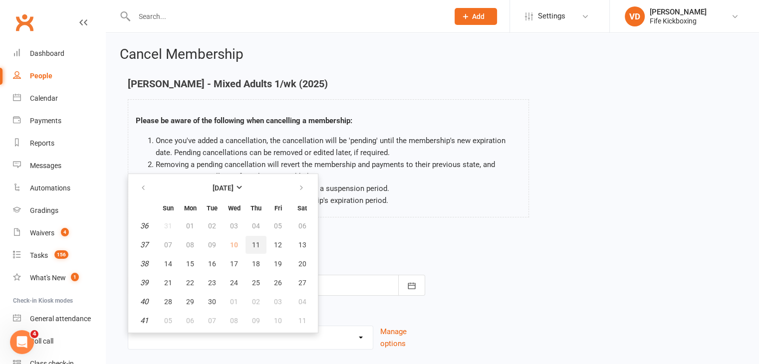
click at [252, 243] on span "11" at bounding box center [256, 245] width 8 height 8
type input "[DATE]"
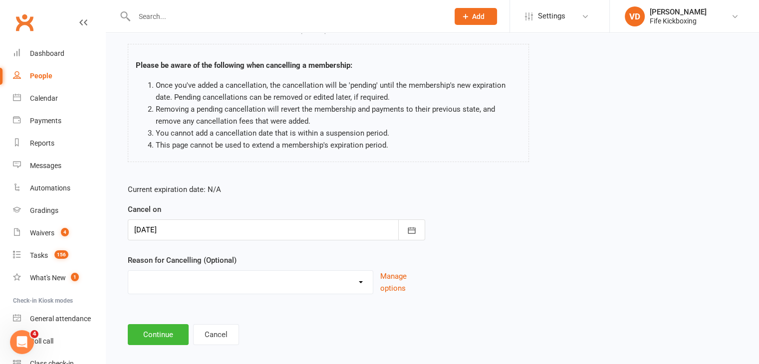
scroll to position [66, 0]
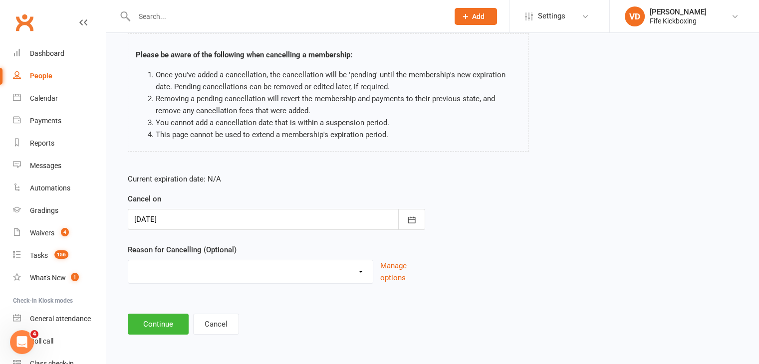
click at [318, 267] on select "Graduation Holiday Injury Mandate cancelled Non-attendance Other reason" at bounding box center [250, 271] width 245 height 20
select select "5"
click at [128, 261] on select "Graduation Holiday Injury Mandate cancelled Non-attendance Other reason" at bounding box center [250, 271] width 245 height 20
click at [181, 318] on input at bounding box center [277, 324] width 298 height 21
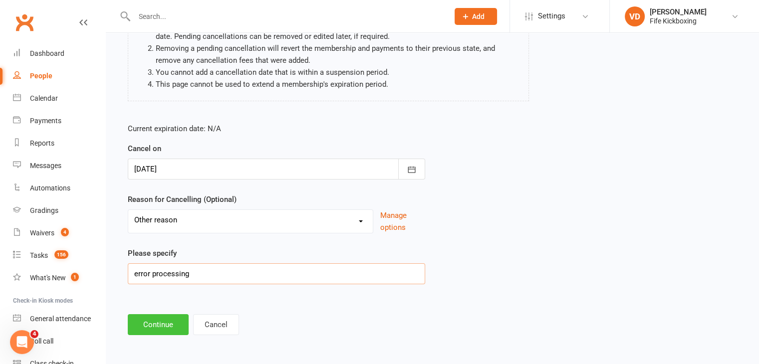
scroll to position [117, 0]
type input "error processing"
click at [172, 329] on button "Continue" at bounding box center [158, 324] width 61 height 21
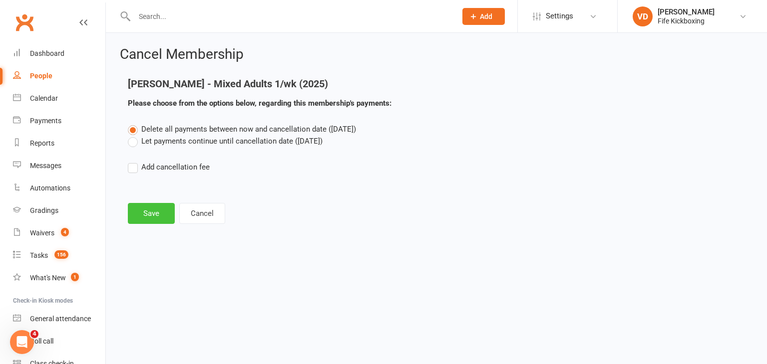
click at [152, 212] on button "Save" at bounding box center [151, 213] width 47 height 21
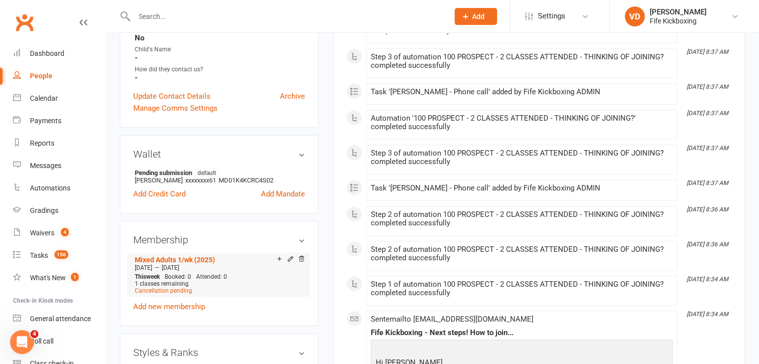
scroll to position [349, 0]
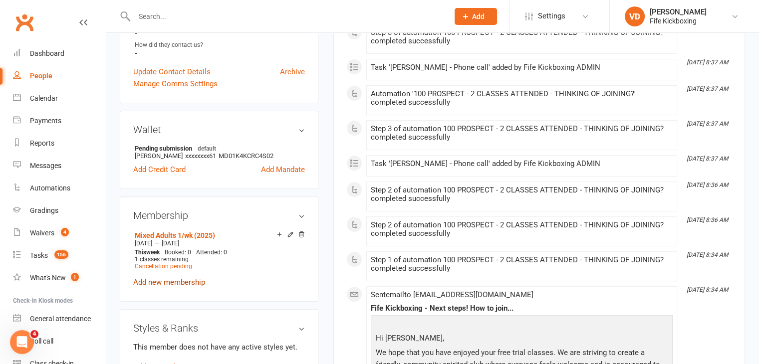
click at [182, 283] on link "Add new membership" at bounding box center [169, 282] width 72 height 9
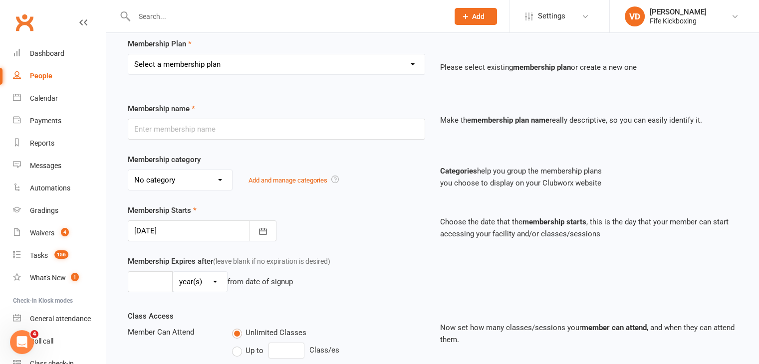
scroll to position [100, 0]
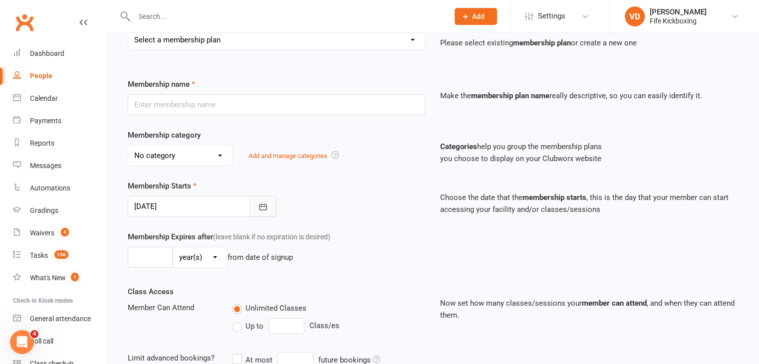
click at [262, 207] on icon "button" at bounding box center [263, 207] width 10 height 10
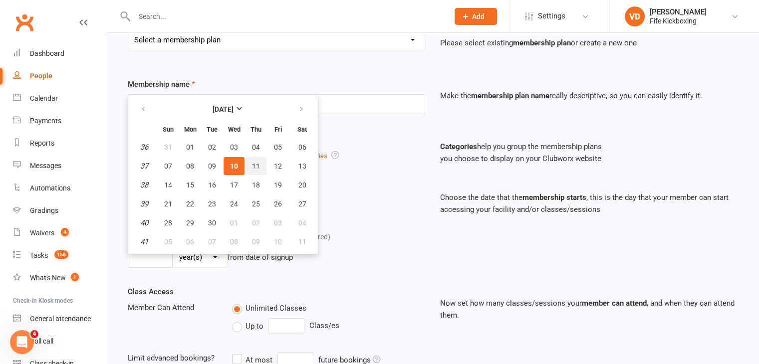
click at [252, 165] on span "11" at bounding box center [256, 166] width 8 height 8
type input "[DATE]"
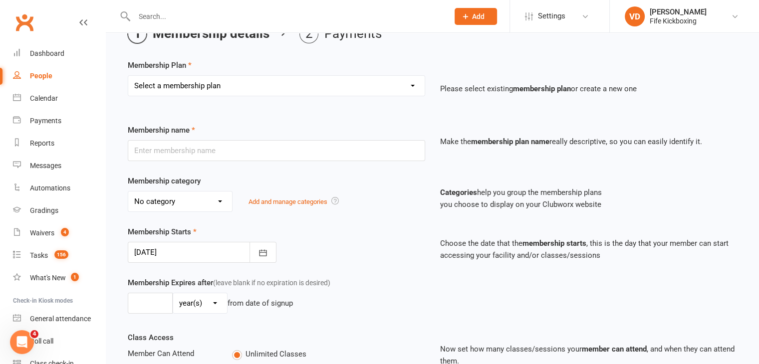
scroll to position [50, 0]
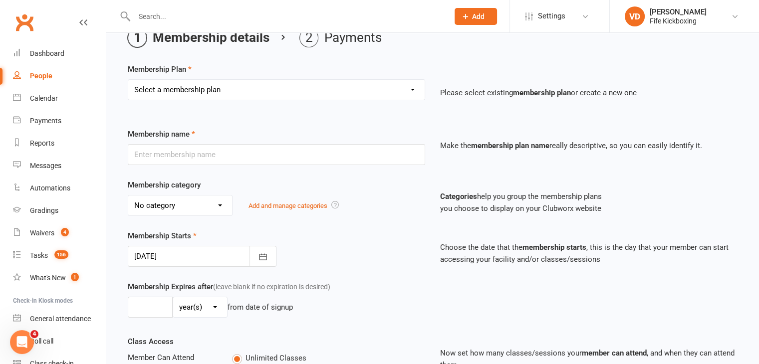
click at [335, 91] on select "Select a membership plan Create new Membership Plan Lil Dragons (2024) Junior W…" at bounding box center [276, 90] width 297 height 20
select select "77"
click at [128, 80] on select "Select a membership plan Create new Membership Plan Lil Dragons (2024) Junior W…" at bounding box center [276, 90] width 297 height 20
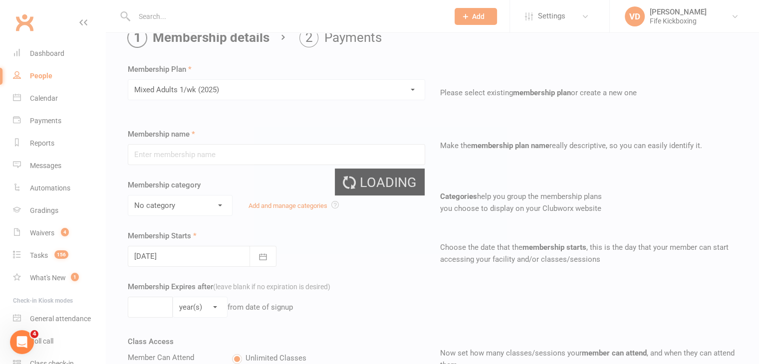
type input "Mixed Adults 1/wk (2025)"
select select "9"
type input "0"
type input "1"
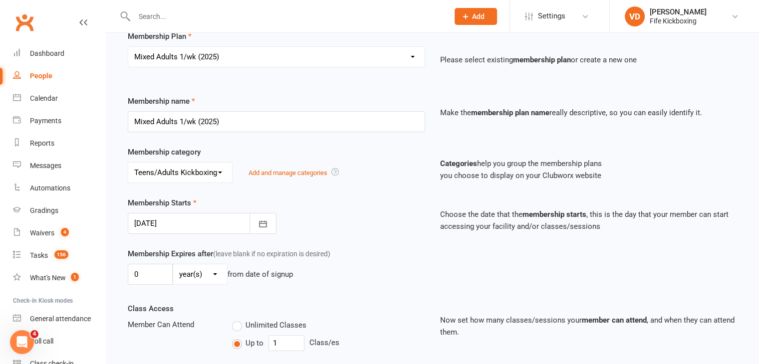
scroll to position [100, 0]
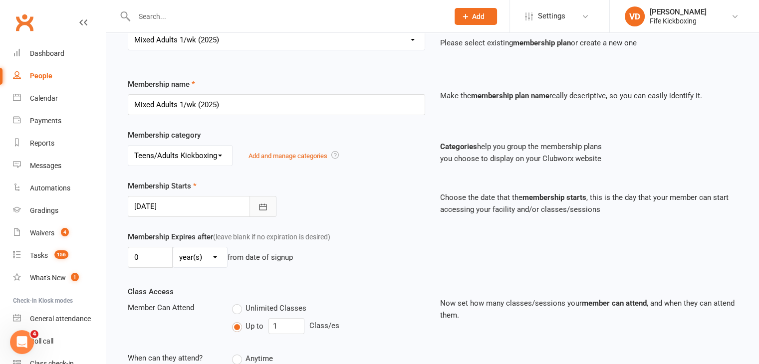
click at [260, 206] on icon "button" at bounding box center [262, 207] width 7 height 6
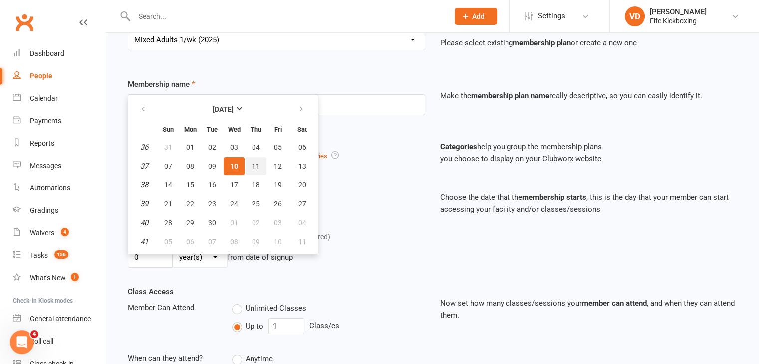
click at [256, 166] on span "11" at bounding box center [256, 166] width 8 height 8
type input "[DATE]"
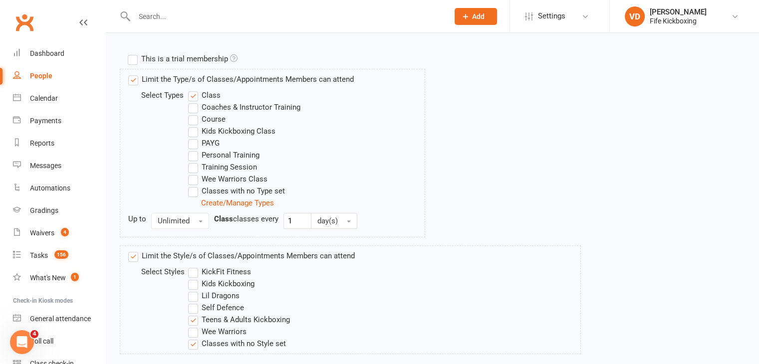
scroll to position [594, 0]
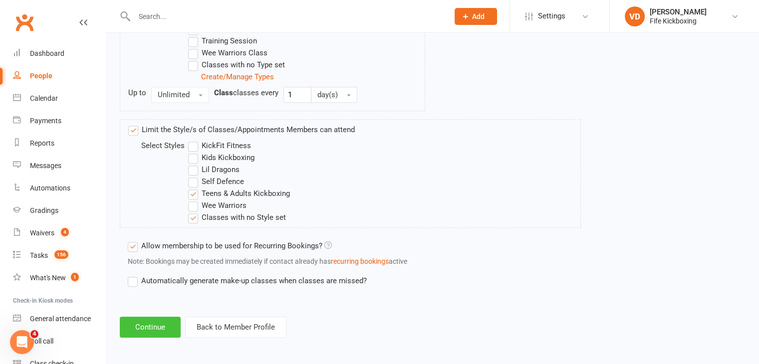
click at [159, 318] on button "Continue" at bounding box center [150, 327] width 61 height 21
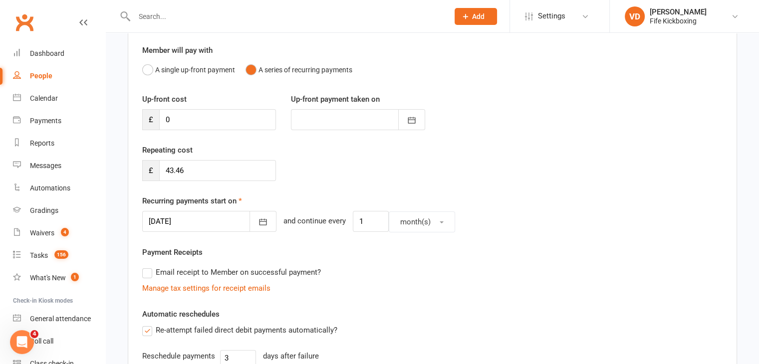
scroll to position [100, 0]
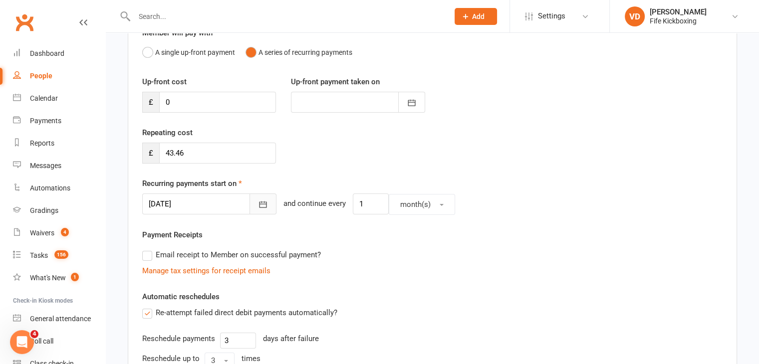
click at [258, 206] on icon "button" at bounding box center [263, 205] width 10 height 10
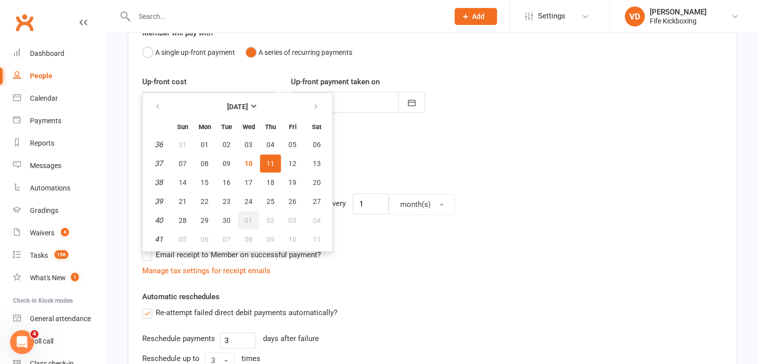
click at [245, 217] on span "01" at bounding box center [249, 221] width 8 height 8
type input "[DATE]"
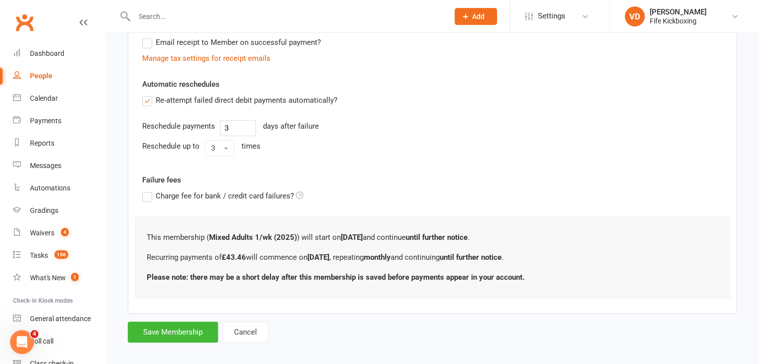
scroll to position [320, 0]
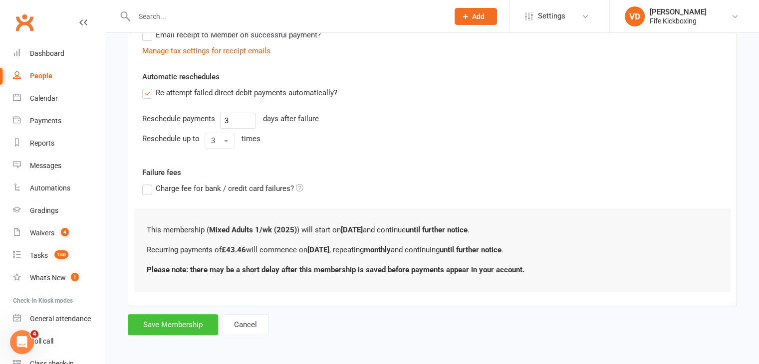
click at [191, 323] on button "Save Membership" at bounding box center [173, 325] width 90 height 21
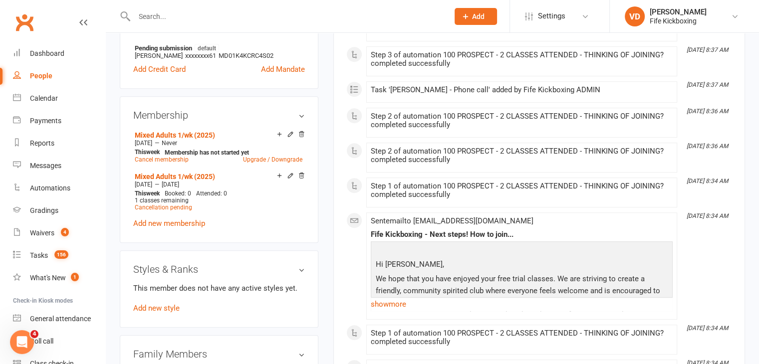
scroll to position [449, 0]
click at [168, 311] on link "Add new style" at bounding box center [156, 309] width 46 height 9
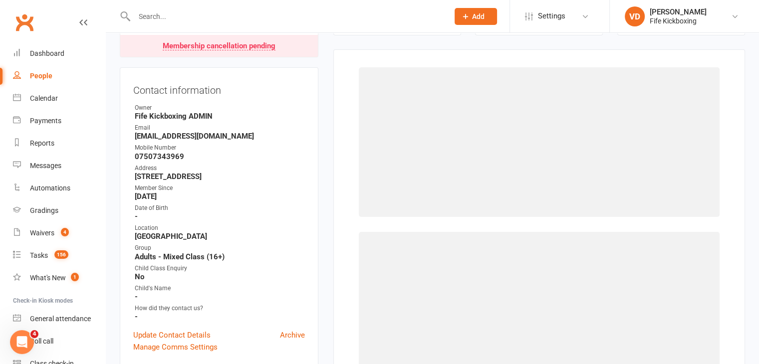
scroll to position [85, 0]
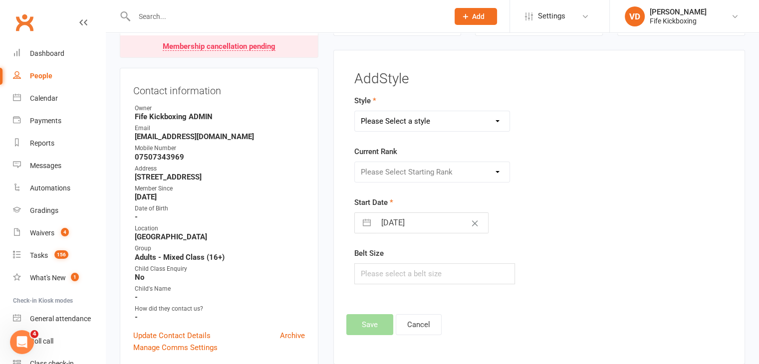
click at [397, 125] on select "Please Select a style KickFit Fitness Kids Kickboxing Lil Dragons Self Defence …" at bounding box center [432, 121] width 155 height 20
select select "1177"
click at [355, 111] on select "Please Select a style KickFit Fitness Kids Kickboxing Lil Dragons Self Defence …" at bounding box center [432, 121] width 155 height 20
click at [410, 176] on select "Please Select Starting Rank White Red Yellow Orange Green Blue Purple Brown Bla…" at bounding box center [432, 172] width 155 height 20
select select "11166"
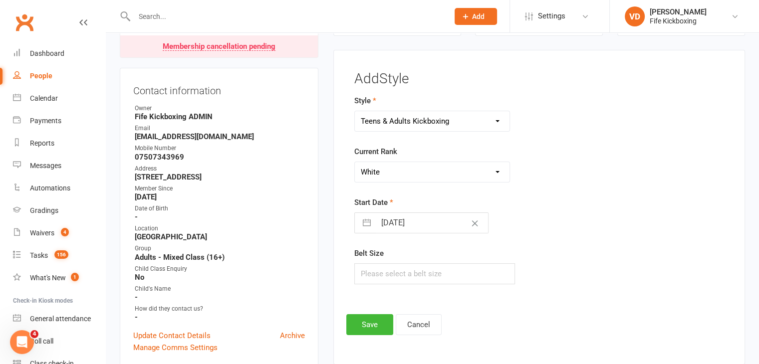
click at [355, 162] on select "Please Select Starting Rank White Red Yellow Orange Green Blue Purple Brown Bla…" at bounding box center [432, 172] width 155 height 20
click at [435, 226] on input "[DATE]" at bounding box center [432, 223] width 112 height 20
select select "7"
select select "2025"
select select "8"
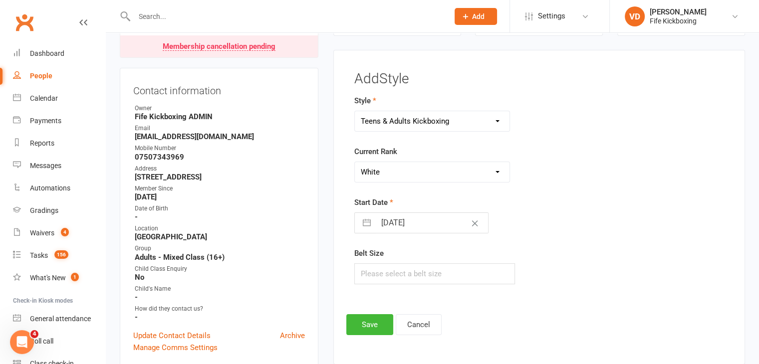
select select "2025"
select select "9"
select select "2025"
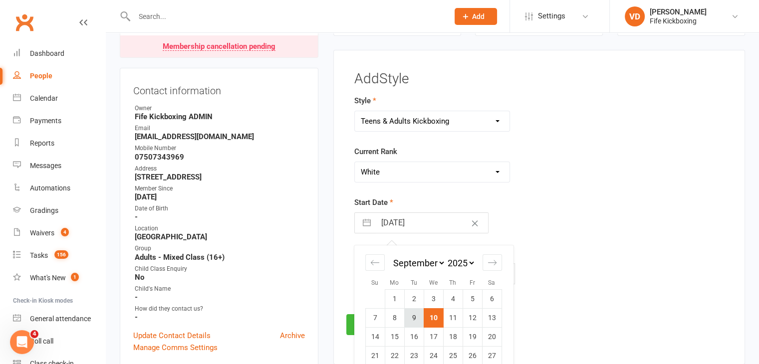
click at [414, 317] on td "9" at bounding box center [413, 318] width 19 height 19
type input "[DATE]"
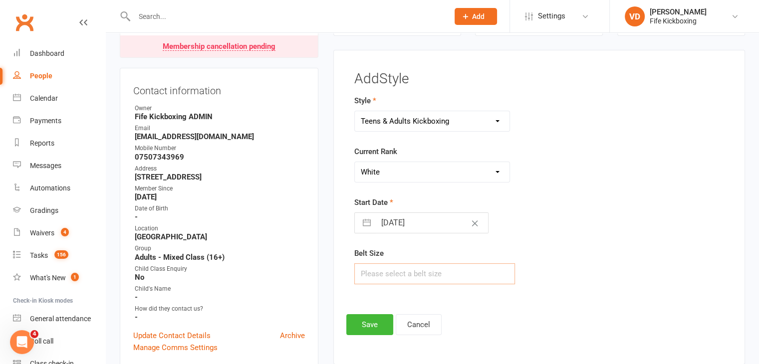
click at [402, 278] on input "text" at bounding box center [434, 274] width 161 height 21
type input "280"
click at [366, 324] on button "Save" at bounding box center [369, 325] width 47 height 21
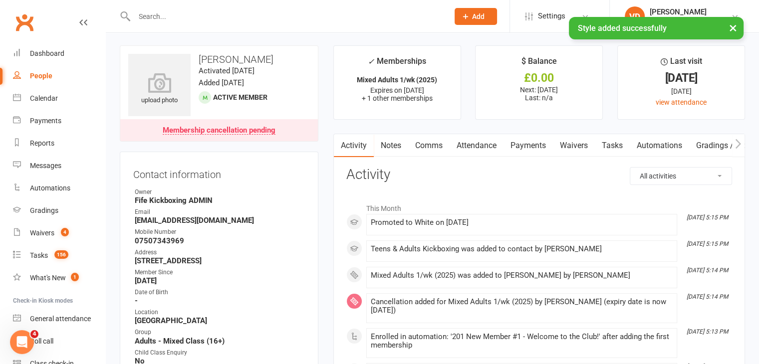
scroll to position [0, 0]
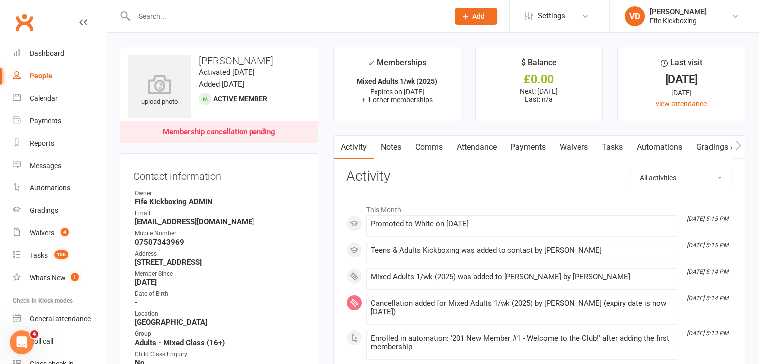
click at [524, 146] on link "Payments" at bounding box center [528, 147] width 49 height 23
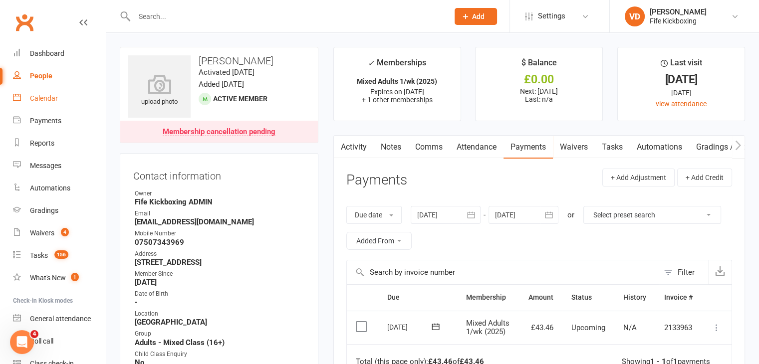
click at [46, 96] on div "Calendar" at bounding box center [44, 98] width 28 height 8
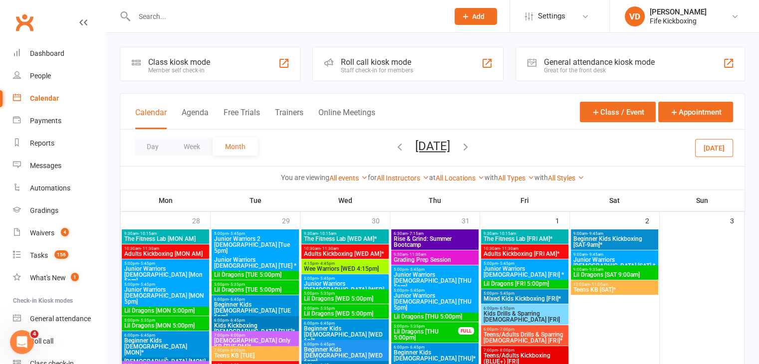
click at [471, 145] on icon "button" at bounding box center [465, 146] width 11 height 11
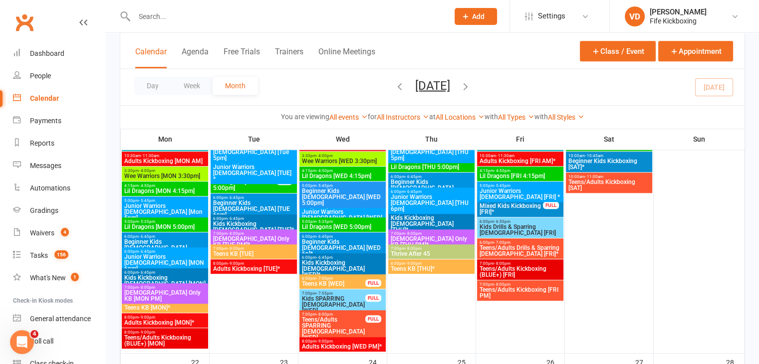
scroll to position [549, 0]
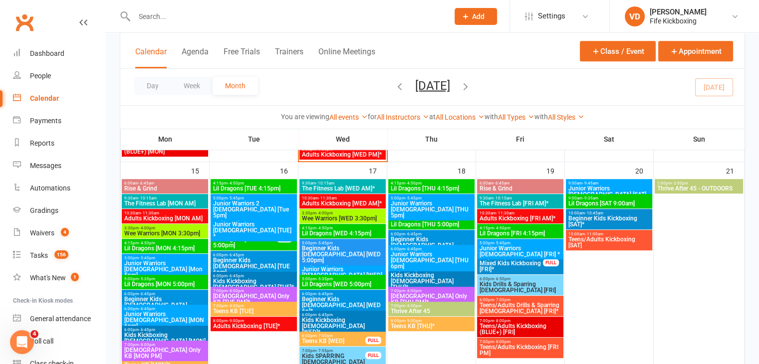
click at [233, 325] on span "Adults Kickboxing [TUE]*" at bounding box center [254, 327] width 82 height 6
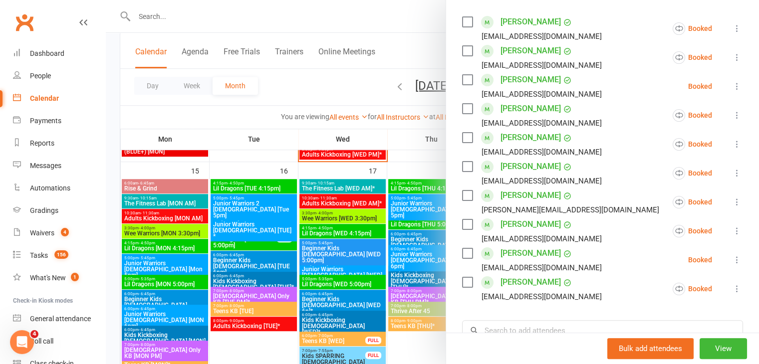
scroll to position [200, 0]
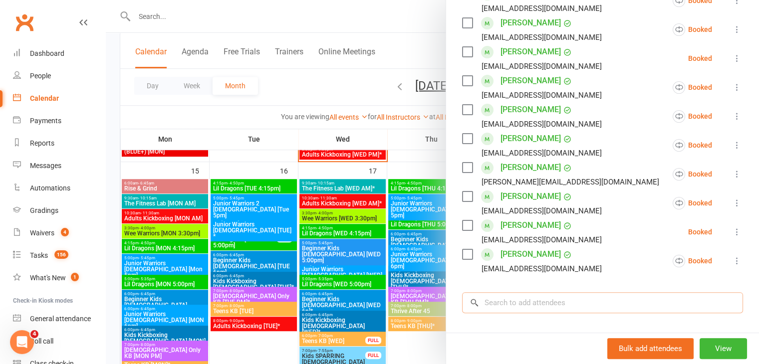
click at [506, 301] on input "search" at bounding box center [602, 303] width 281 height 21
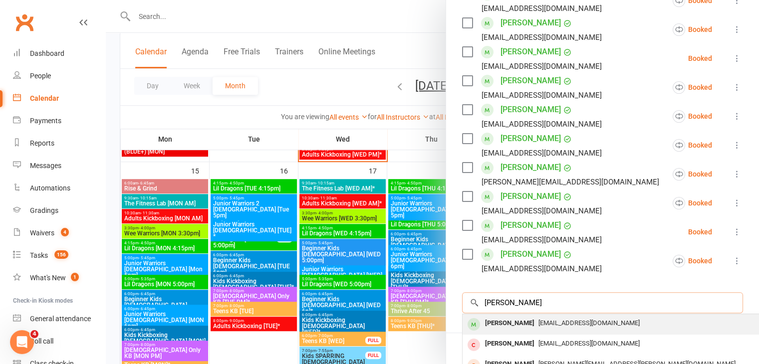
type input "[PERSON_NAME]"
click at [507, 324] on div "[PERSON_NAME]" at bounding box center [509, 324] width 57 height 14
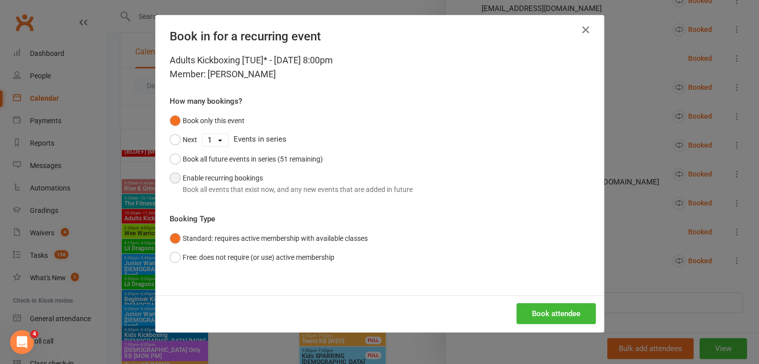
click at [172, 177] on button "Enable recurring bookings Book all events that exist now, and any new events th…" at bounding box center [291, 184] width 243 height 30
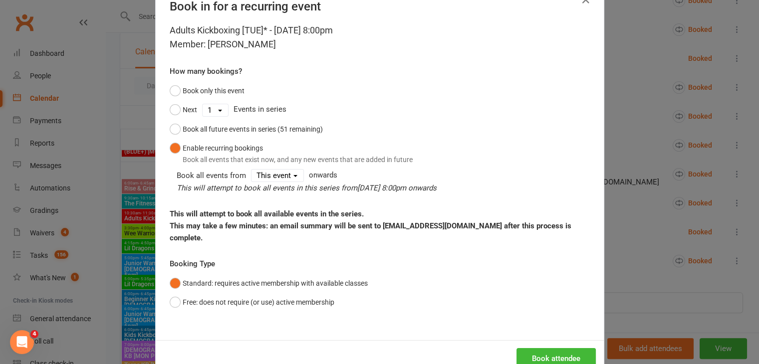
scroll to position [46, 0]
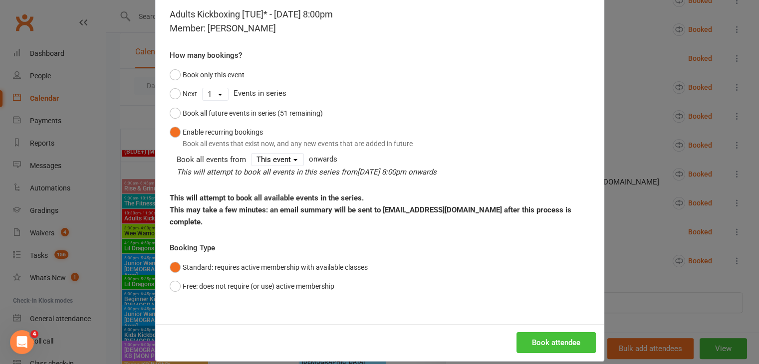
click at [546, 333] on button "Book attendee" at bounding box center [556, 343] width 79 height 21
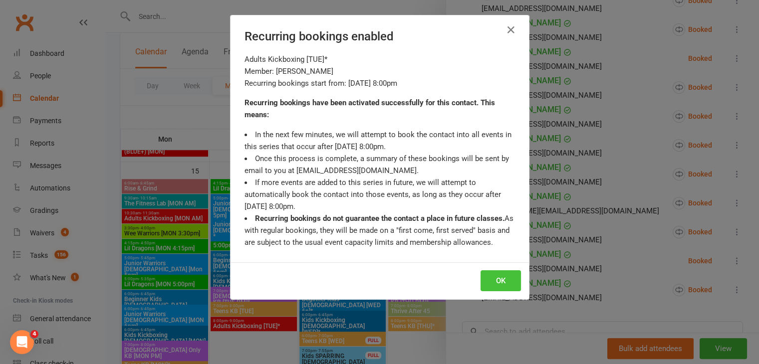
click at [506, 282] on button "OK" at bounding box center [501, 281] width 40 height 21
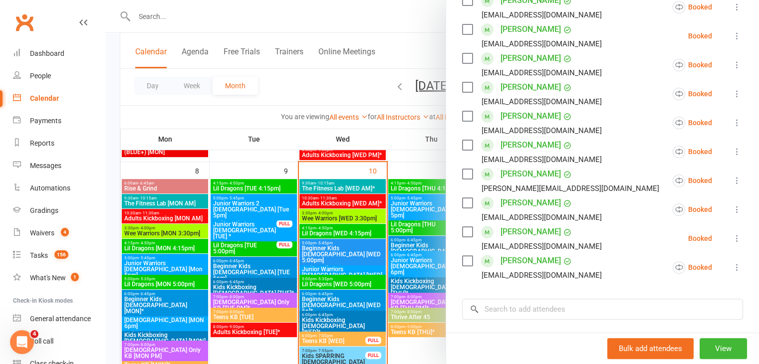
scroll to position [300, 0]
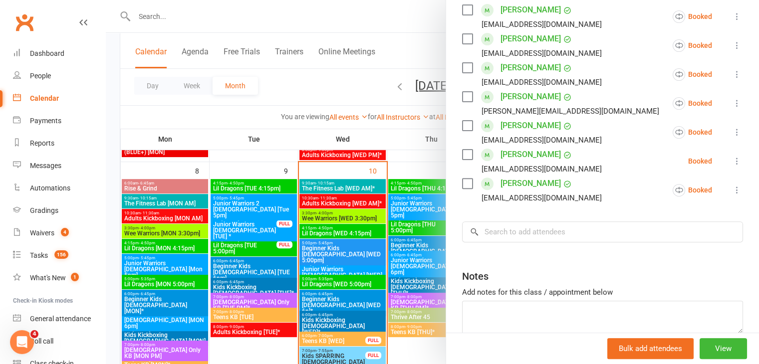
click at [149, 12] on div at bounding box center [433, 182] width 654 height 364
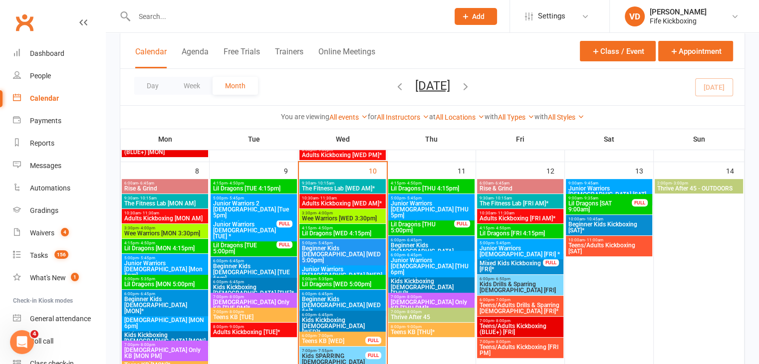
click at [149, 12] on input "text" at bounding box center [286, 16] width 311 height 14
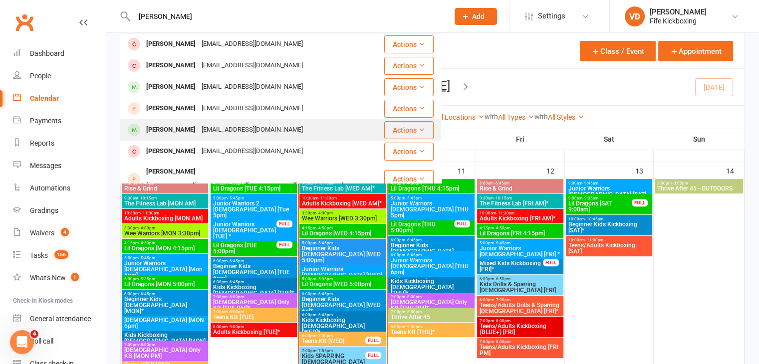
type input "[PERSON_NAME]"
click at [186, 127] on div "[PERSON_NAME]" at bounding box center [170, 130] width 55 height 14
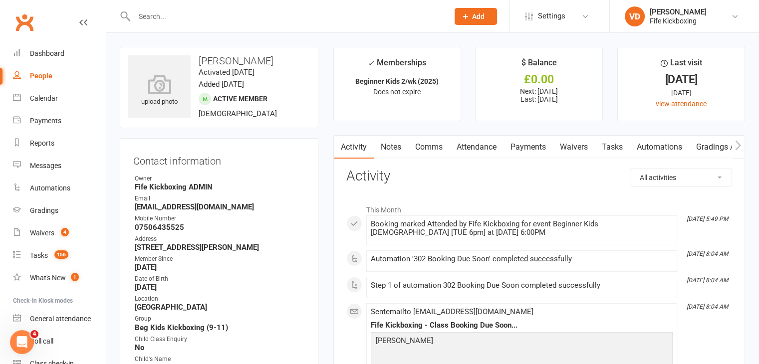
click at [711, 146] on link "Gradings / Promotions" at bounding box center [736, 147] width 94 height 23
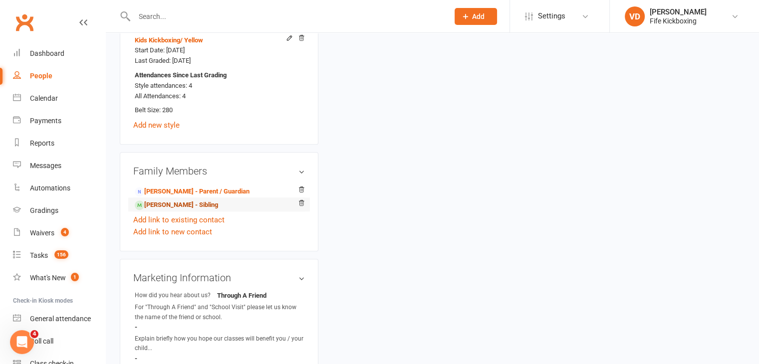
scroll to position [699, 0]
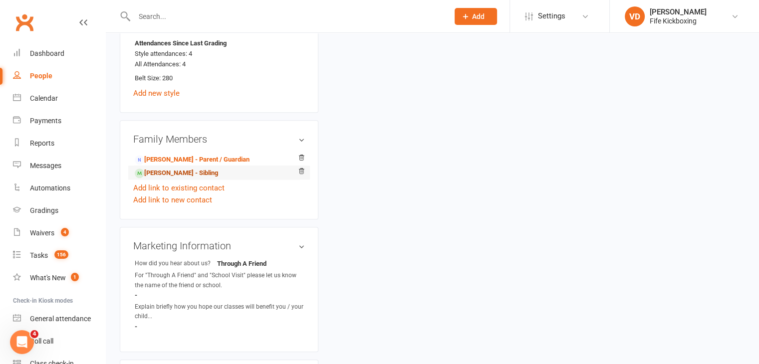
click at [186, 176] on link "[PERSON_NAME] - Sibling" at bounding box center [176, 173] width 83 height 10
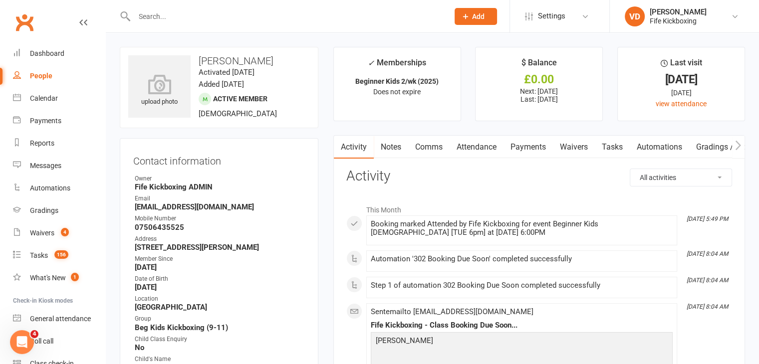
click at [186, 176] on div "Owner" at bounding box center [220, 178] width 170 height 9
click at [707, 144] on link "Gradings / Promotions" at bounding box center [736, 147] width 94 height 23
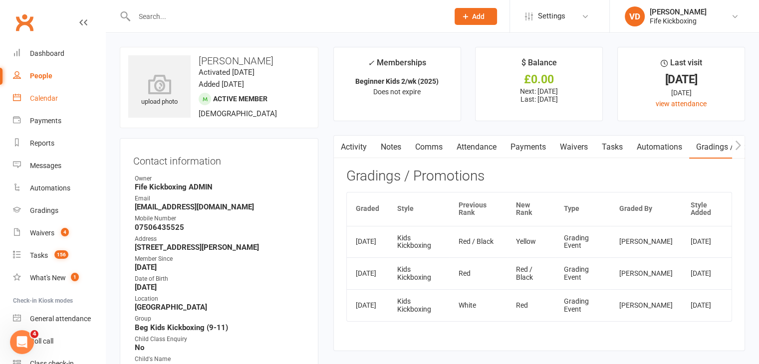
click at [47, 100] on div "Calendar" at bounding box center [44, 98] width 28 height 8
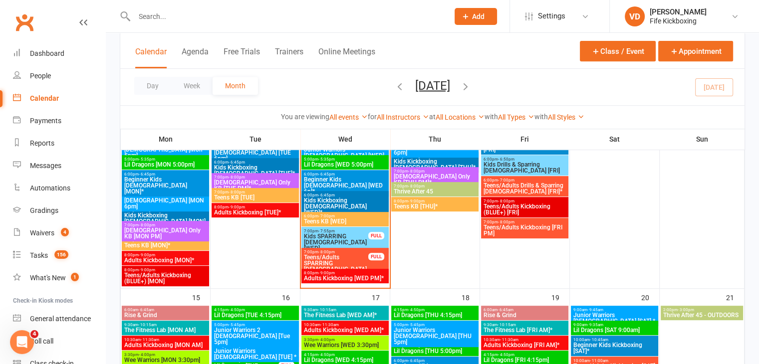
scroll to position [449, 0]
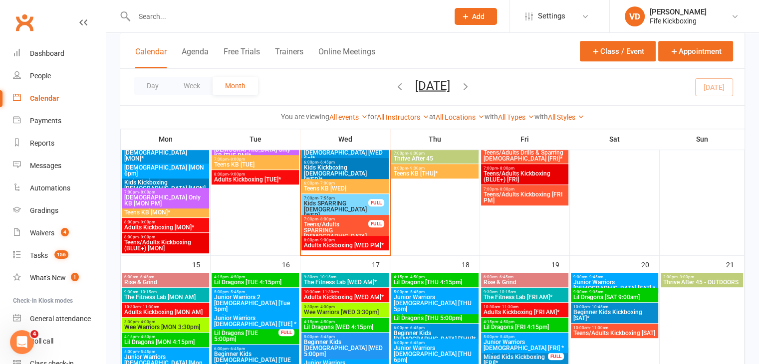
click at [332, 186] on span "Teens KB [WED]" at bounding box center [345, 189] width 83 height 6
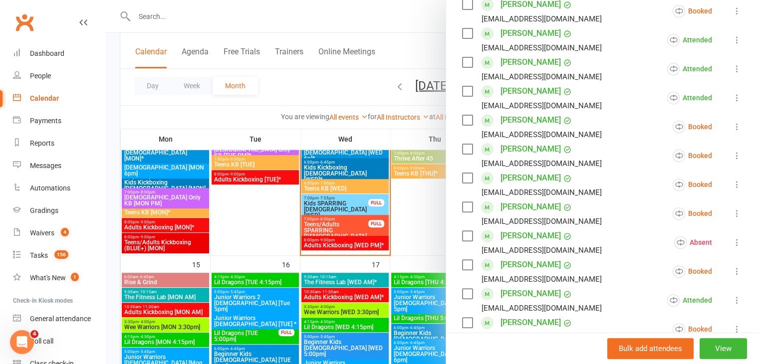
scroll to position [300, 0]
